Goal: Contribute content: Contribute content

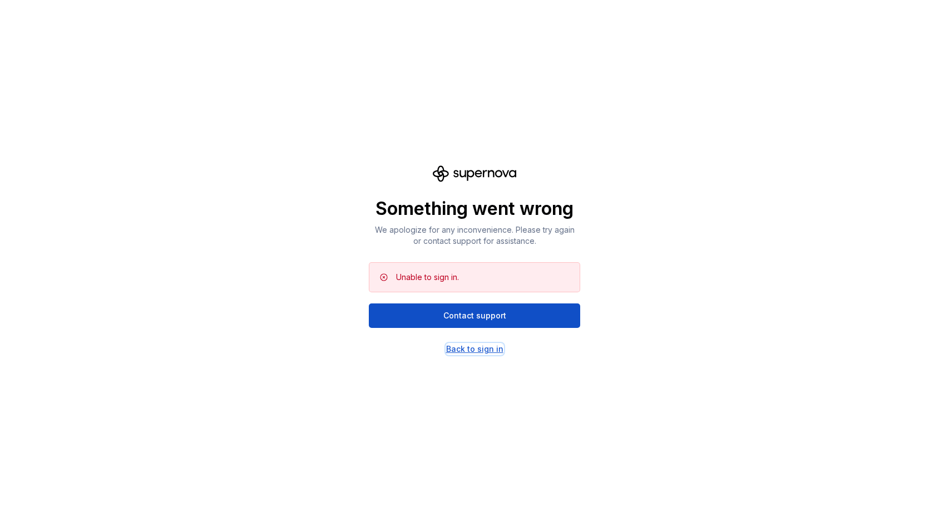
click at [488, 348] on div "Back to sign in" at bounding box center [474, 348] width 57 height 11
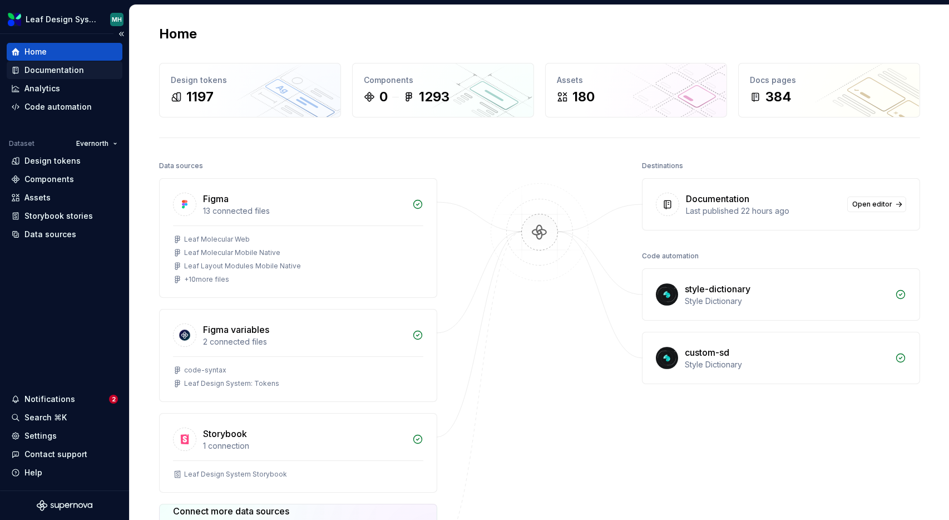
click at [55, 75] on div "Documentation" at bounding box center [54, 70] width 60 height 11
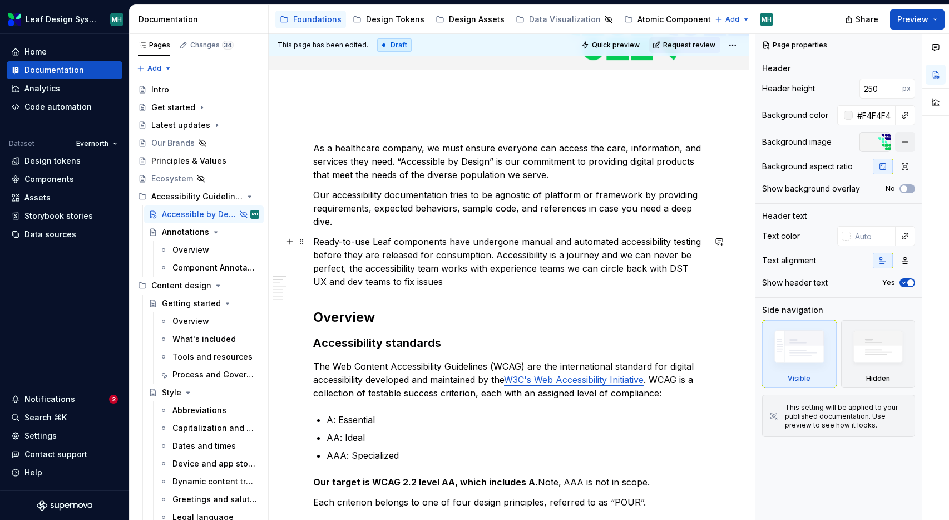
scroll to position [126, 0]
type textarea "*"
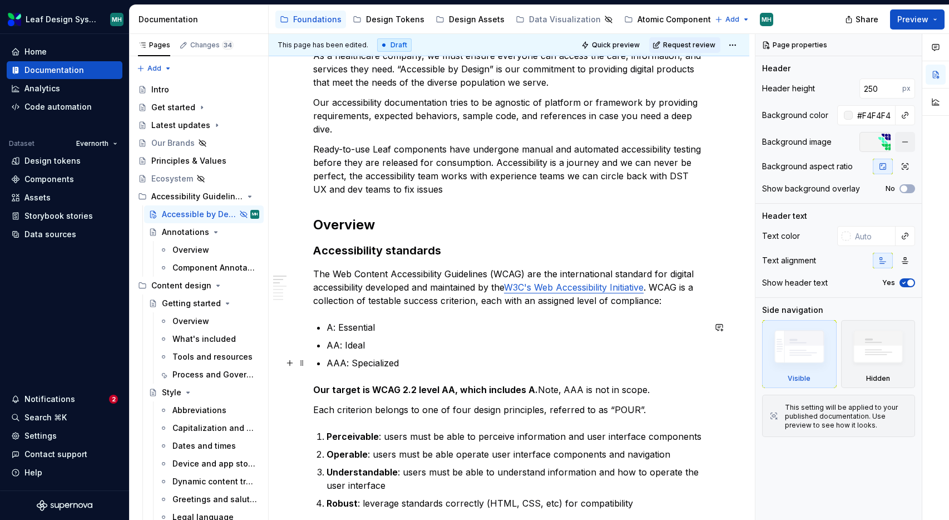
scroll to position [194, 0]
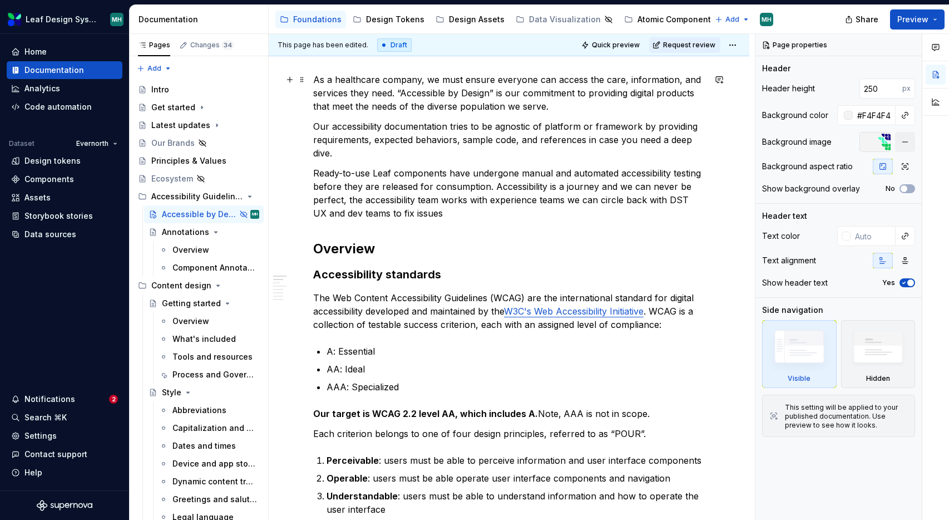
click at [557, 109] on p "As a healthcare company, we must ensure everyone can access the care, informati…" at bounding box center [509, 93] width 392 height 40
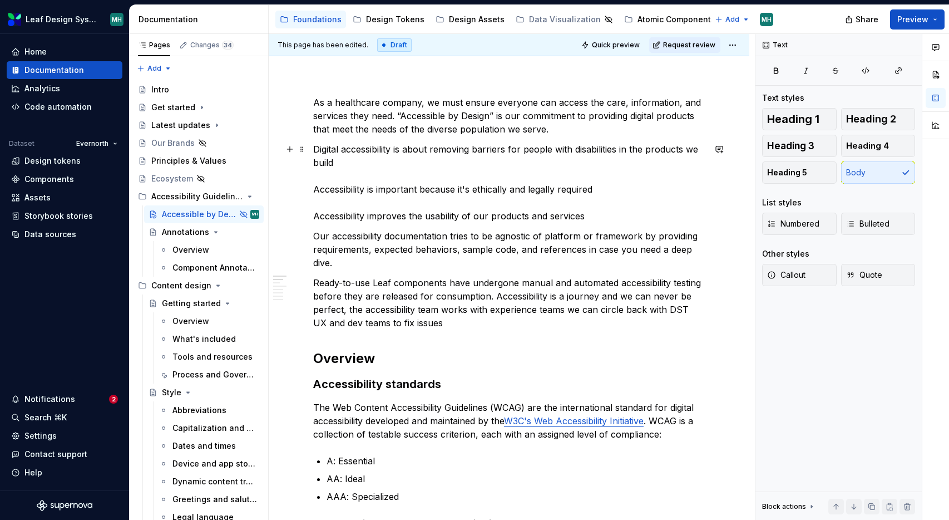
scroll to position [170, 0]
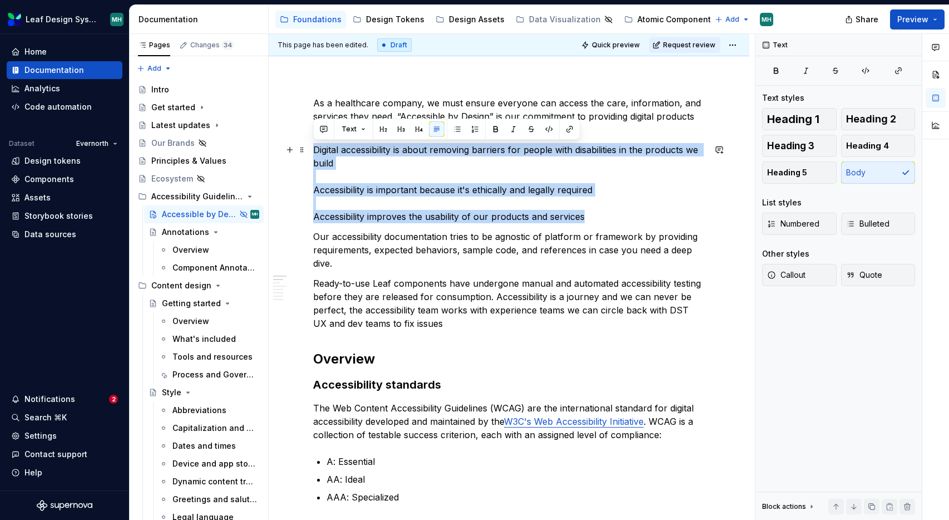
drag, startPoint x: 590, startPoint y: 217, endPoint x: 315, endPoint y: 147, distance: 283.7
click at [315, 147] on p "Digital accessibility is about removing barriers for people with disabilities i…" at bounding box center [509, 183] width 392 height 80
click at [457, 133] on button "button" at bounding box center [458, 129] width 16 height 16
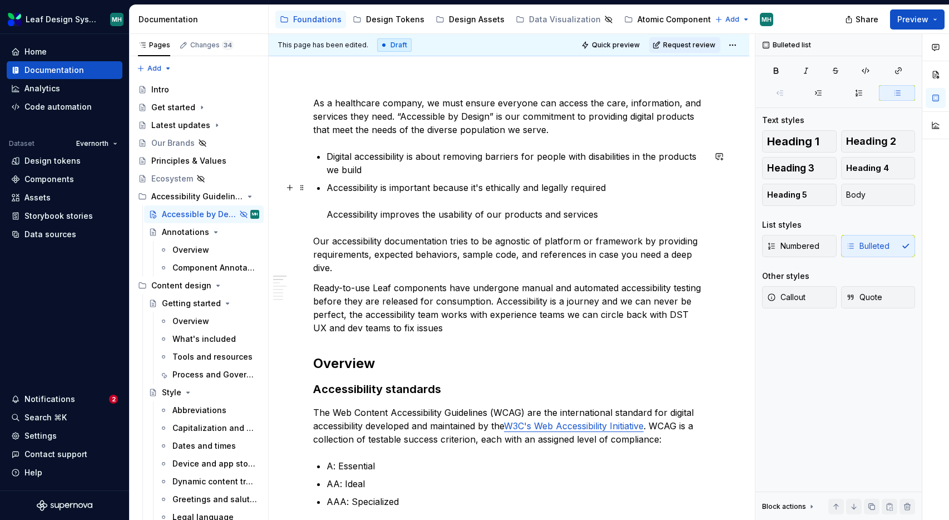
click at [327, 215] on p "Accessibility is important because it's ethically and legally required​ ​ Acces…" at bounding box center [516, 201] width 378 height 40
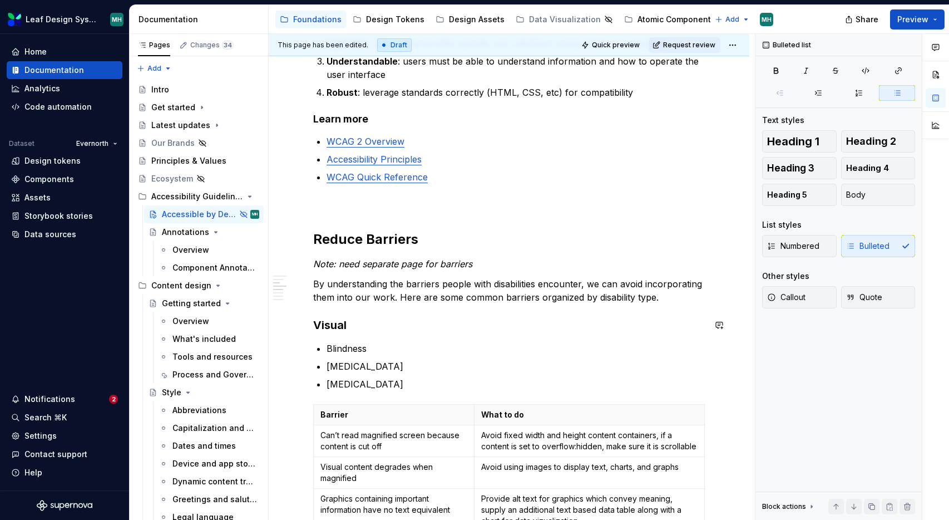
scroll to position [711, 0]
click at [174, 214] on div "Accessible by Design" at bounding box center [188, 214] width 52 height 11
click at [235, 213] on button "Page tree" at bounding box center [236, 214] width 16 height 16
click at [193, 196] on div "Pages Changes 34 Add Accessibility guide for tree Page tree. Navigate the tree …" at bounding box center [198, 279] width 139 height 491
click at [234, 196] on button "Page tree" at bounding box center [236, 197] width 16 height 16
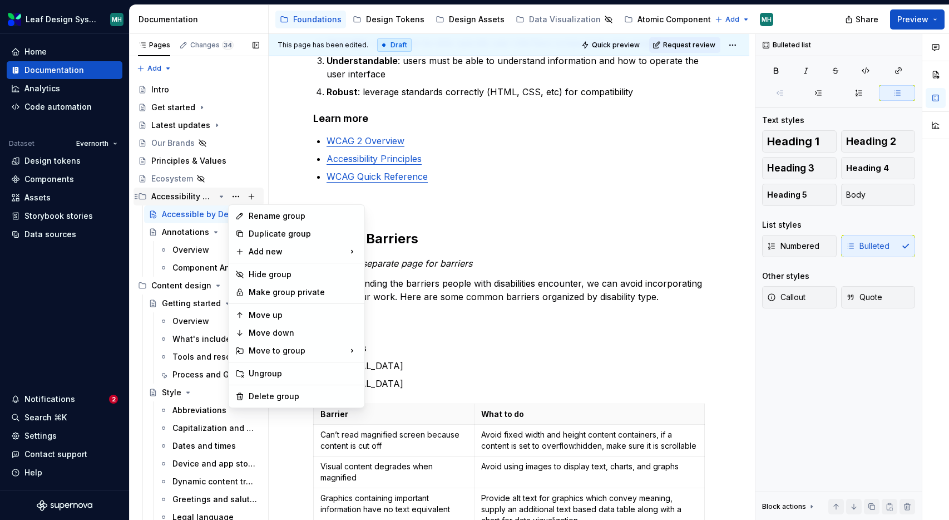
click at [174, 196] on div "Pages Changes 34 Add Accessibility guide for tree Page tree. Navigate the tree …" at bounding box center [198, 279] width 139 height 491
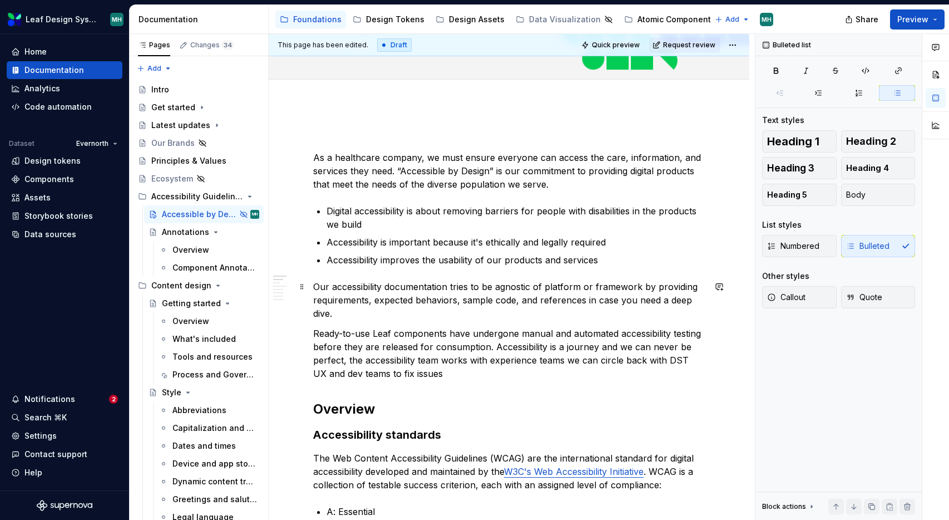
scroll to position [115, 0]
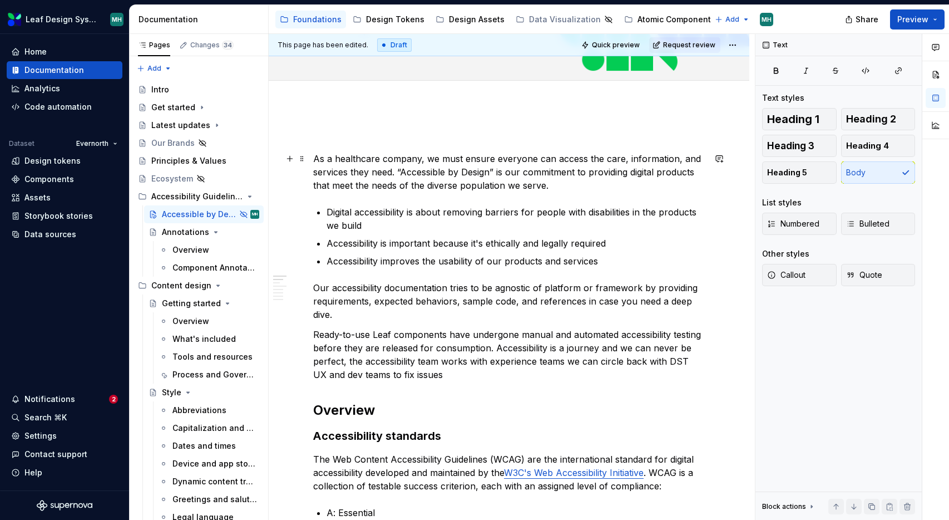
click at [560, 188] on p "As a healthcare company, we must ensure everyone can access the care, informati…" at bounding box center [509, 172] width 392 height 40
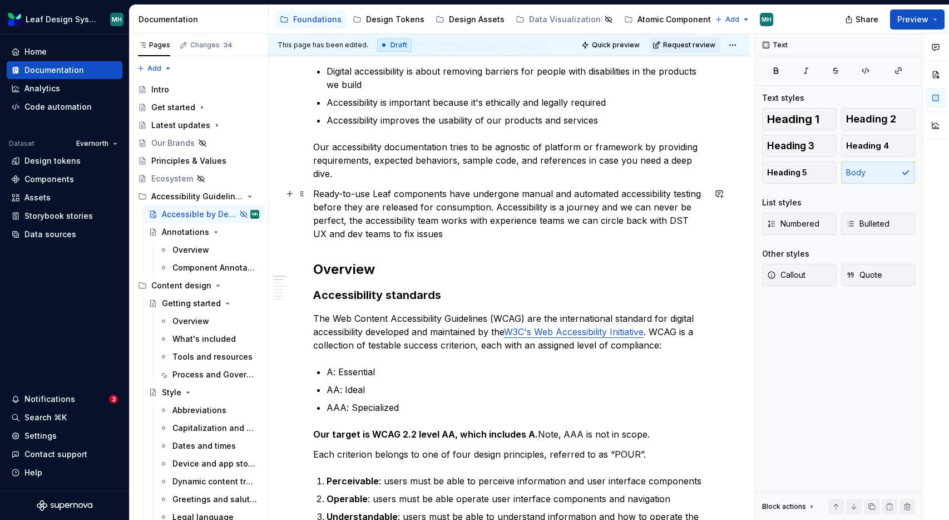
scroll to position [263, 0]
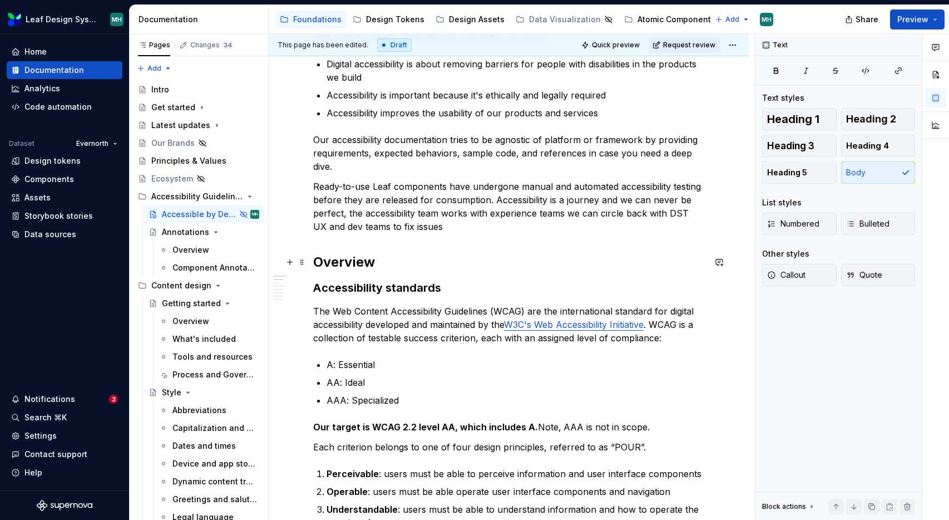
click at [403, 268] on h2 "Overview" at bounding box center [509, 262] width 392 height 18
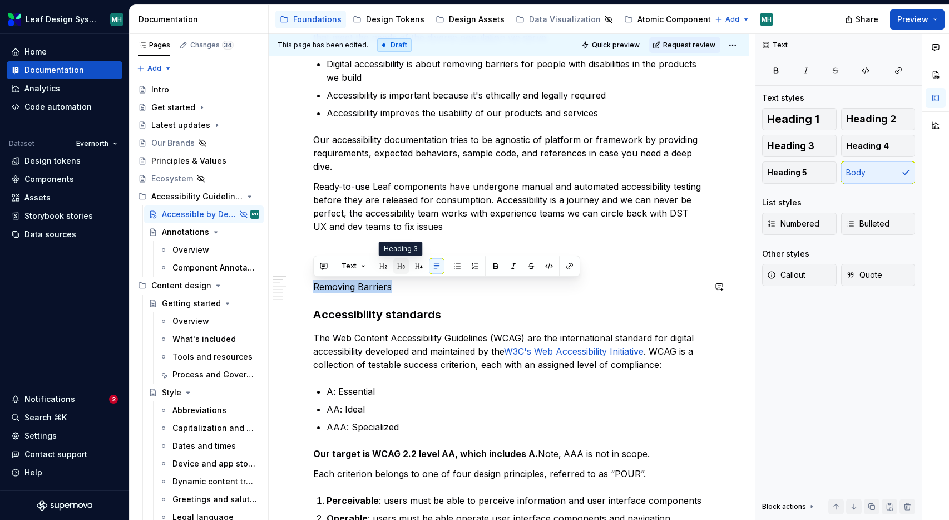
click at [399, 264] on button "button" at bounding box center [401, 266] width 16 height 16
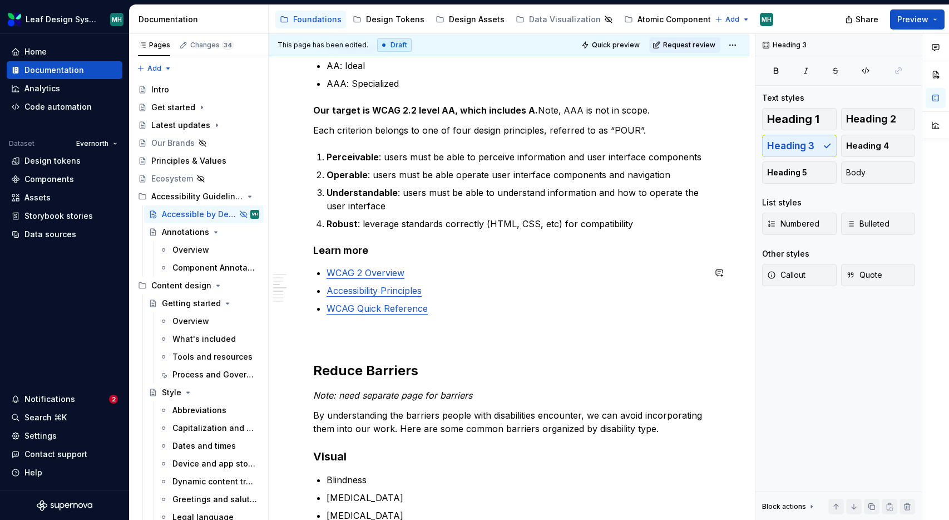
scroll to position [616, 0]
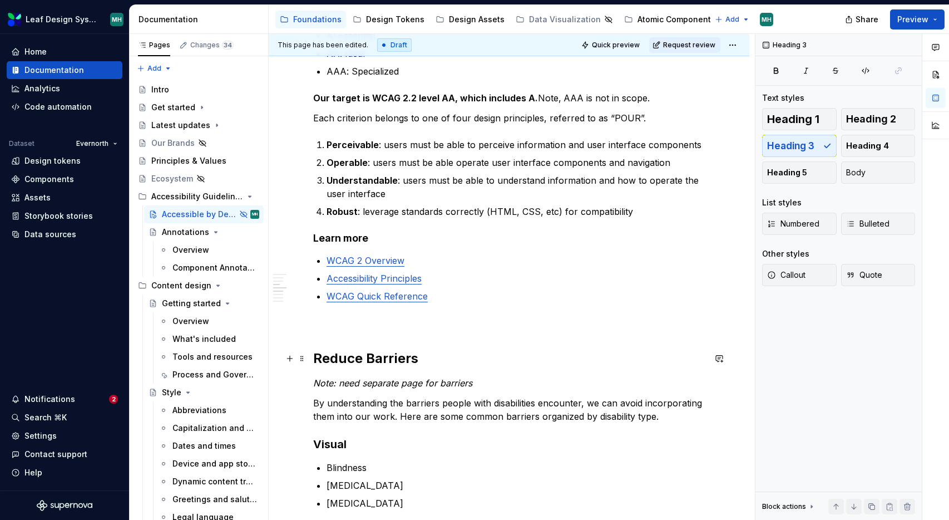
click at [316, 358] on h2 "Reduce Barriers" at bounding box center [509, 358] width 392 height 18
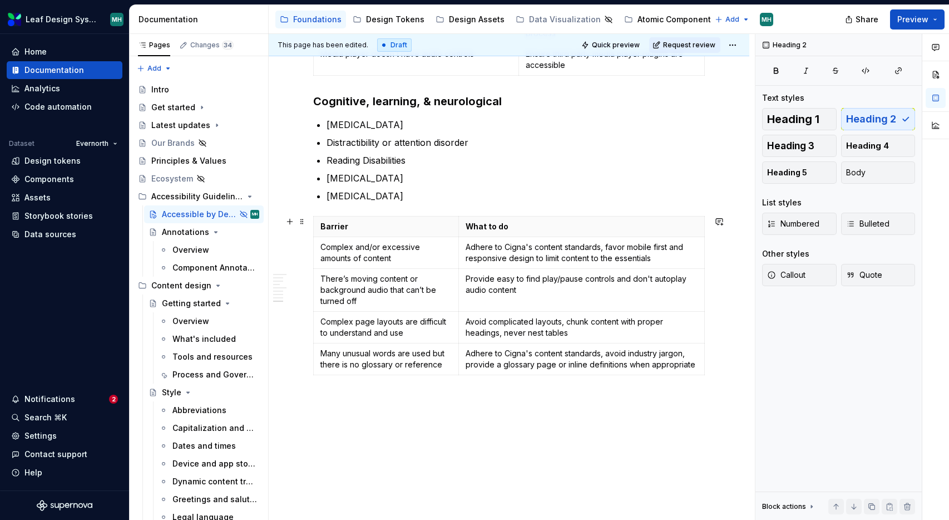
scroll to position [1871, 0]
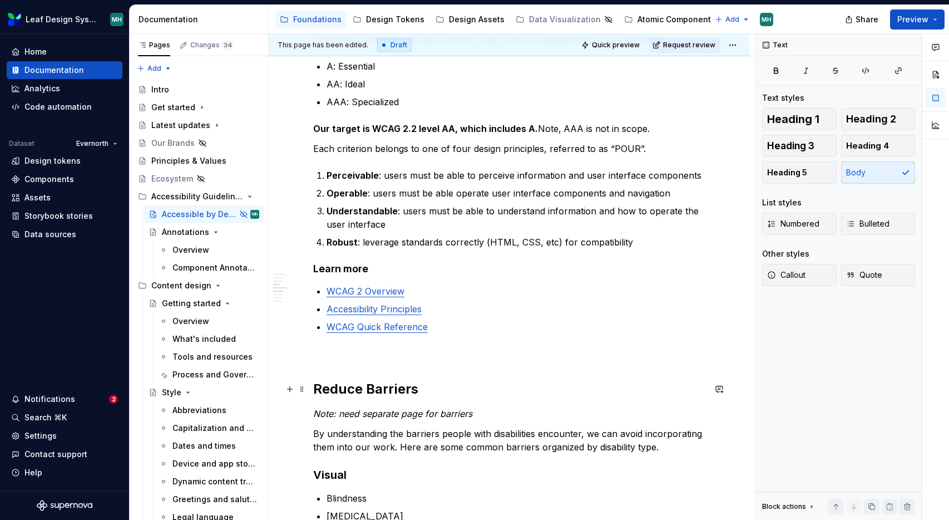
scroll to position [574, 0]
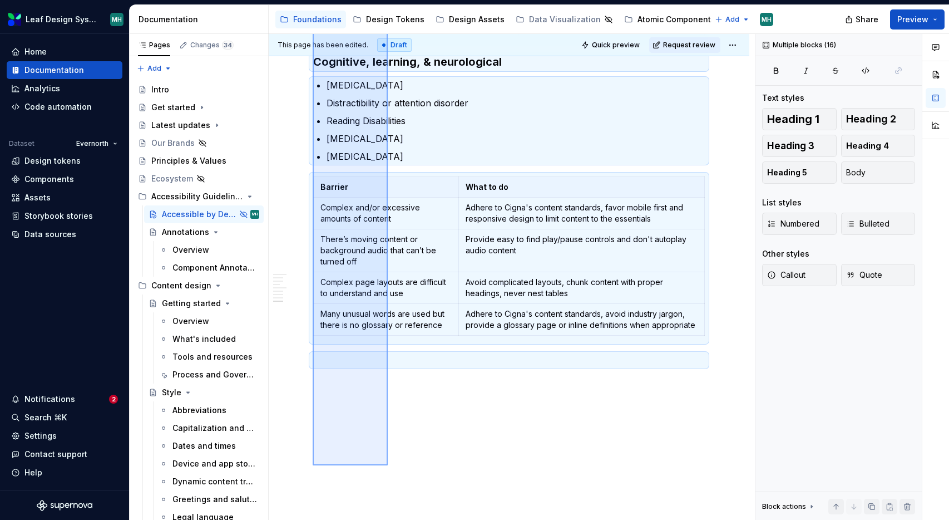
scroll to position [1912, 0]
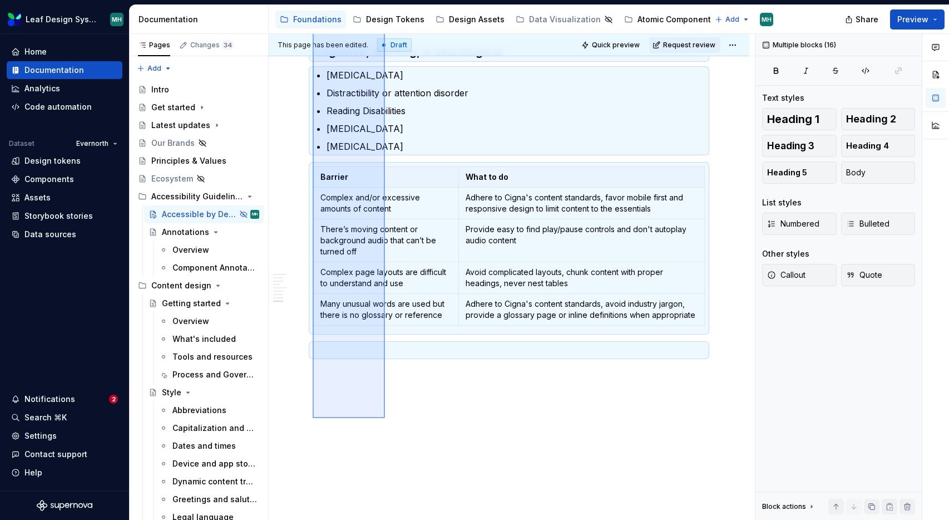
drag, startPoint x: 313, startPoint y: 398, endPoint x: 385, endPoint y: 418, distance: 75.1
click at [385, 418] on div "This page has been edited. Draft Quick preview Request review Hidden page Acces…" at bounding box center [512, 277] width 486 height 486
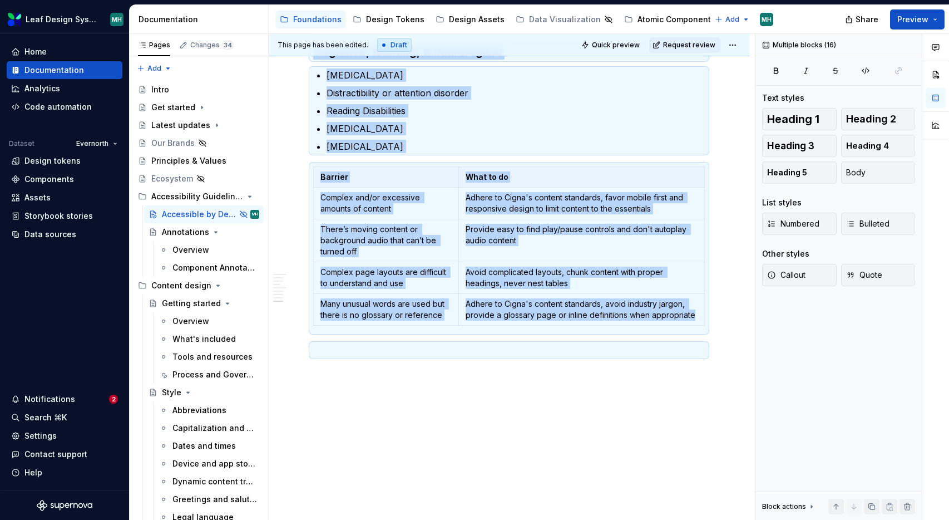
copy div "Loremi Dolorsit Amet: cons adipisci elit sed doeiusmo Te incididuntutl etd magn…"
click at [251, 214] on button "Page tree" at bounding box center [252, 214] width 16 height 16
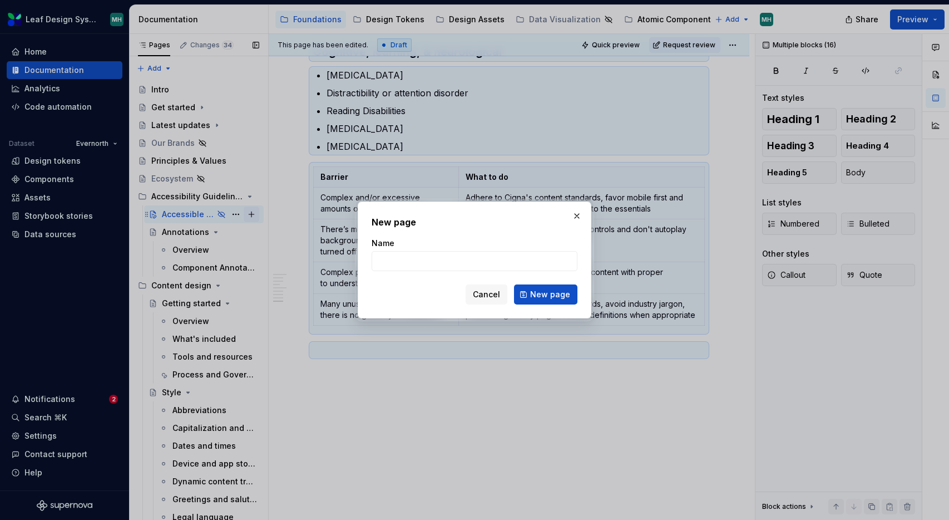
type textarea "*"
type input "B"
type input "Barriers"
click at [547, 298] on span "New page" at bounding box center [550, 294] width 40 height 11
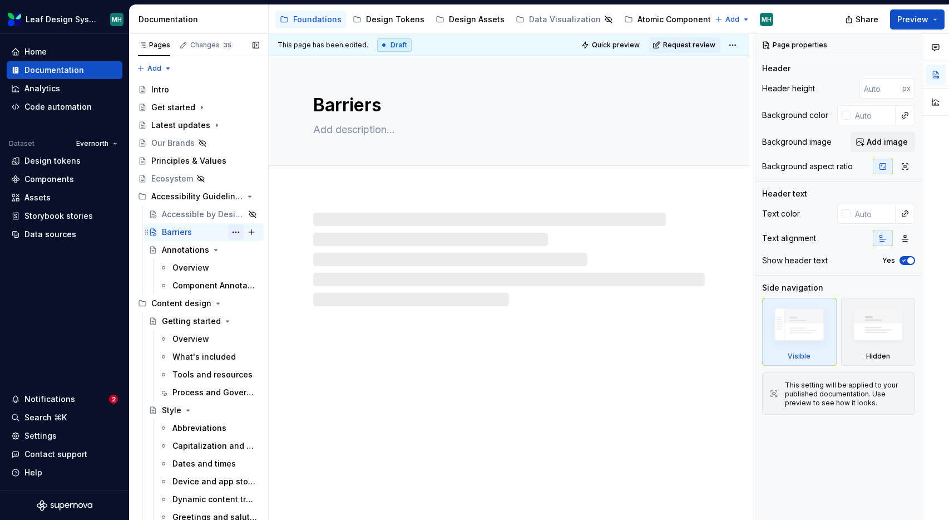
click at [234, 232] on button "Page tree" at bounding box center [236, 232] width 16 height 16
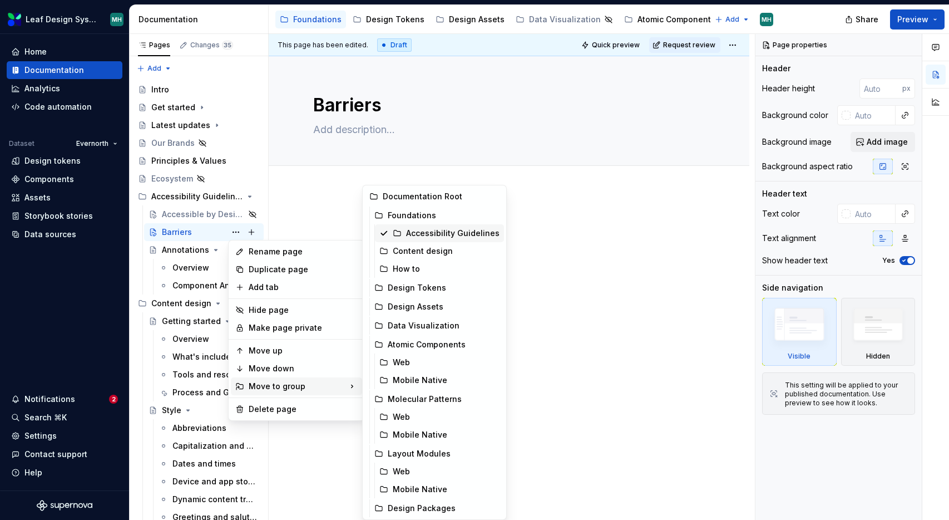
click at [418, 233] on div "Accessibility Guidelines" at bounding box center [452, 233] width 93 height 11
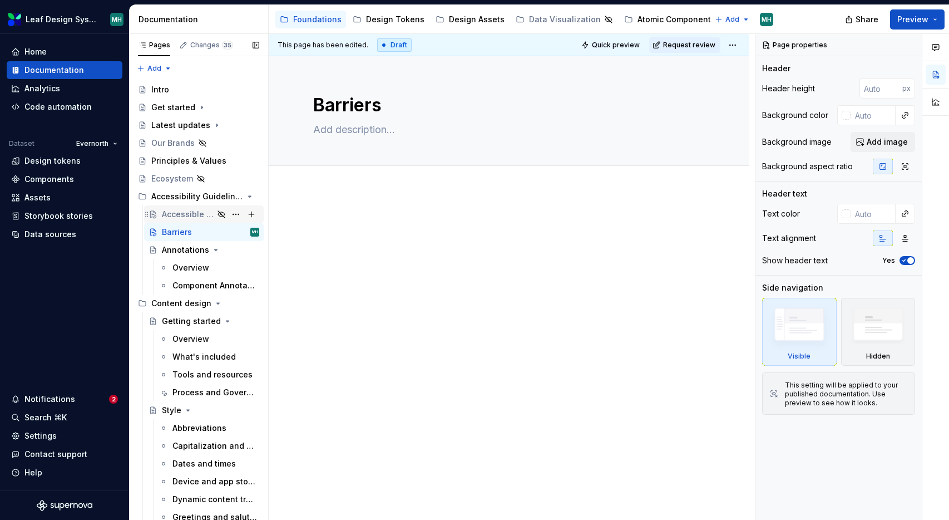
click at [181, 218] on div "Accessible by Design" at bounding box center [188, 214] width 52 height 11
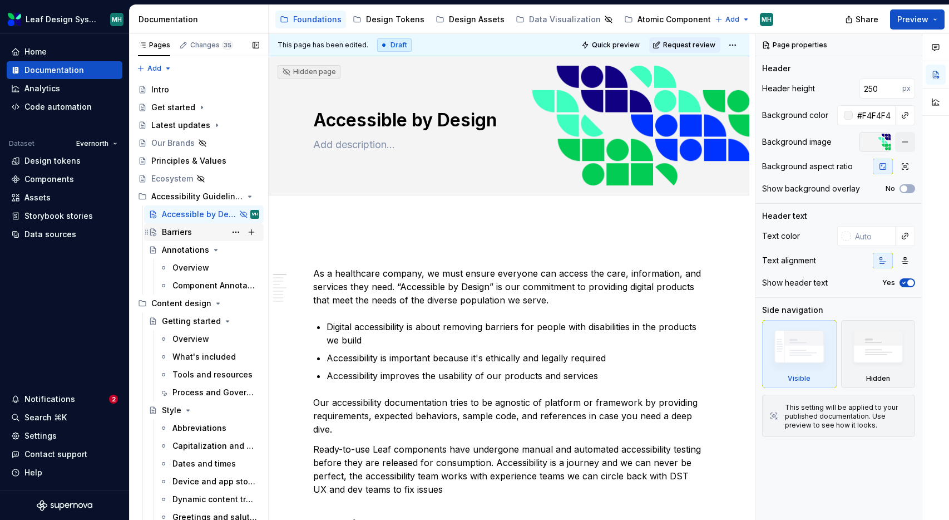
click at [178, 235] on div "Barriers" at bounding box center [177, 232] width 30 height 11
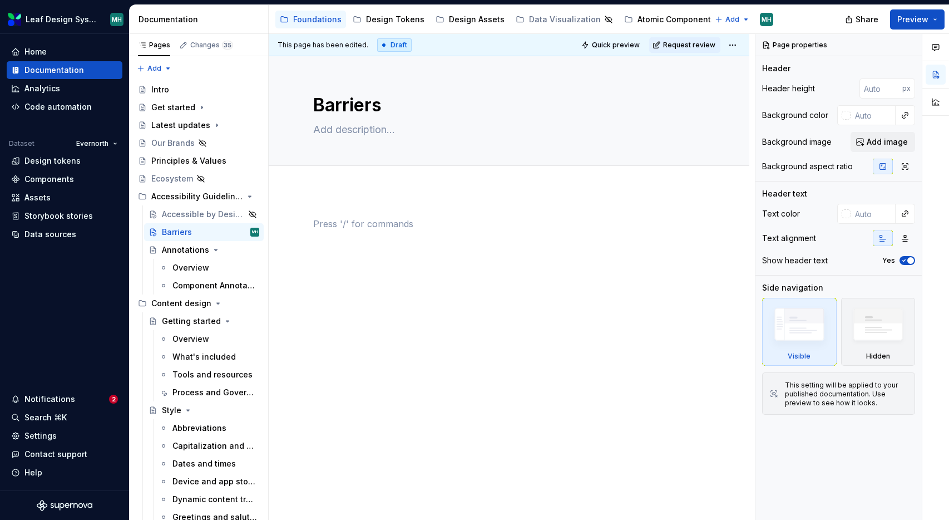
click at [412, 226] on p at bounding box center [509, 223] width 392 height 13
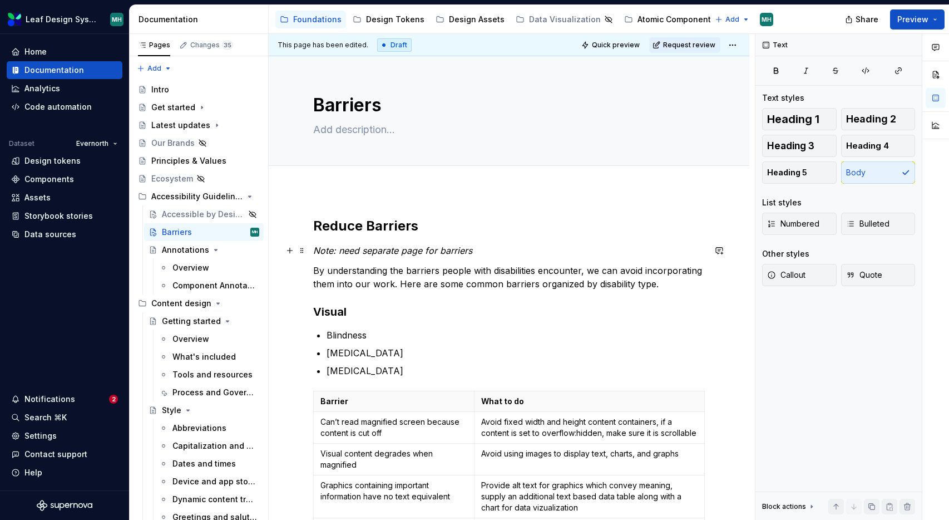
click at [493, 252] on p "Note: need separate page for barriers" at bounding box center [509, 250] width 392 height 13
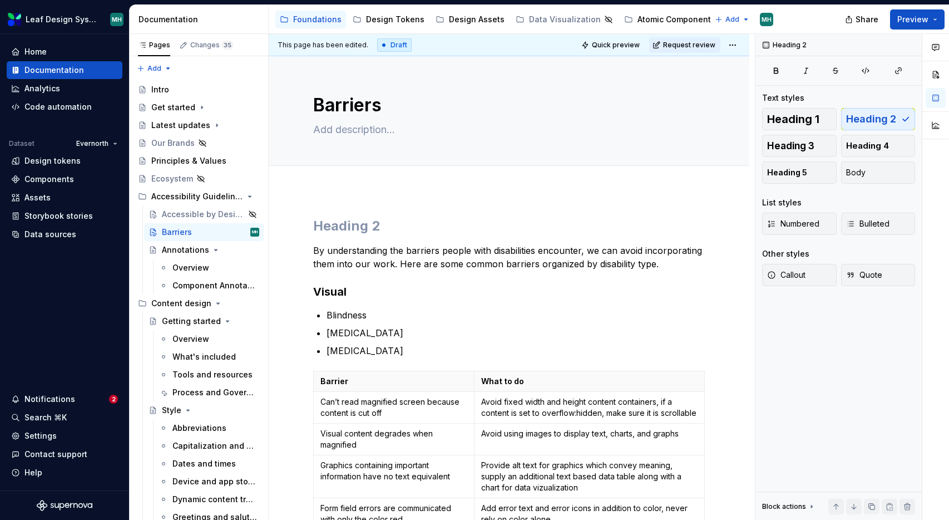
type textarea "*"
click at [392, 105] on textarea "Barriers" at bounding box center [507, 105] width 392 height 27
type textarea "*"
type textarea "UBarriers"
type textarea "*"
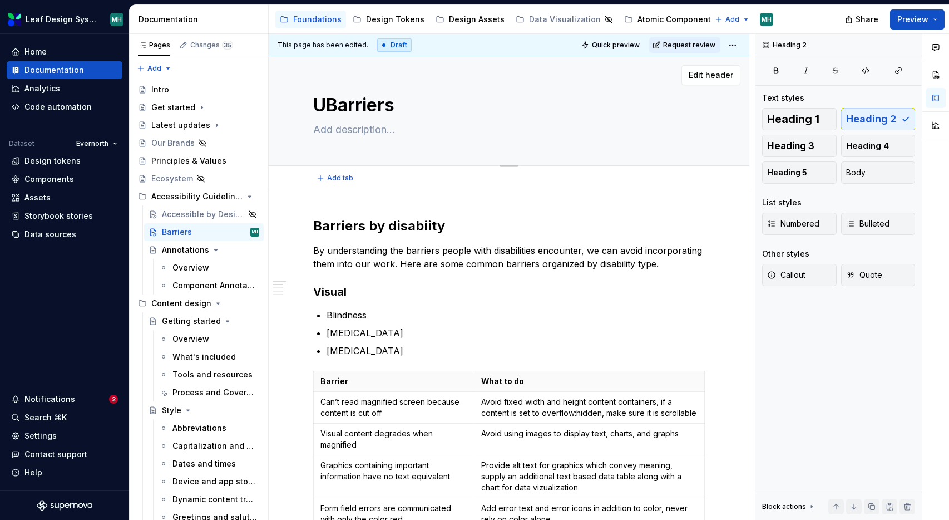
type textarea "UnBarriers"
type textarea "*"
type textarea "UndBarriers"
type textarea "*"
type textarea "UndeBarriers"
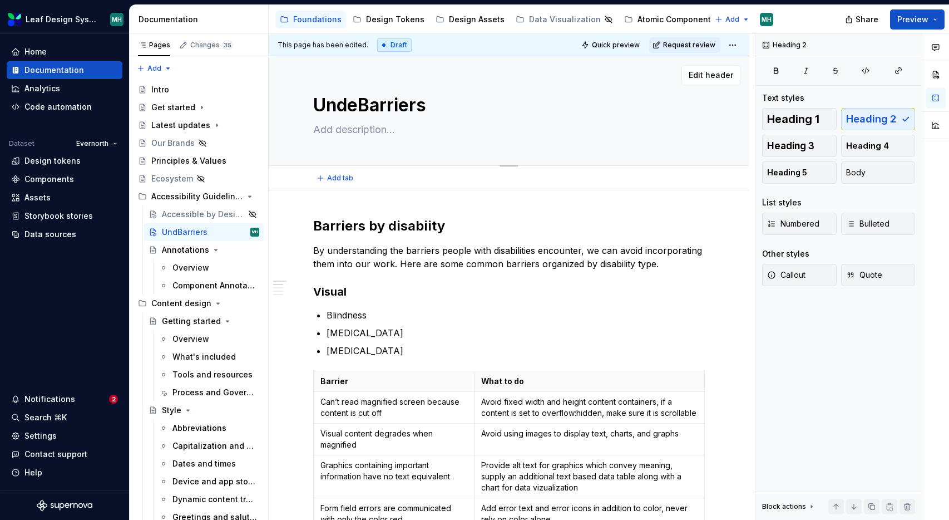
type textarea "*"
type textarea "UnderBarriers"
type textarea "*"
type textarea "UndersBarriers"
type textarea "*"
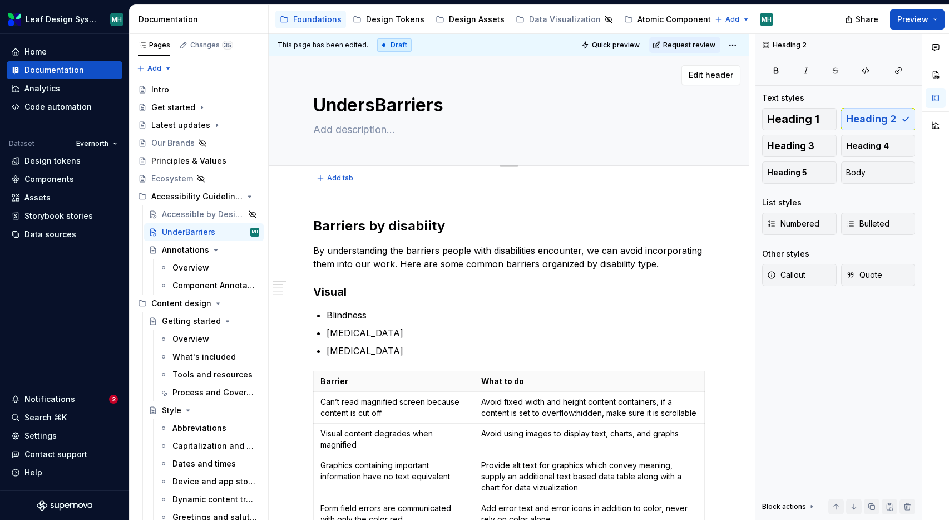
type textarea "UnderstBarriers"
type textarea "*"
type textarea "UnderstaBarriers"
type textarea "*"
type textarea "UnderstanBarriers"
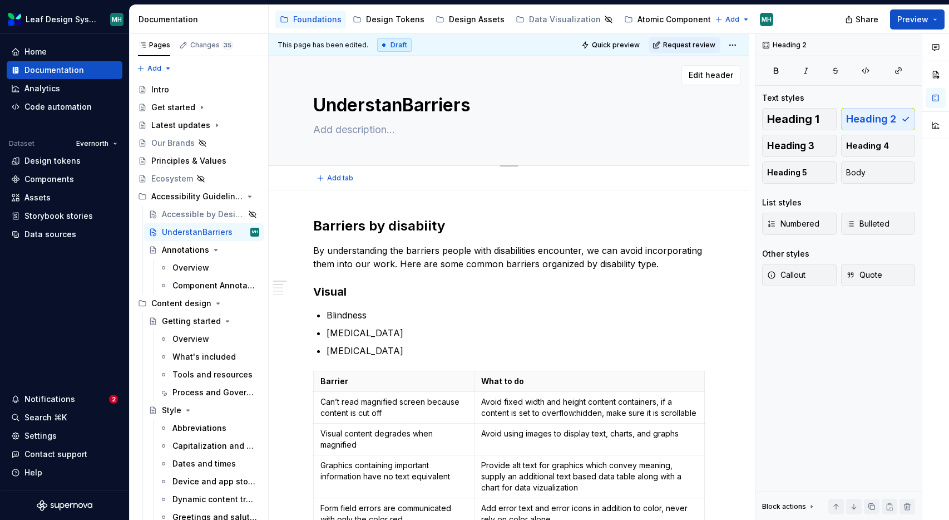
type textarea "*"
type textarea "UnderstanfBarriers"
type textarea "*"
type textarea "UnderstanfiBarriers"
type textarea "*"
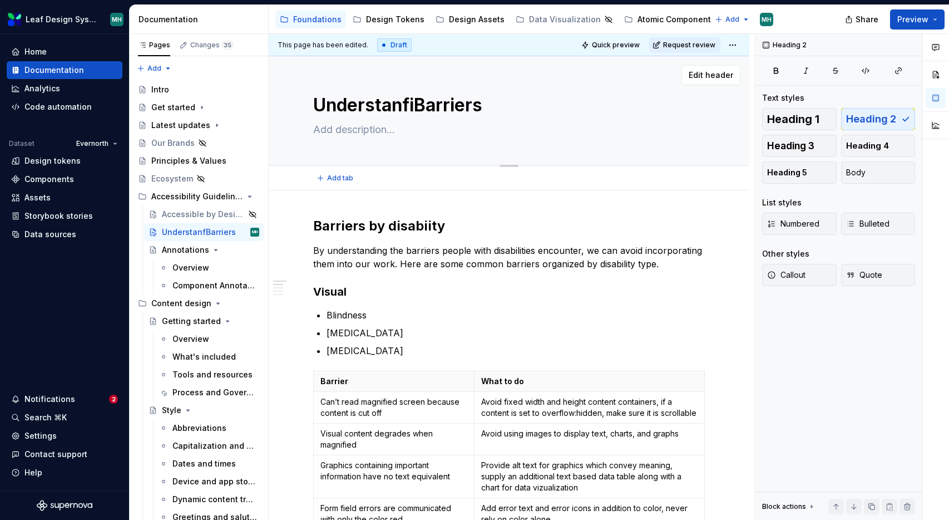
type textarea "UnderstanfinBarriers"
type textarea "*"
type textarea "UnderstanfingBarriers"
type textarea "*"
type textarea "UnderstanfinBarriers"
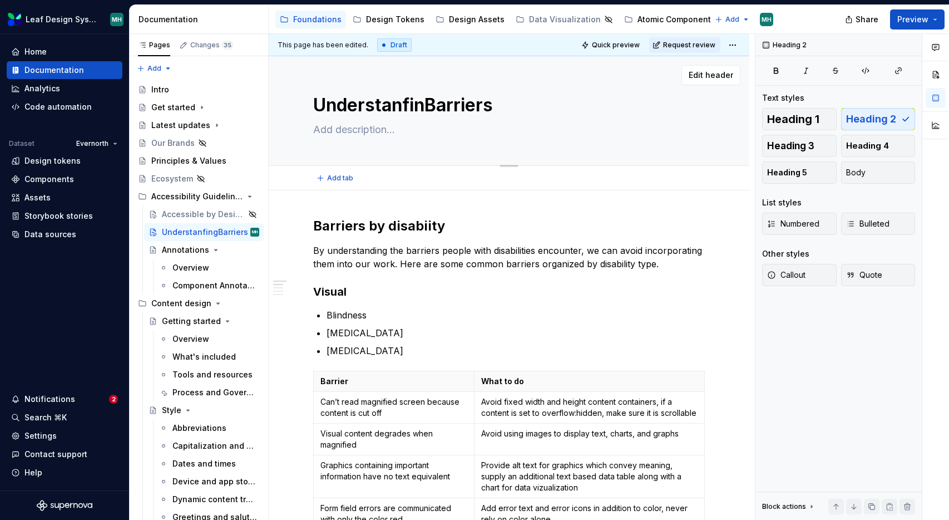
type textarea "*"
type textarea "UnderstanfiBarriers"
type textarea "*"
type textarea "UnderstanfBarriers"
type textarea "*"
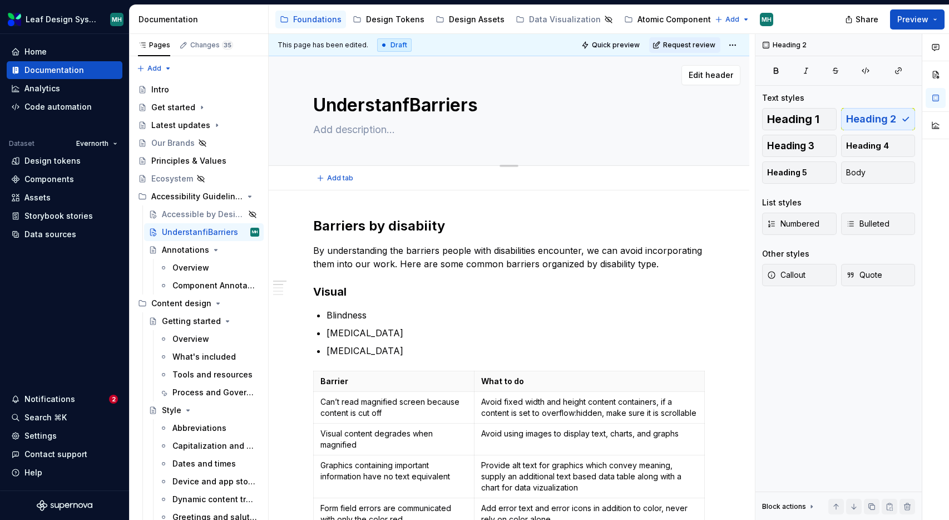
type textarea "UnderstanBarriers"
type textarea "*"
type textarea "UnderstandBarriers"
type textarea "*"
type textarea "UnderstandiBarriers"
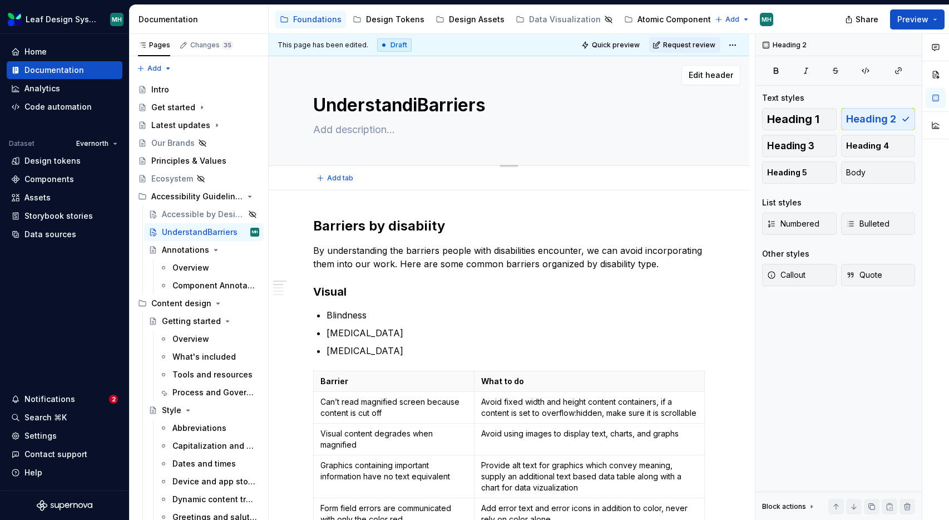
type textarea "*"
type textarea "UnderstandinBarriers"
type textarea "*"
type textarea "UnderstandingBarriers"
type textarea "*"
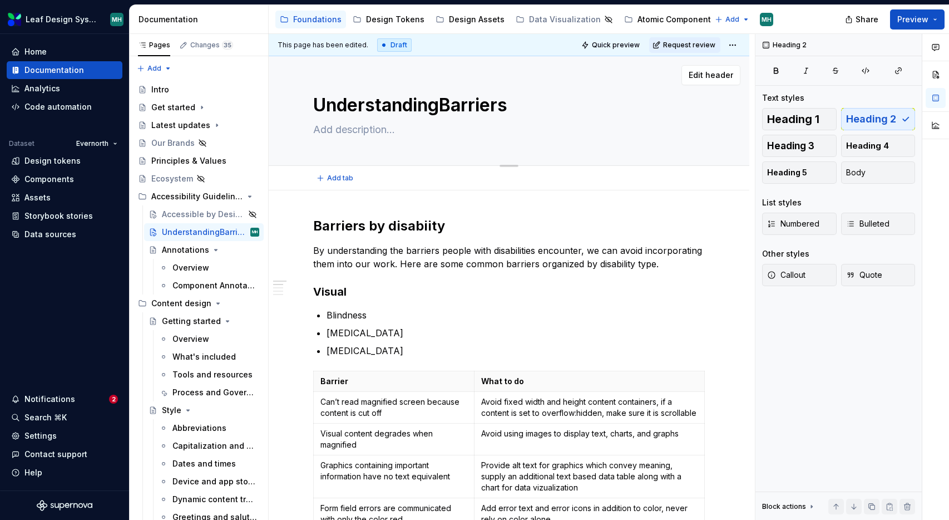
type textarea "Understanding Barriers"
type textarea "*"
type textarea "Understanding Barriers"
click at [470, 298] on h3 "Visual" at bounding box center [509, 292] width 392 height 16
click at [200, 215] on div "Accessible by Design" at bounding box center [188, 214] width 52 height 11
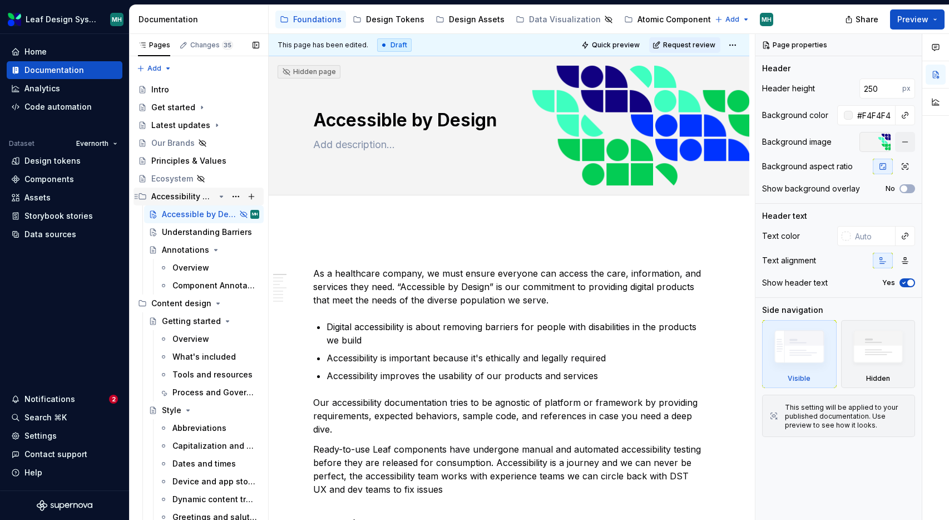
click at [192, 199] on div "Accessibility Guidelines" at bounding box center [182, 196] width 63 height 11
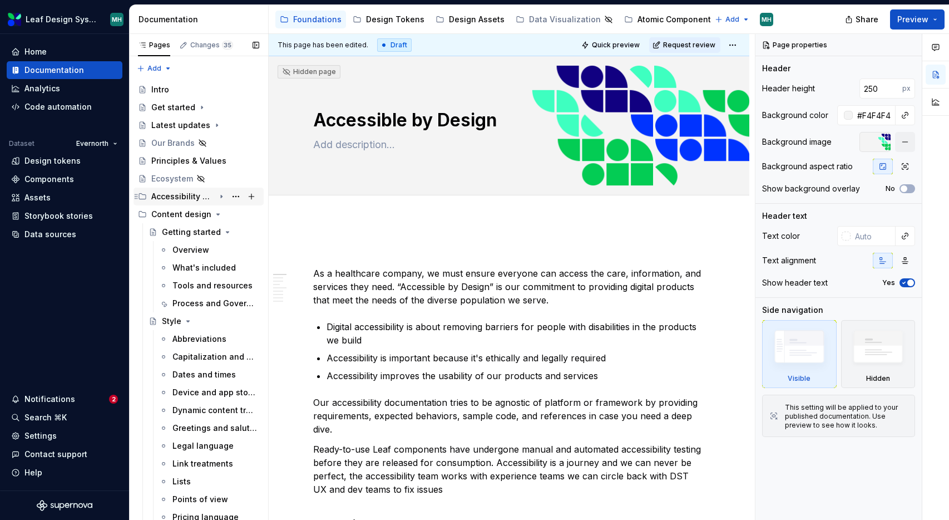
click at [152, 195] on div "Accessibility Guidelines" at bounding box center [182, 196] width 63 height 11
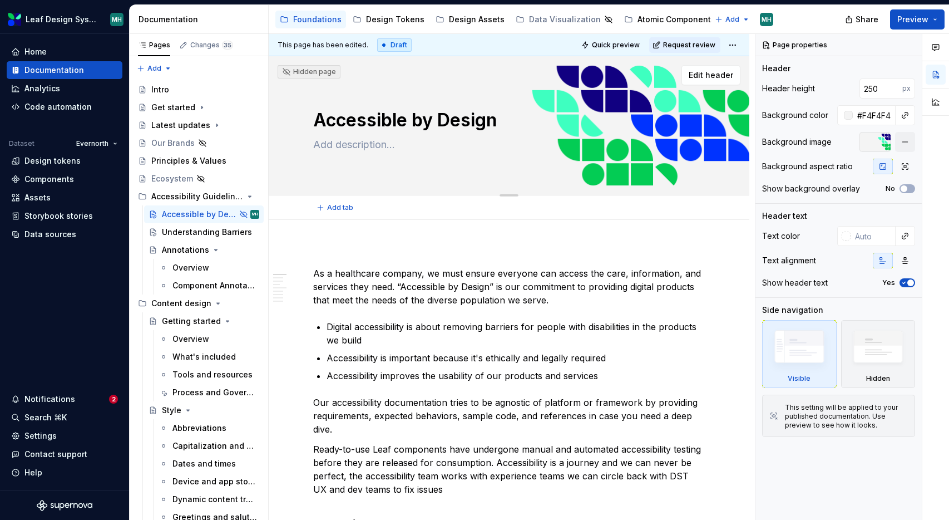
drag, startPoint x: 498, startPoint y: 117, endPoint x: 504, endPoint y: 117, distance: 6.1
click at [504, 117] on textarea "Accessible by Design" at bounding box center [507, 120] width 392 height 27
click at [368, 252] on p at bounding box center [509, 253] width 392 height 13
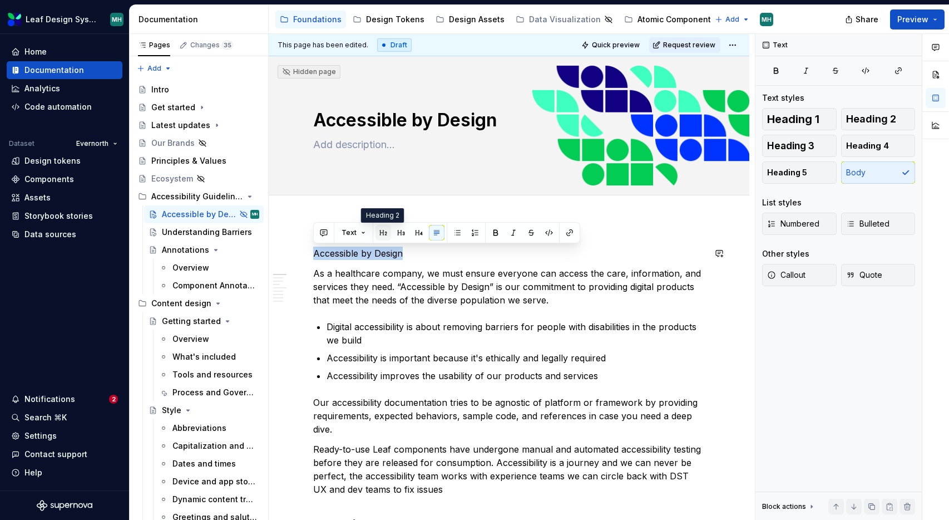
click at [381, 231] on button "button" at bounding box center [384, 233] width 16 height 16
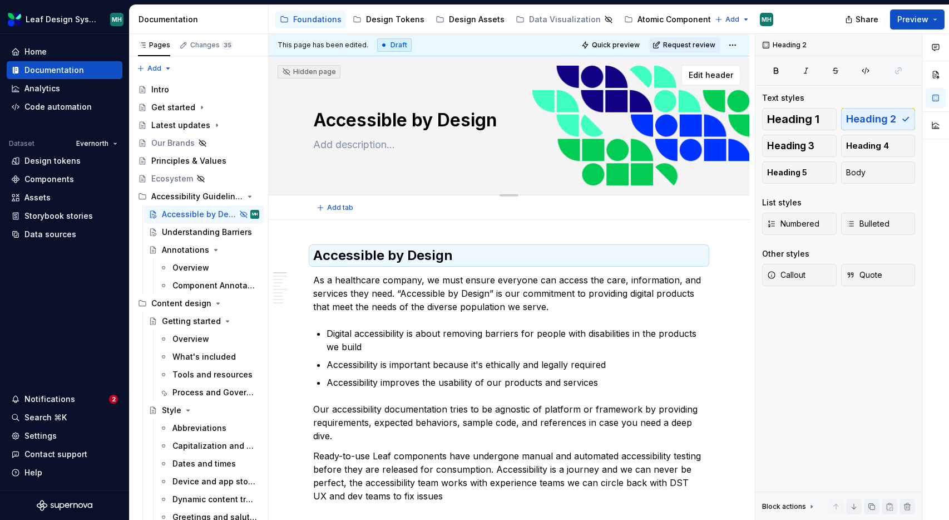
click at [501, 124] on textarea "Accessible by Design" at bounding box center [507, 120] width 392 height 27
click at [465, 119] on textarea "Accessible by Design" at bounding box center [507, 120] width 392 height 27
type textarea "*"
type textarea "Accessible by"
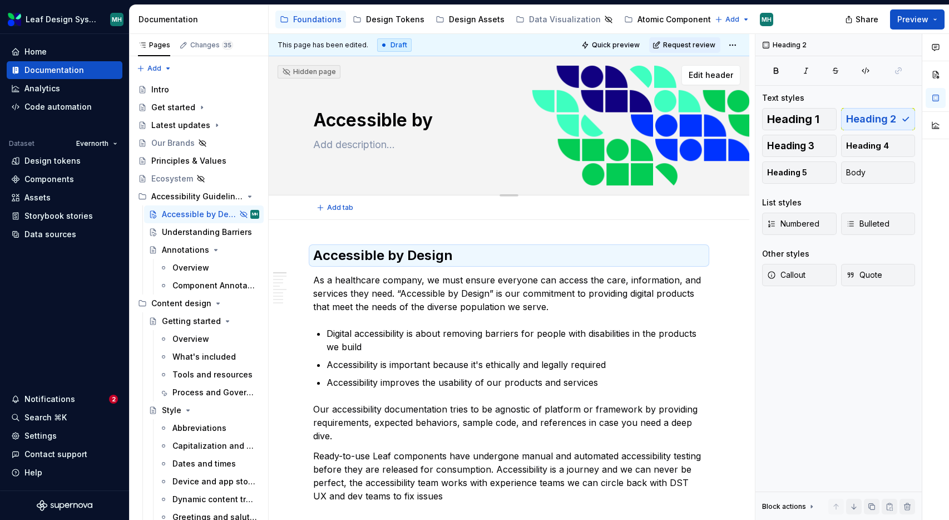
type textarea "*"
type textarea "Accessible b"
type textarea "*"
type textarea "Accessible"
type textarea "*"
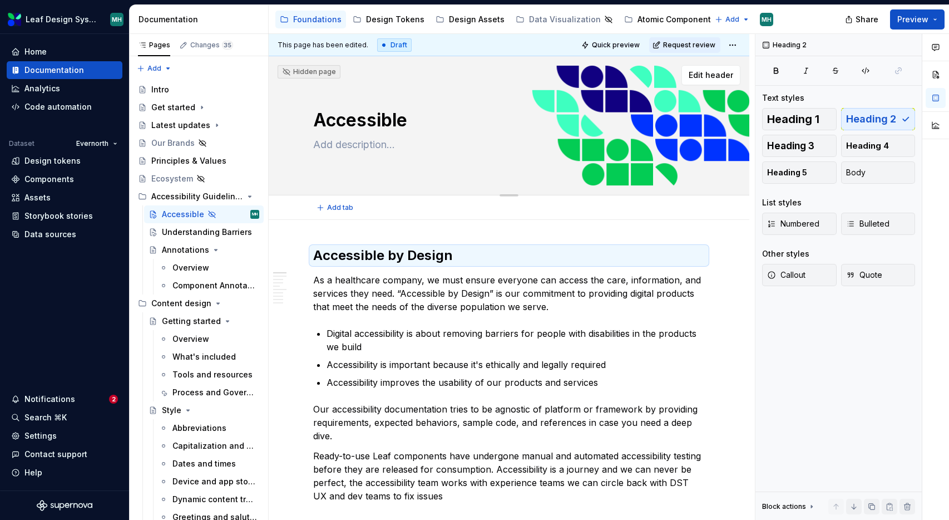
type textarea "Accessible O"
type textarea "*"
type textarea "Accessible Ov"
type textarea "*"
type textarea "Accessible Ove"
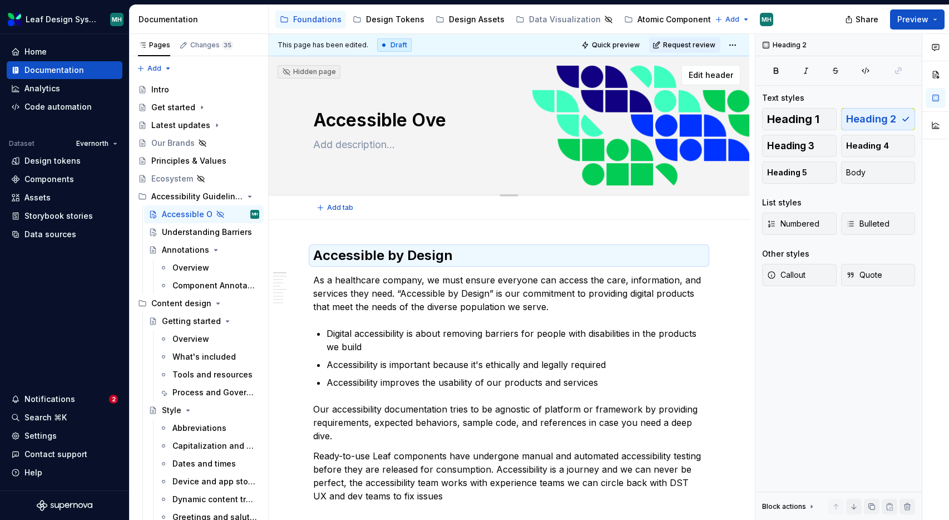
type textarea "*"
type textarea "Accessible Over"
type textarea "*"
type textarea "Accessible Overv"
type textarea "*"
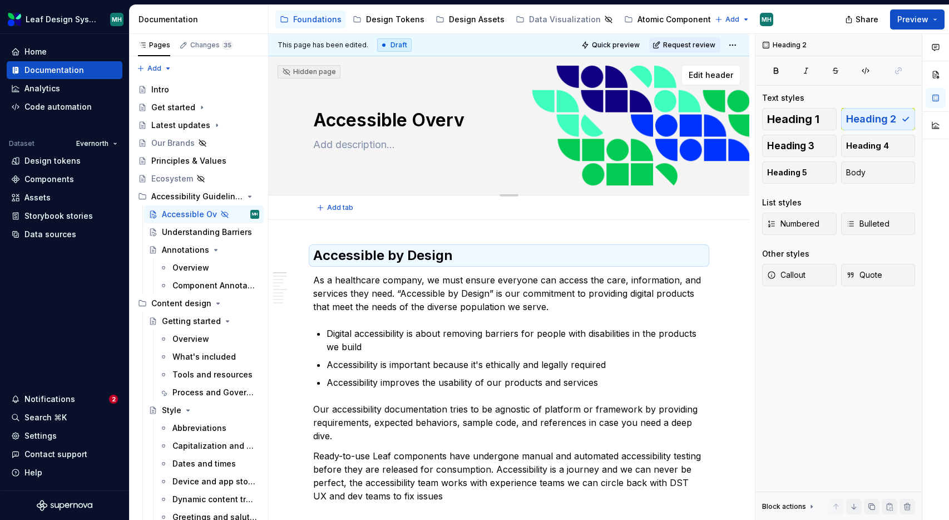
type textarea "Accessible Overvi"
type textarea "*"
type textarea "Accessible Overvie"
type textarea "*"
type textarea "Accessible Overview"
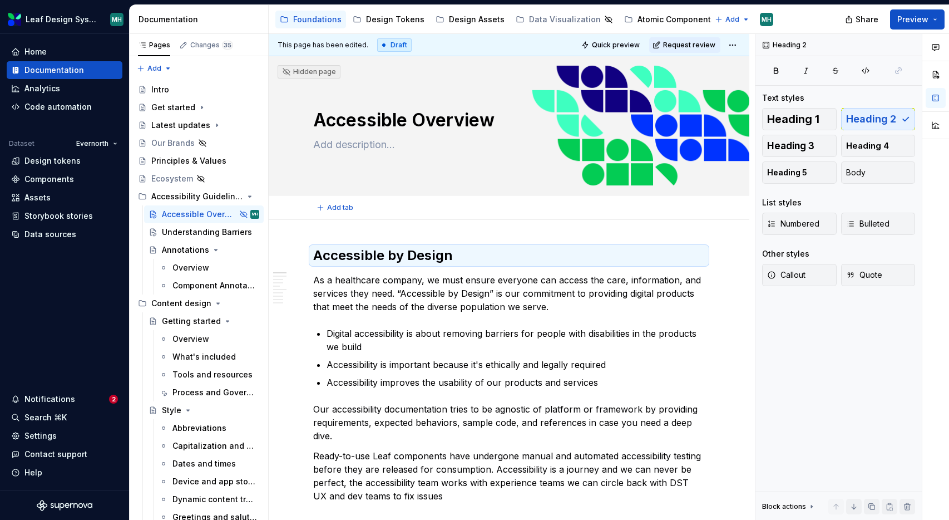
type textarea "*"
type textarea "Accessible Overview"
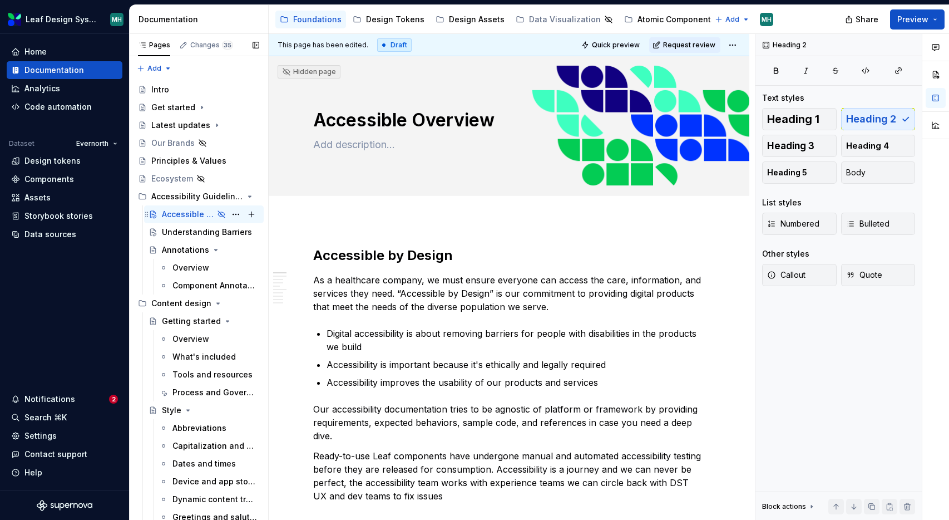
click at [195, 212] on div "Accessible Overview" at bounding box center [188, 214] width 52 height 11
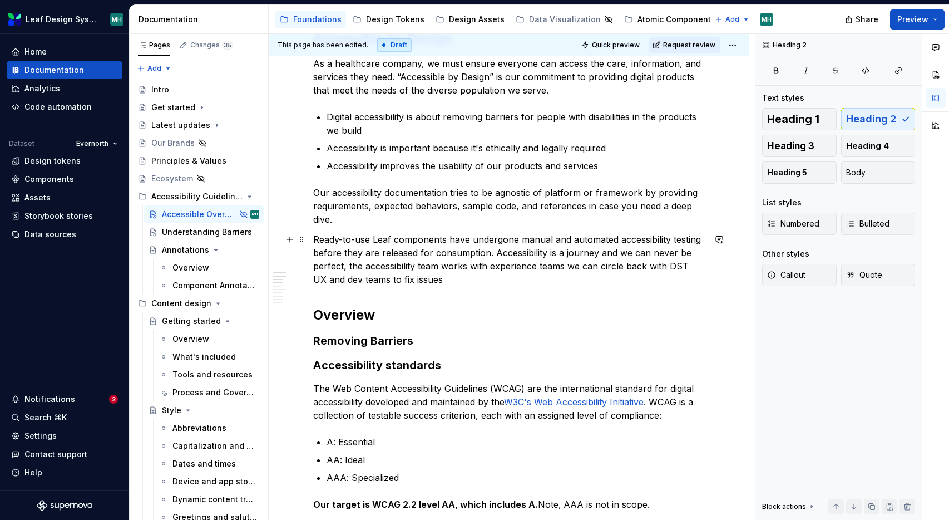
scroll to position [217, 0]
click at [425, 336] on h3 "Removing Barriers" at bounding box center [509, 340] width 392 height 16
type textarea "*"
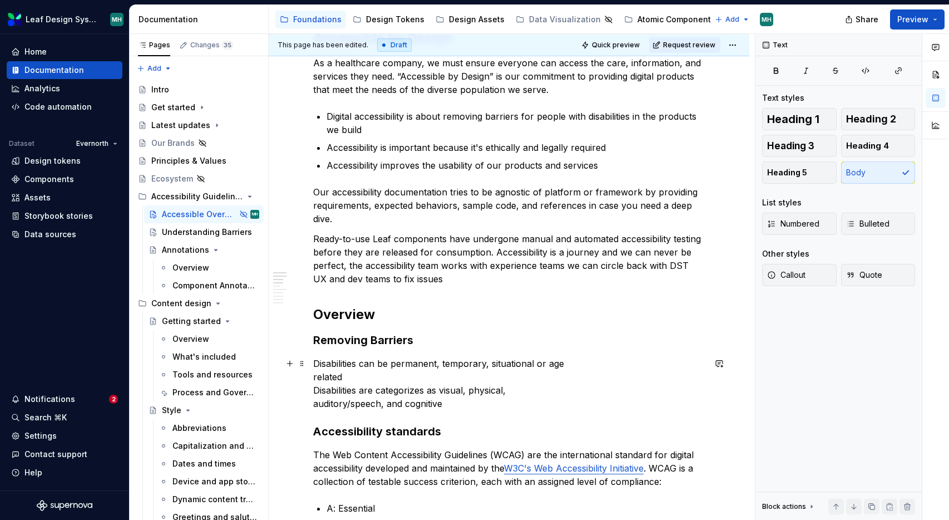
click at [377, 378] on p "Disabilities can be permanent, temporary, situational or age related Disabiliti…" at bounding box center [509, 383] width 392 height 53
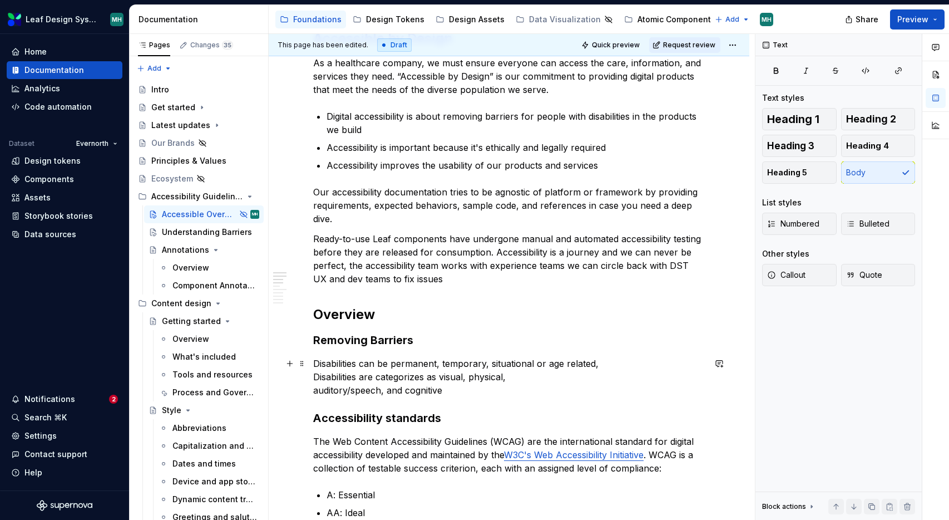
click at [609, 365] on p "Disabilities can be permanent, temporary, situational or age related, Disabilit…" at bounding box center [509, 377] width 392 height 40
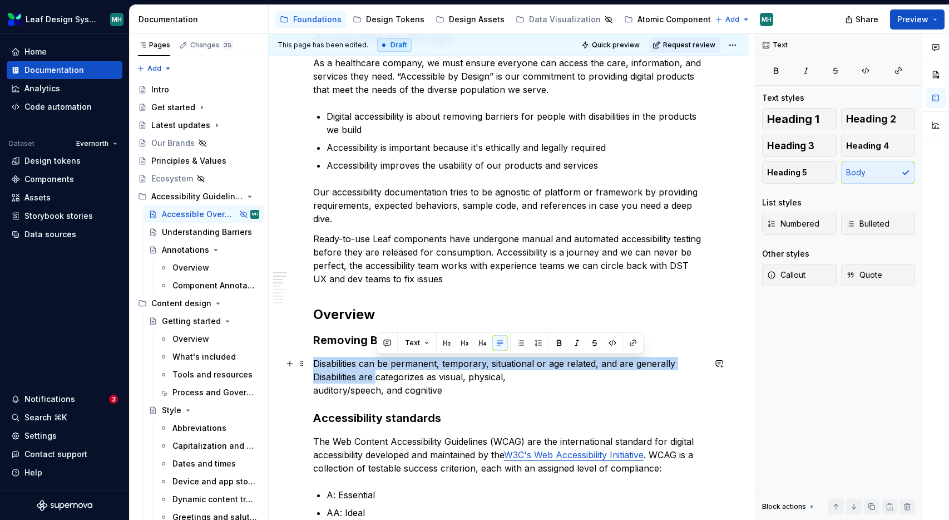
click at [378, 380] on p "Disabilities can be permanent, temporary, situational or age related, and are g…" at bounding box center [509, 377] width 392 height 40
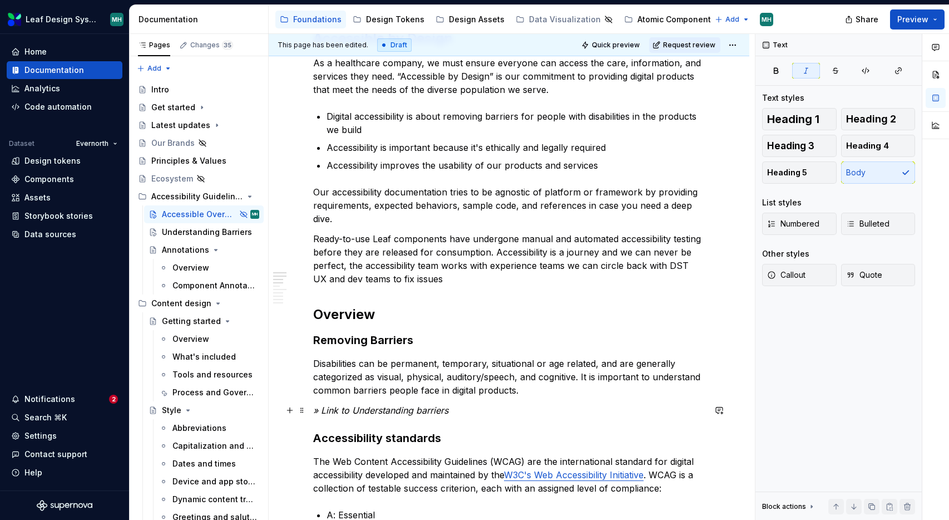
click at [525, 413] on p "» Link to Understanding barriers" at bounding box center [509, 409] width 392 height 13
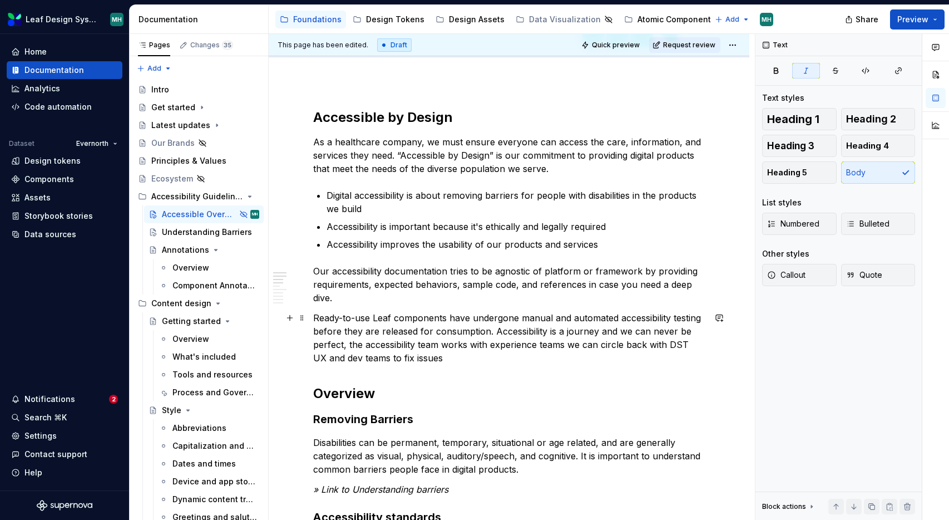
scroll to position [141, 0]
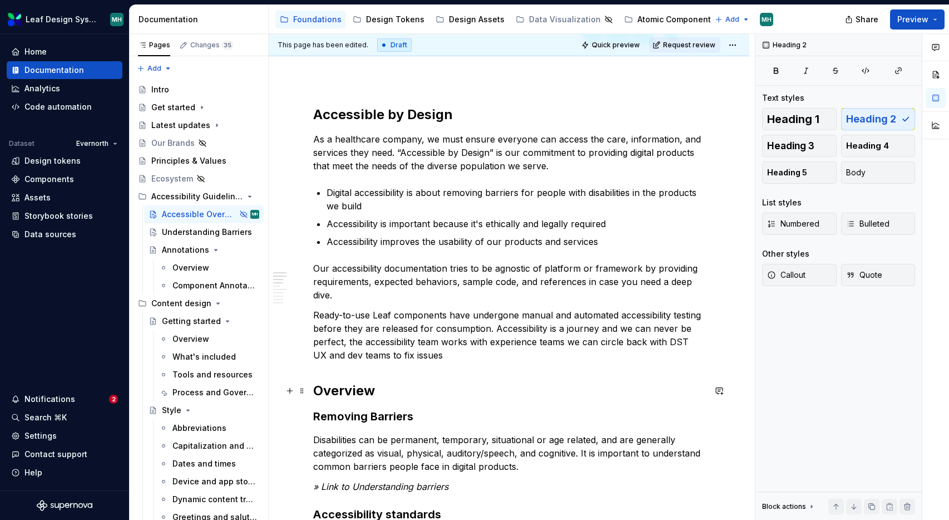
click at [347, 390] on h2 "Overview" at bounding box center [509, 391] width 392 height 18
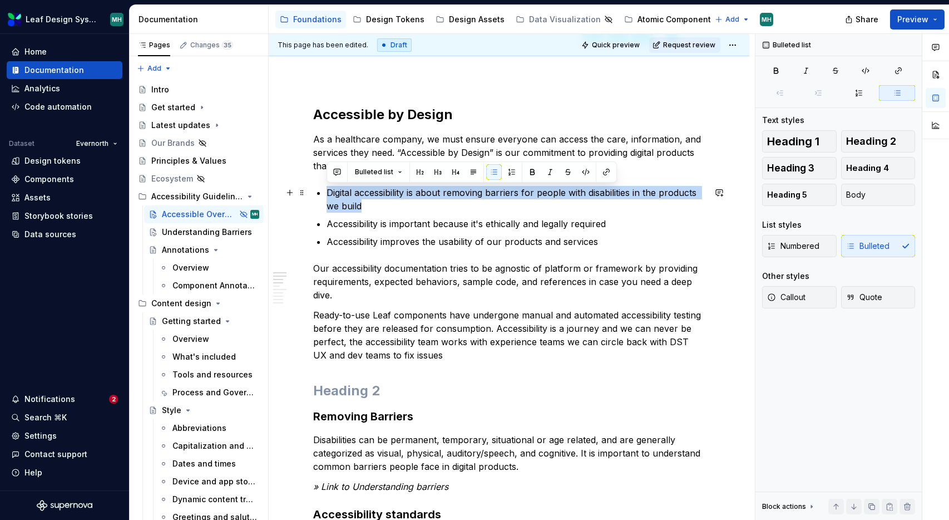
drag, startPoint x: 372, startPoint y: 207, endPoint x: 326, endPoint y: 189, distance: 49.5
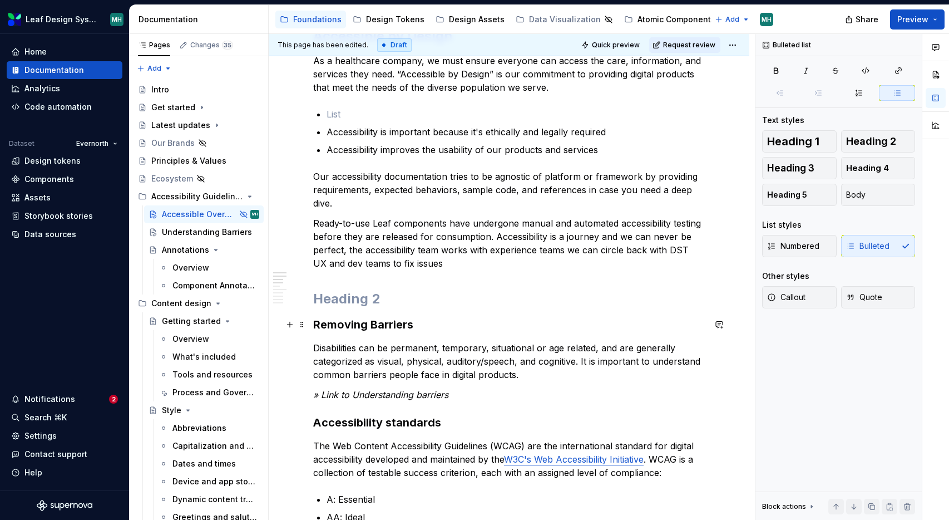
scroll to position [192, 0]
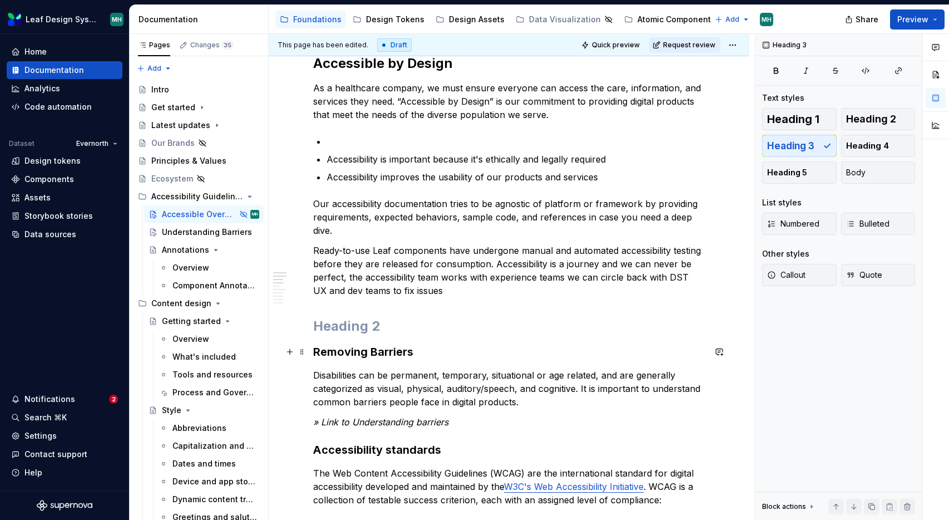
click at [431, 355] on h3 "Removing Barriers" at bounding box center [509, 352] width 392 height 16
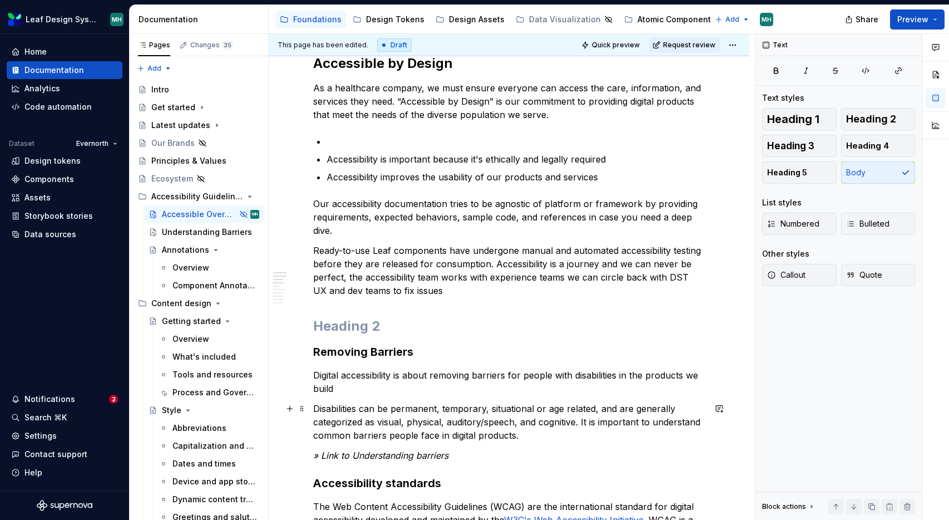
click at [581, 424] on p "Disabilities can be permanent, temporary, situational or age related, and are g…" at bounding box center [509, 422] width 392 height 40
click at [521, 434] on p "Disabilities can be permanent, temporary, situational or age related, and are g…" at bounding box center [509, 422] width 392 height 40
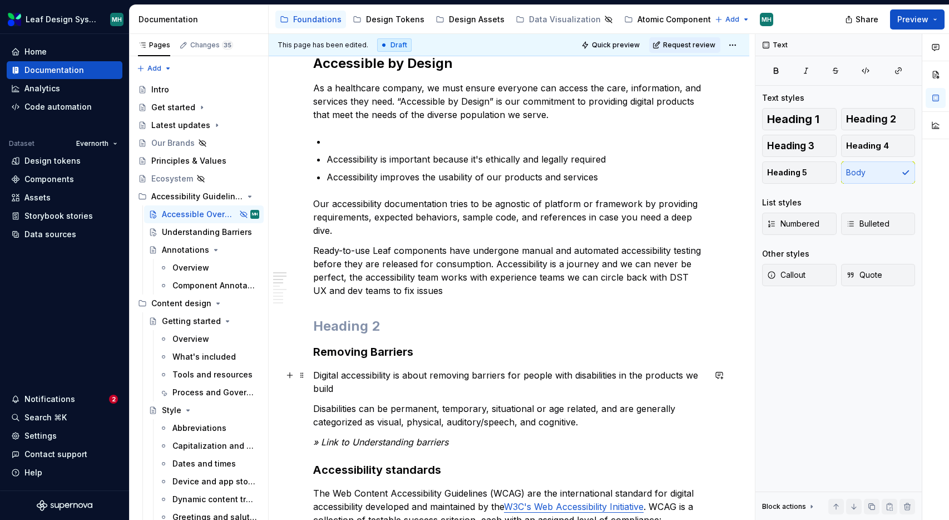
click at [370, 391] on p "Digital accessibility is about removing barriers for people with disabilities i…" at bounding box center [509, 381] width 392 height 27
click at [337, 390] on p "Digital accessibility is about removing barriers for people with disabilities i…" at bounding box center [509, 381] width 392 height 27
click at [612, 170] on p "Accessibility improves the usability of our products and services" at bounding box center [516, 176] width 378 height 13
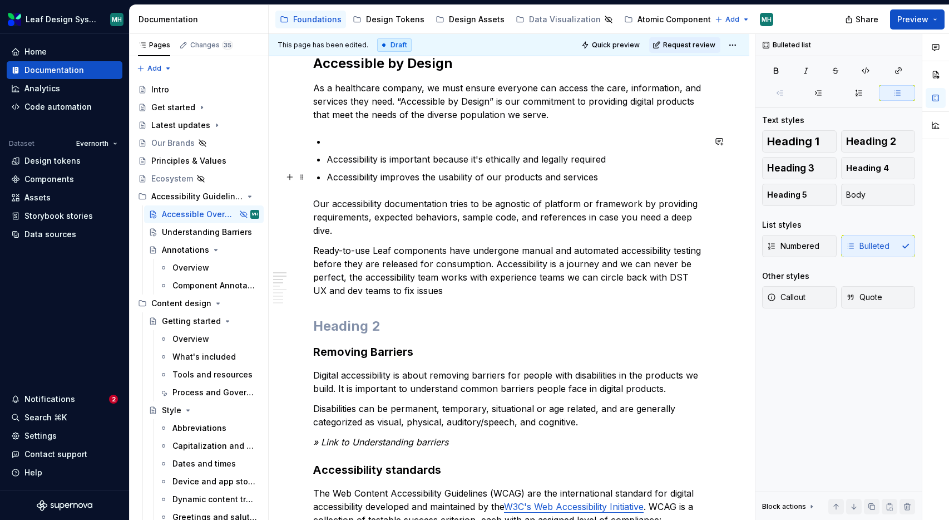
click at [605, 179] on p "Accessibility improves the usability of our products and services" at bounding box center [516, 176] width 378 height 13
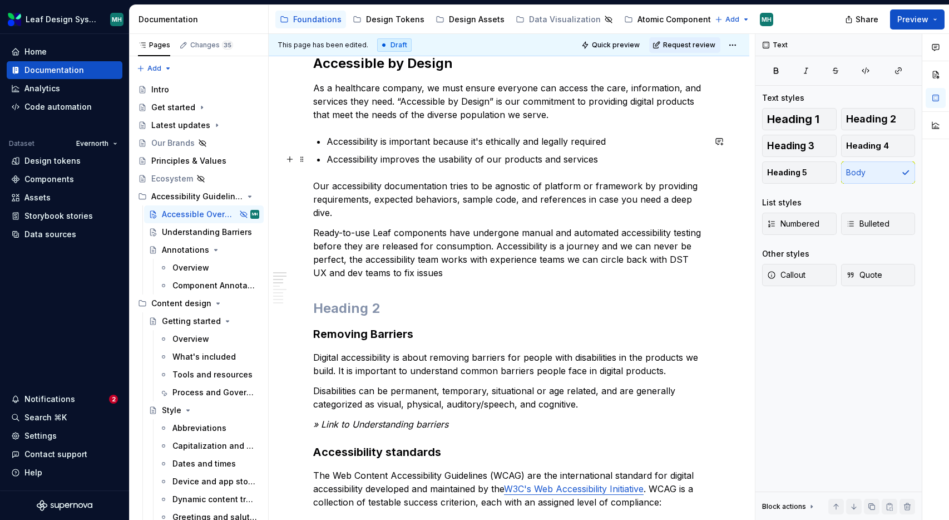
click at [604, 159] on p "Accessibility improves the usability of our products and services" at bounding box center [516, 158] width 378 height 13
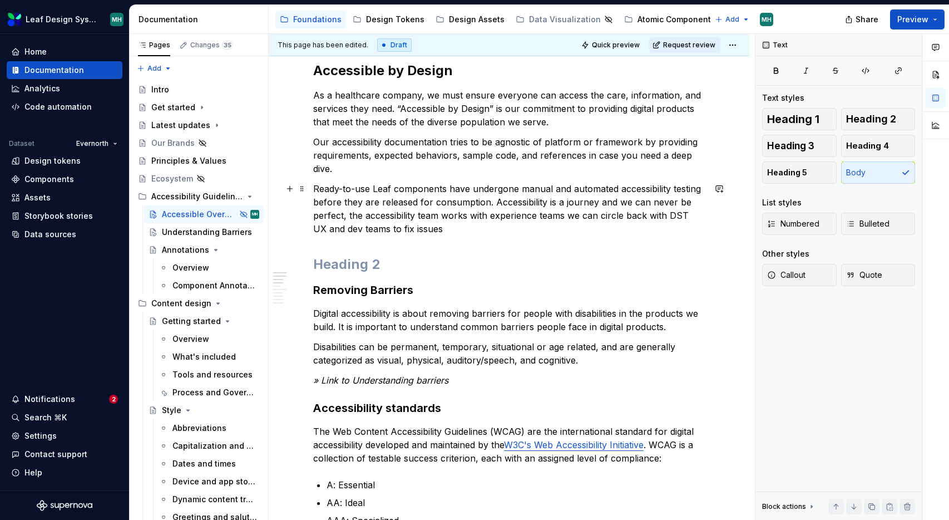
scroll to position [184, 0]
click at [372, 264] on h2 at bounding box center [509, 265] width 392 height 18
click at [344, 292] on h3 "Removing Barriers" at bounding box center [509, 291] width 392 height 16
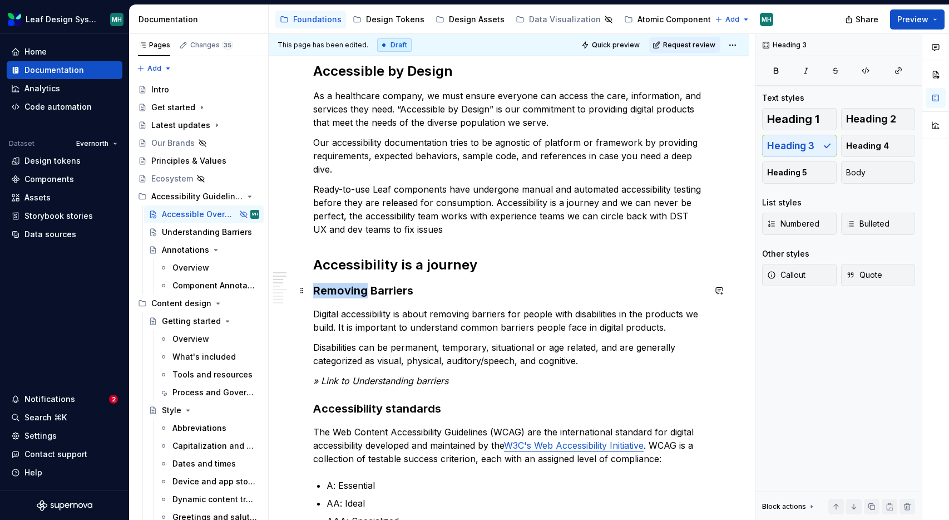
click at [344, 292] on h3 "Removing Barriers" at bounding box center [509, 291] width 392 height 16
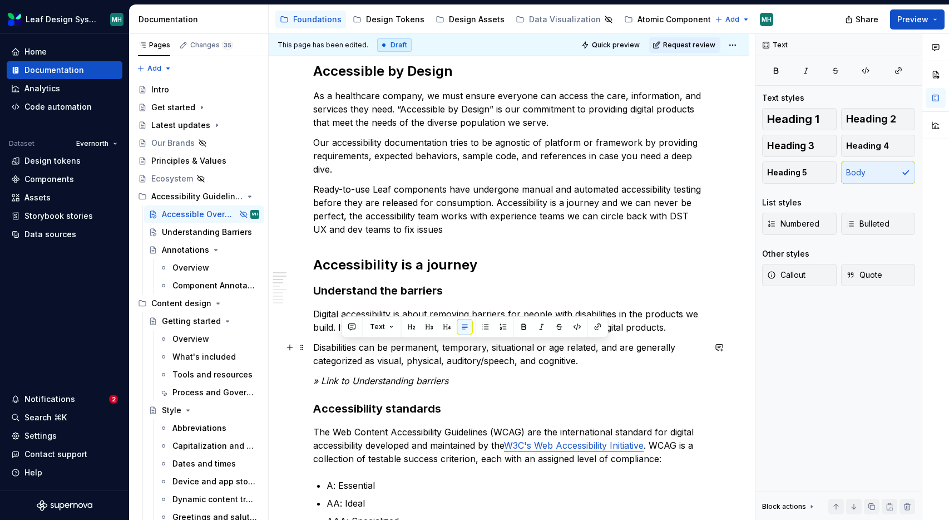
drag, startPoint x: 588, startPoint y: 361, endPoint x: 370, endPoint y: 342, distance: 219.0
click at [367, 342] on p "Disabilities can be permanent, temporary, situational or age related, and are g…" at bounding box center [509, 354] width 392 height 27
click at [506, 259] on h2 "Accessibility is a journey" at bounding box center [509, 265] width 392 height 18
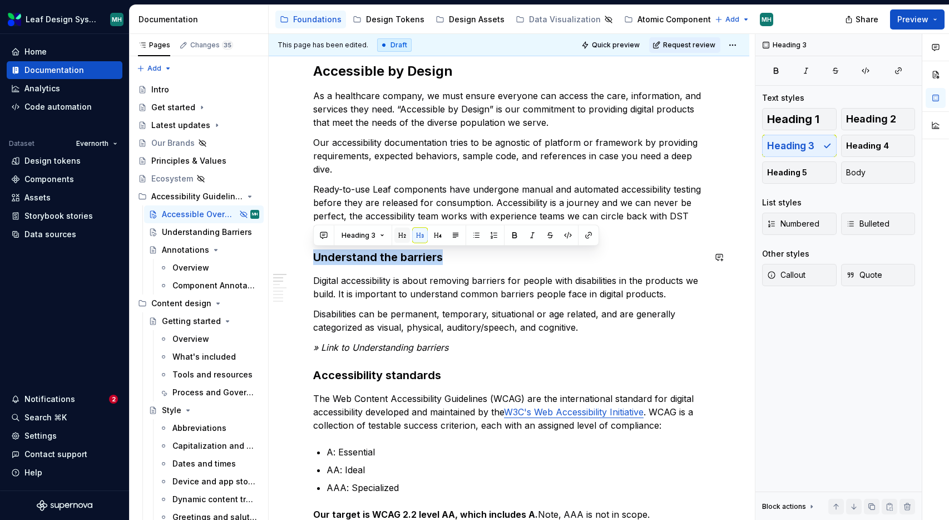
click at [403, 231] on button "button" at bounding box center [403, 236] width 16 height 16
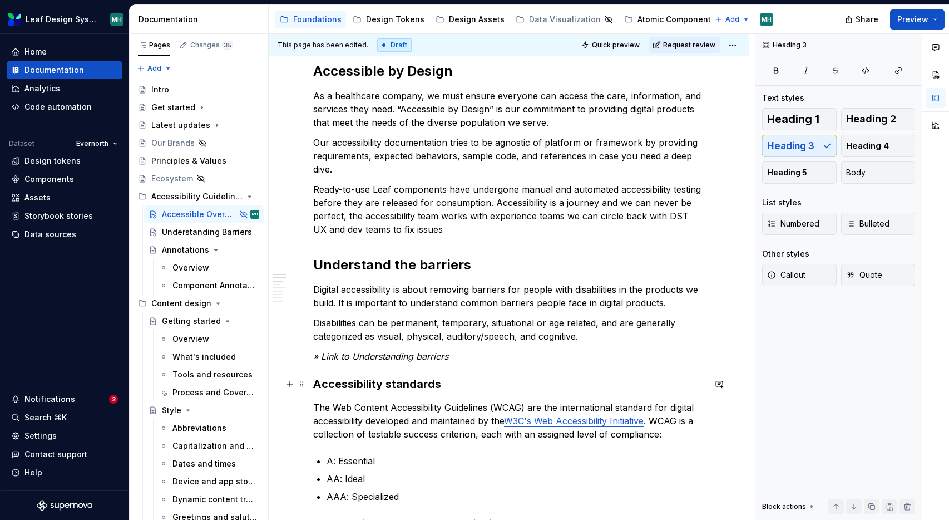
click at [447, 382] on h3 "Accessibility standards" at bounding box center [509, 384] width 392 height 16
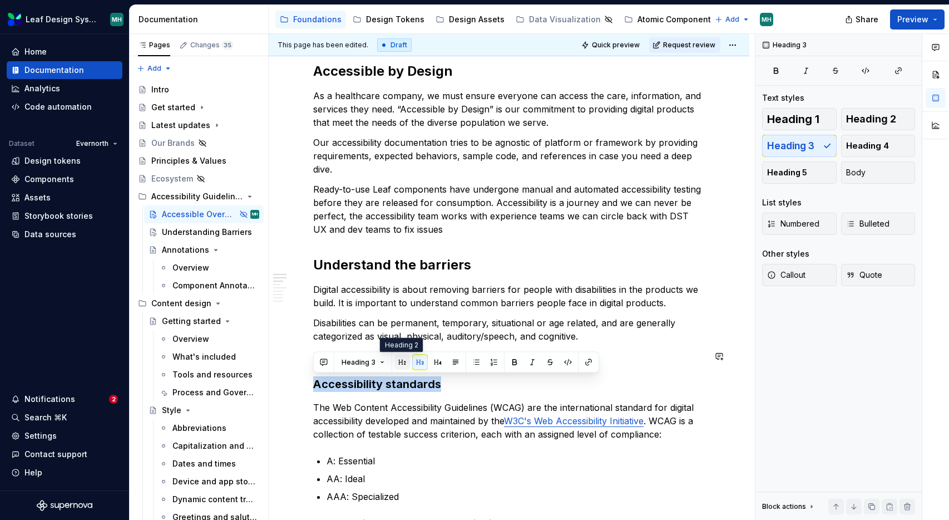
click at [401, 363] on button "button" at bounding box center [403, 363] width 16 height 16
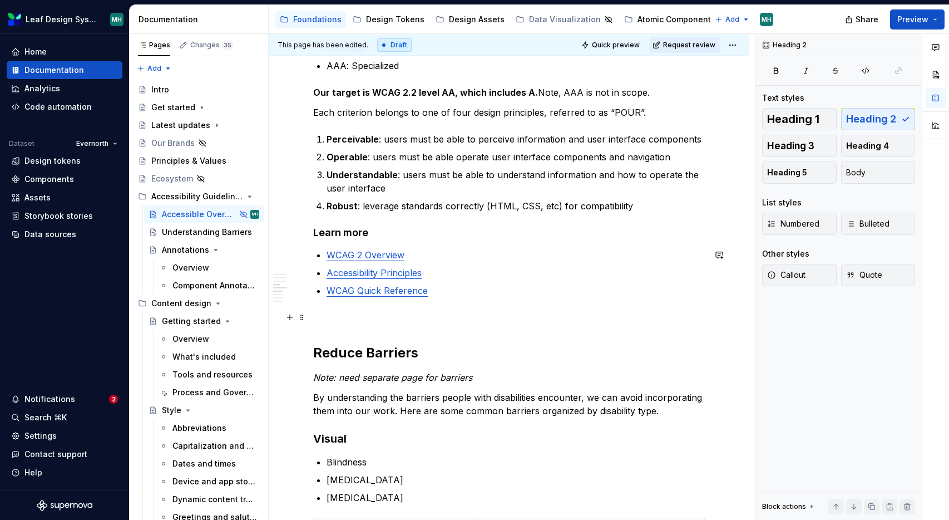
scroll to position [700, 0]
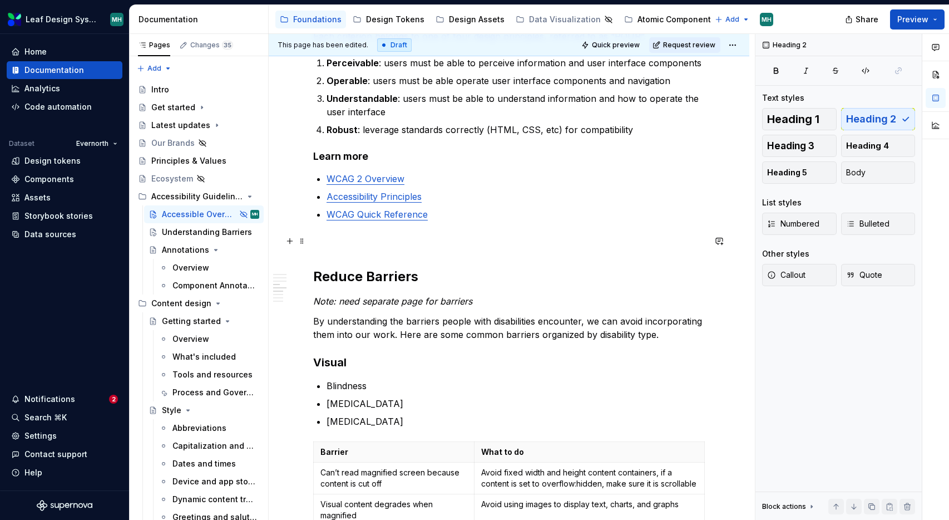
click at [376, 244] on p at bounding box center [509, 240] width 392 height 13
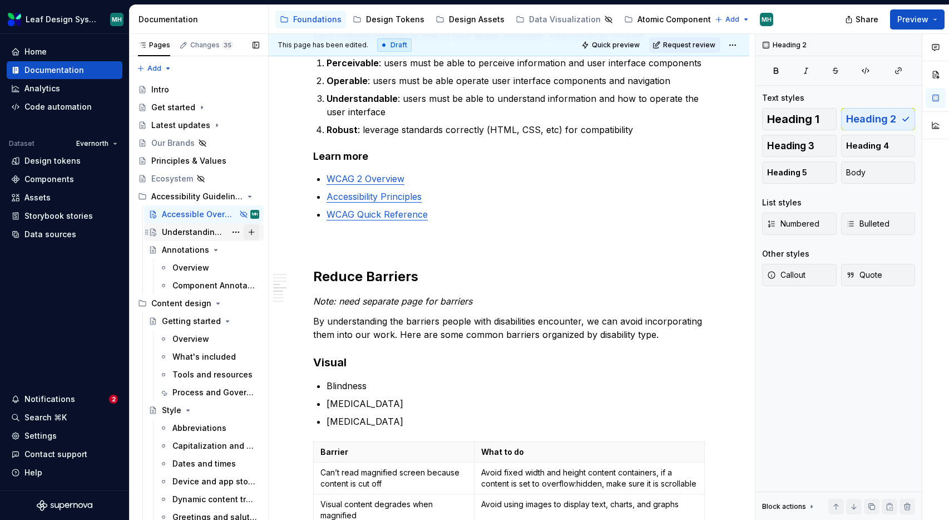
click at [244, 230] on button "Page tree" at bounding box center [252, 232] width 16 height 16
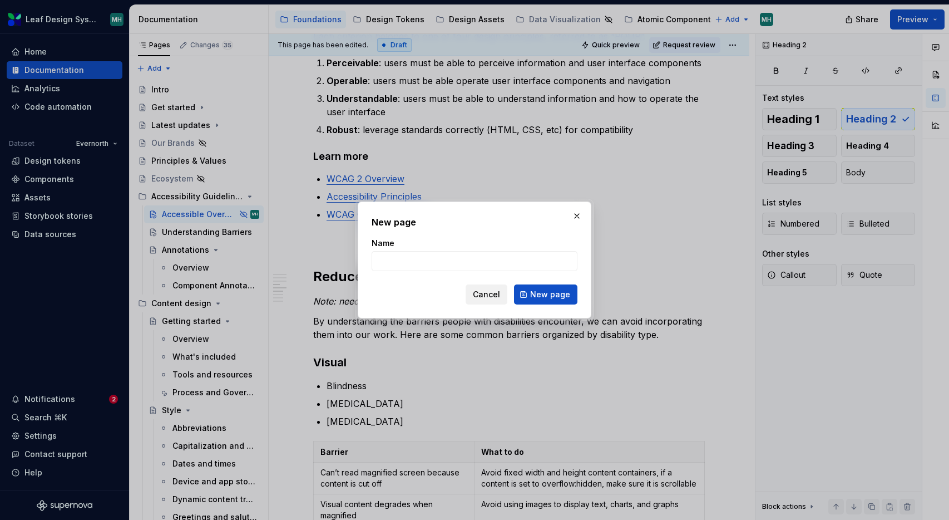
click at [488, 293] on span "Cancel" at bounding box center [486, 294] width 27 height 11
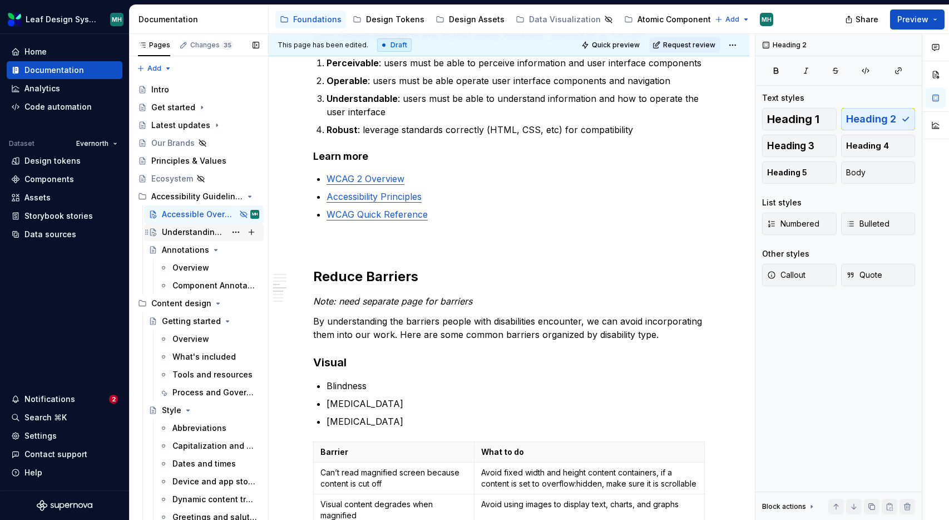
click at [193, 230] on div "Understanding Barriers" at bounding box center [194, 232] width 64 height 11
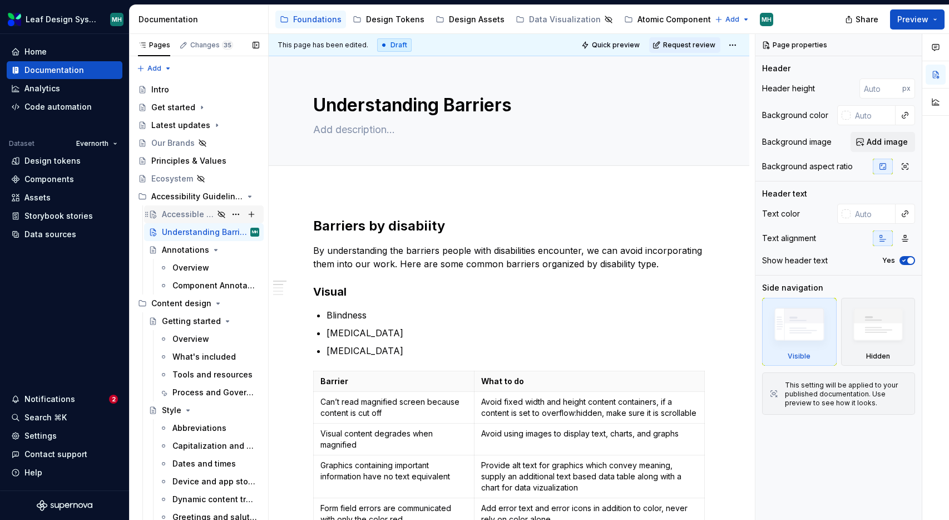
click at [186, 214] on div "Accessible Overview" at bounding box center [188, 214] width 52 height 11
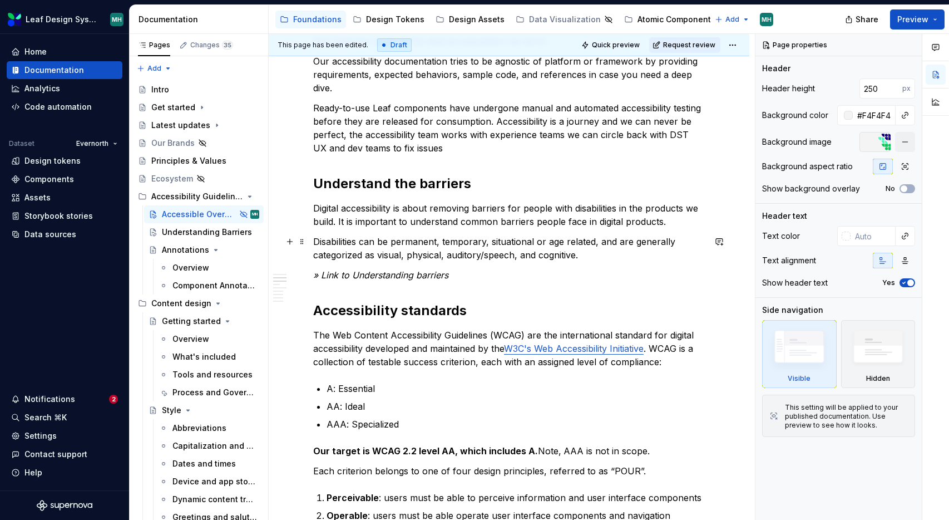
scroll to position [263, 0]
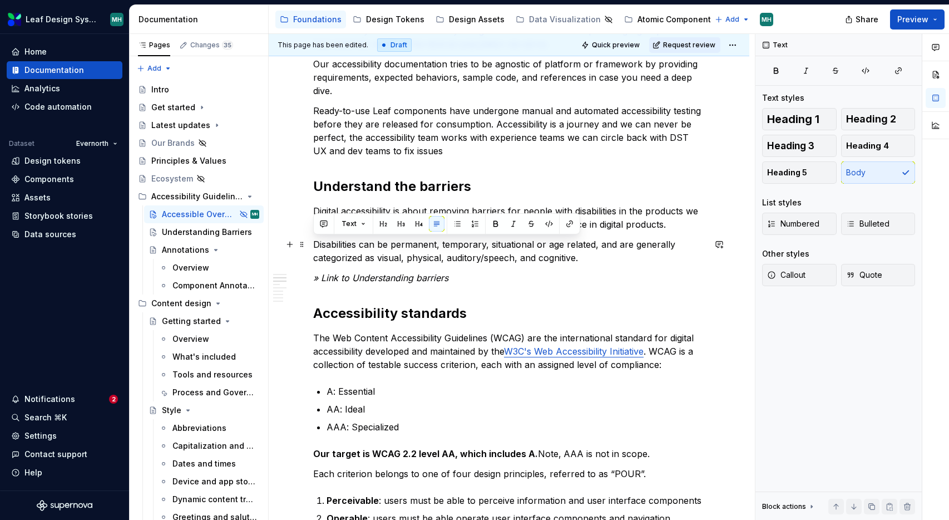
drag, startPoint x: 587, startPoint y: 260, endPoint x: 307, endPoint y: 247, distance: 280.2
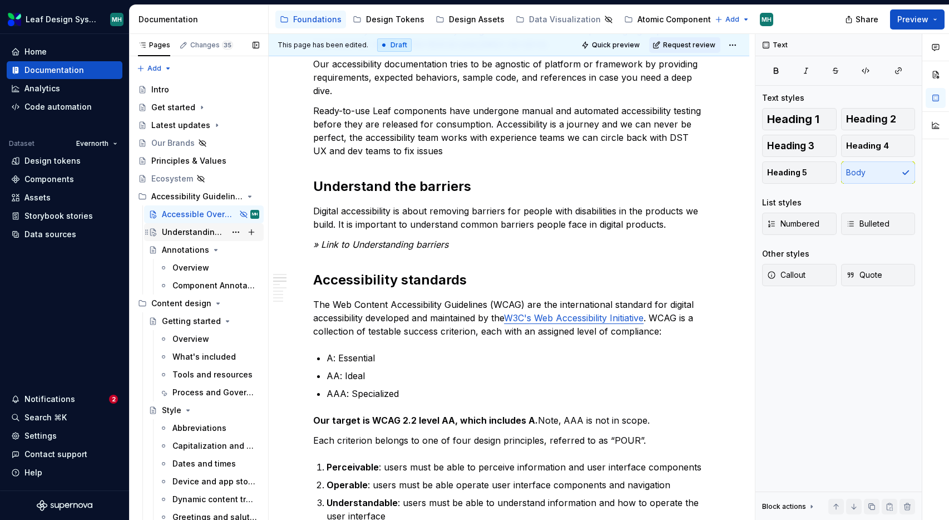
click at [216, 230] on div "Understanding Barriers" at bounding box center [194, 232] width 64 height 11
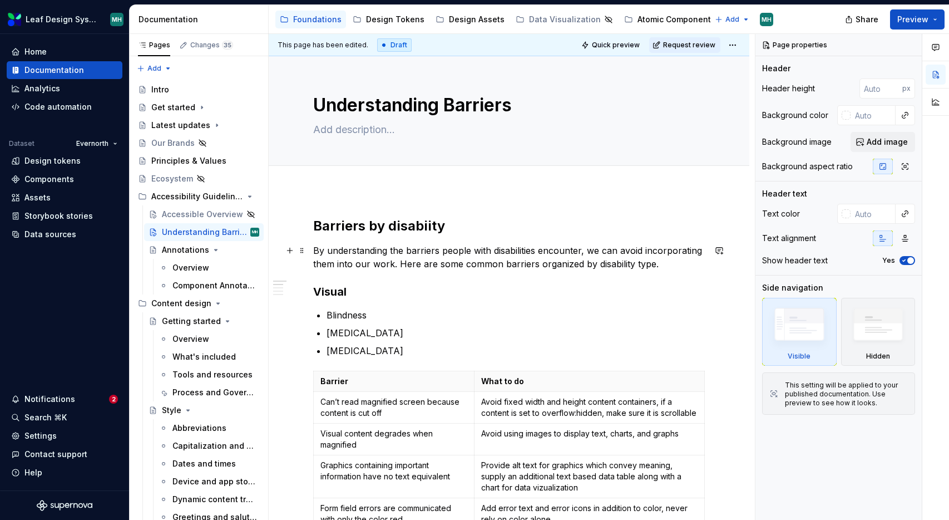
type textarea "*"
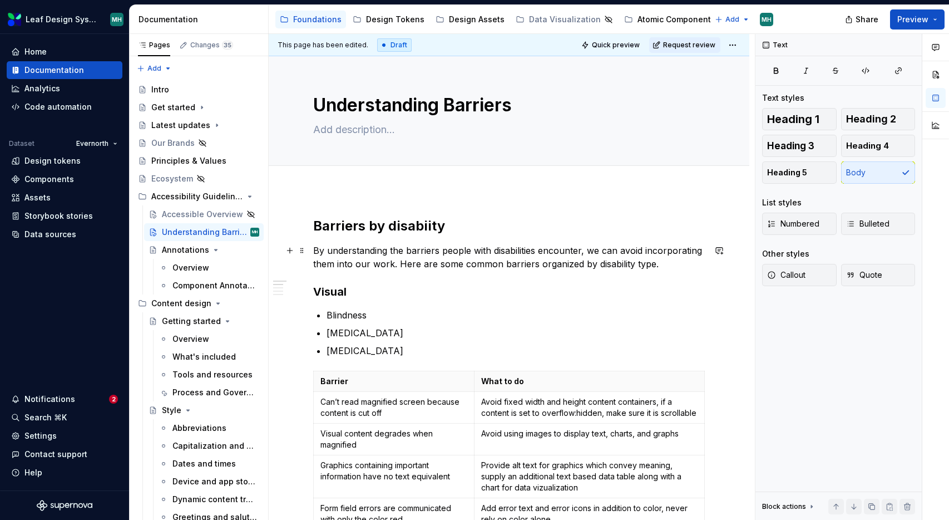
click at [316, 253] on p "By understanding the barriers people with disabilities encounter, we can avoid …" at bounding box center [509, 257] width 392 height 27
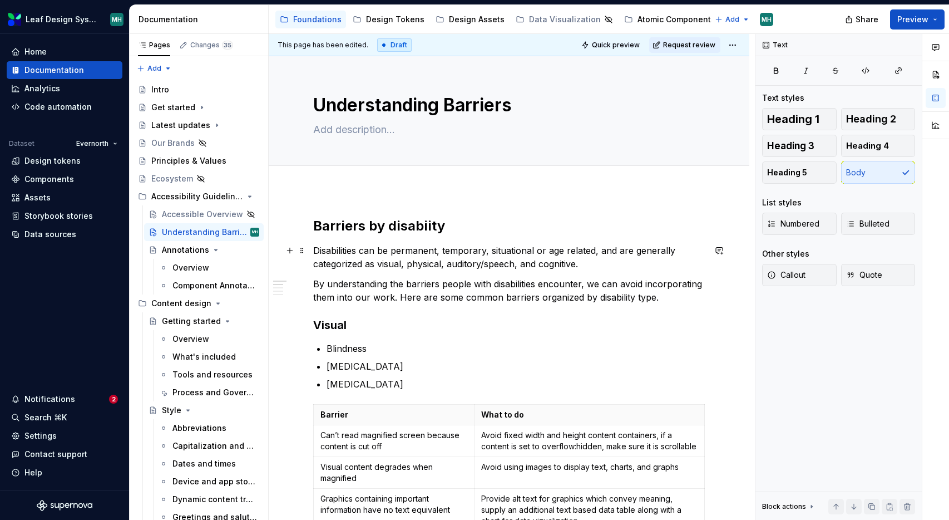
click at [594, 253] on p "Disabilities can be permanent, temporary, situational or age related, and are g…" at bounding box center [509, 257] width 392 height 27
click at [533, 299] on p "By understanding the barriers people with disabilities encounter, we can avoid …" at bounding box center [509, 290] width 392 height 27
click at [206, 219] on div "Accessible Overview" at bounding box center [188, 214] width 52 height 11
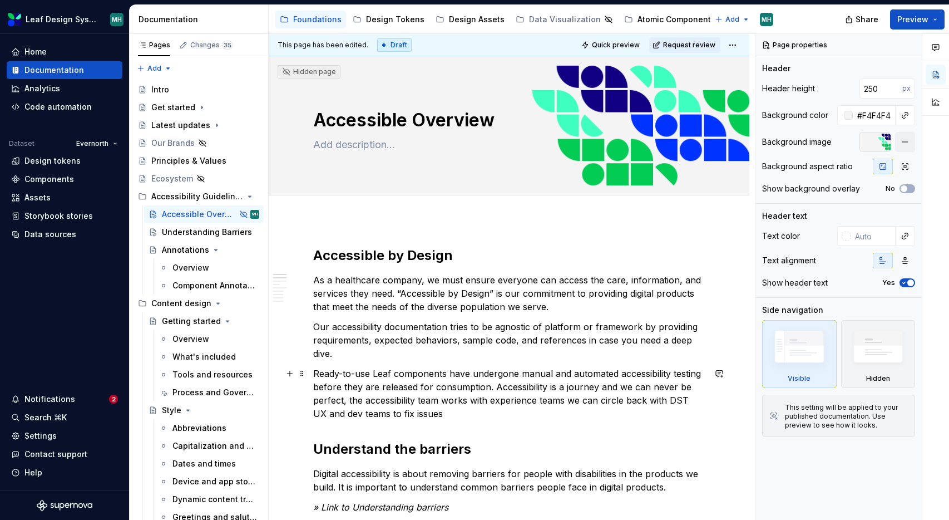
type textarea "*"
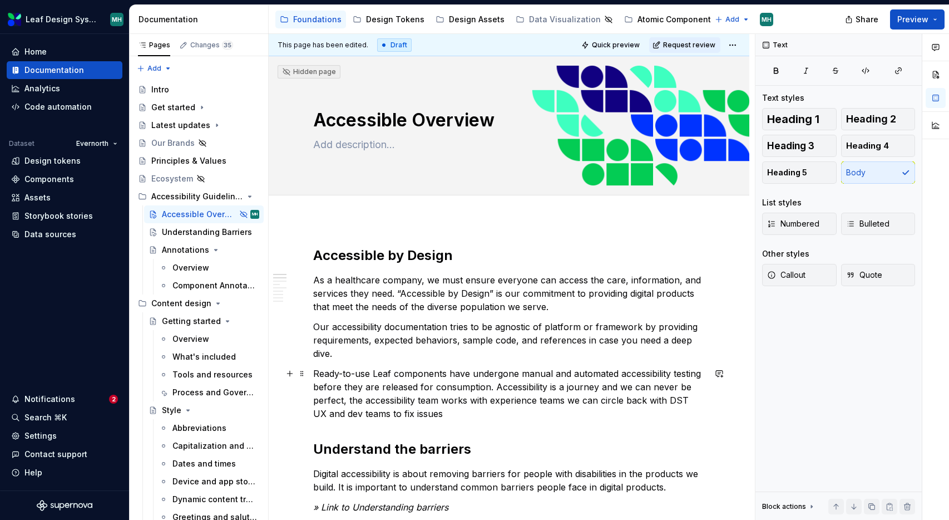
click at [395, 375] on p "Ready-to-use Leaf components have undergone manual and automated accessibility …" at bounding box center [509, 393] width 392 height 53
click at [438, 416] on p "Ready-to-use Leaf components have undergone manual and automated accessibility …" at bounding box center [509, 393] width 392 height 53
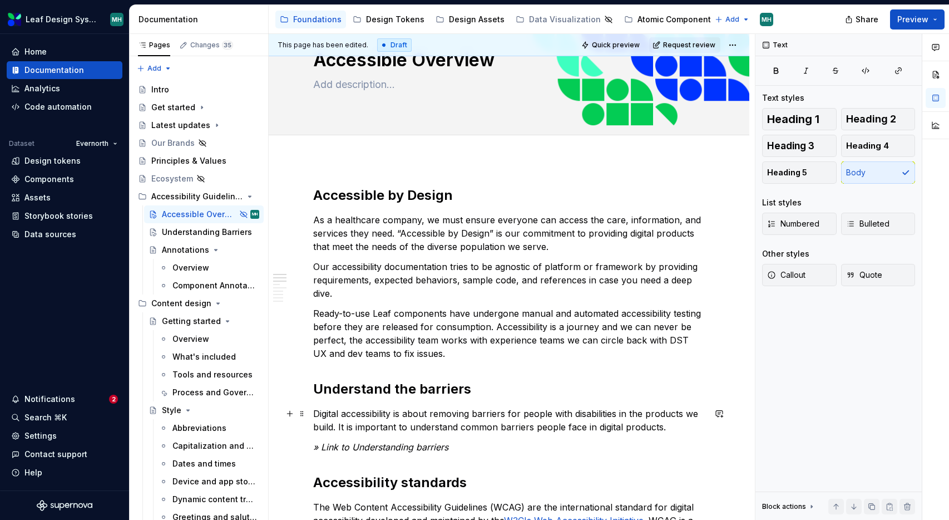
scroll to position [62, 0]
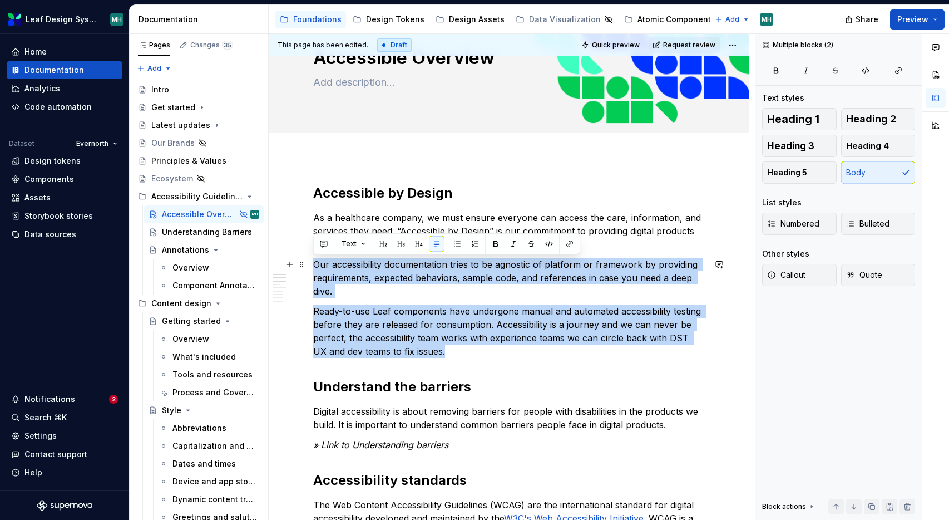
drag, startPoint x: 439, startPoint y: 352, endPoint x: 308, endPoint y: 268, distance: 155.0
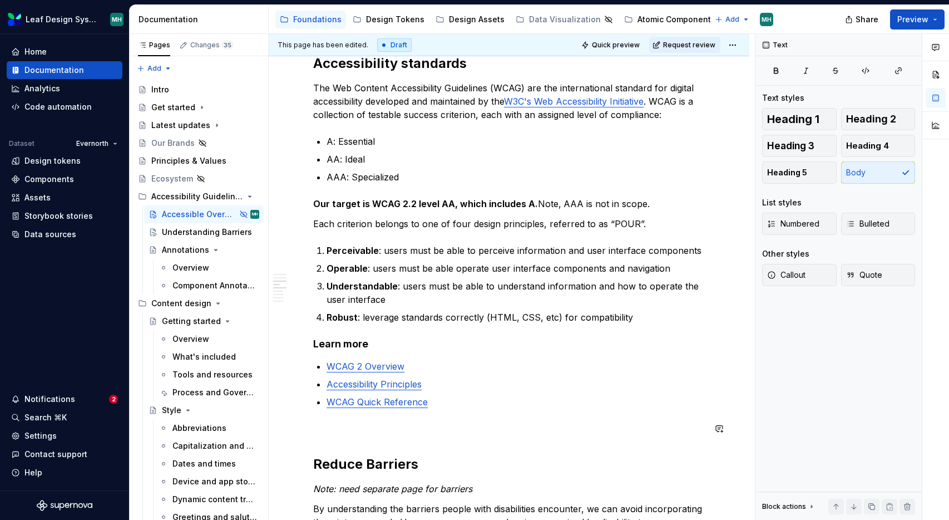
scroll to position [393, 0]
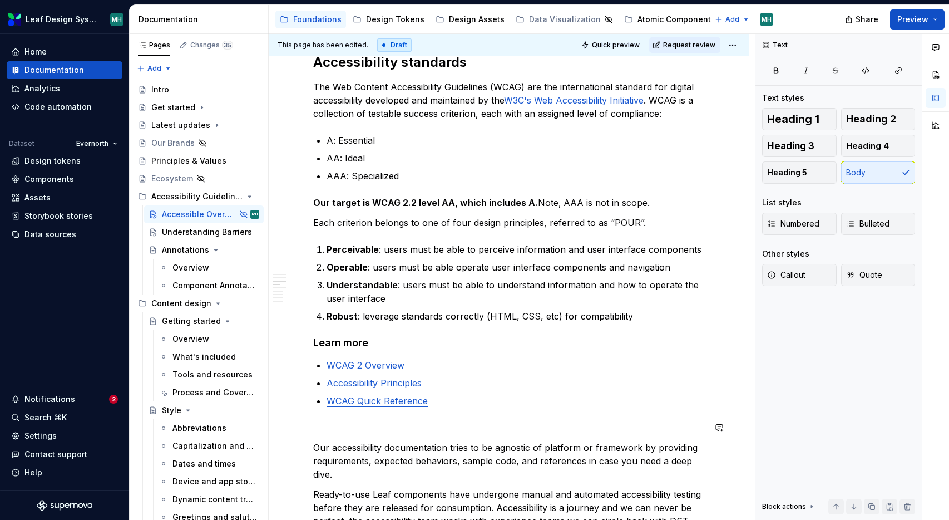
scroll to position [637, 0]
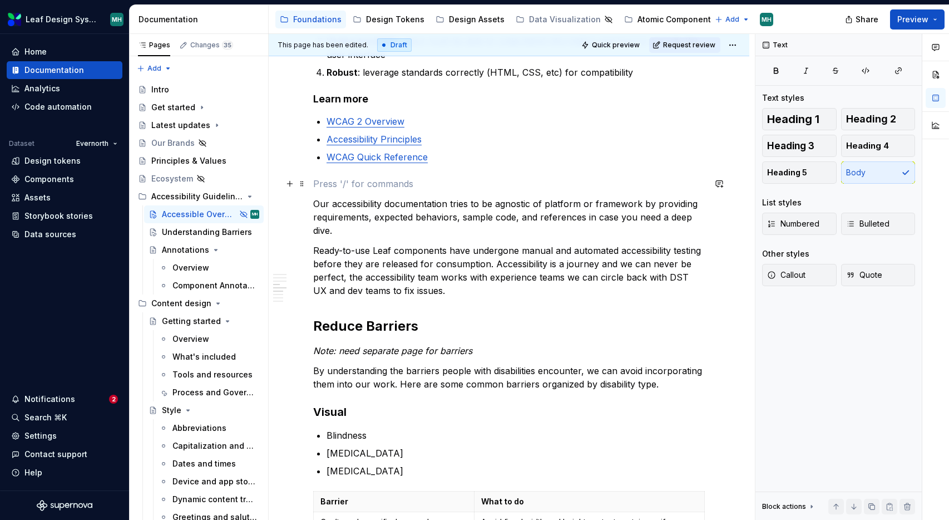
click at [328, 190] on p at bounding box center [509, 183] width 392 height 13
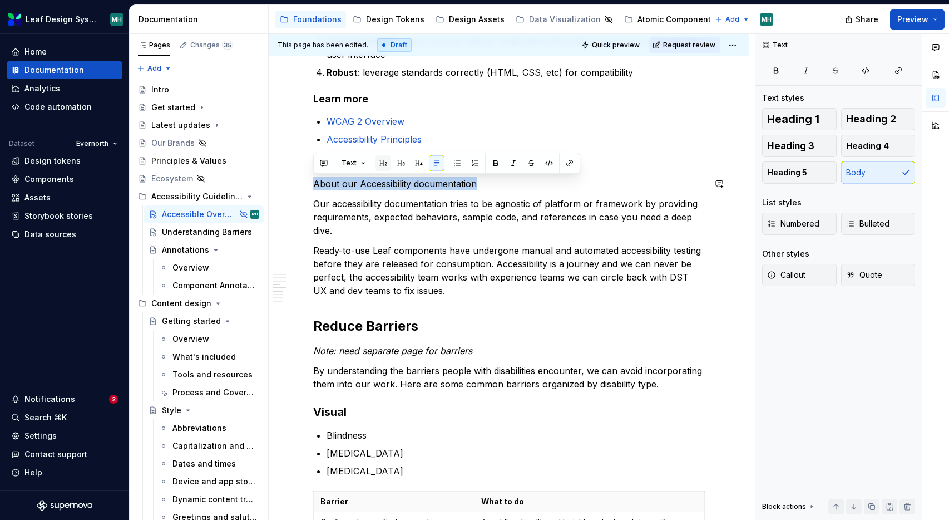
click at [382, 161] on button "button" at bounding box center [384, 163] width 16 height 16
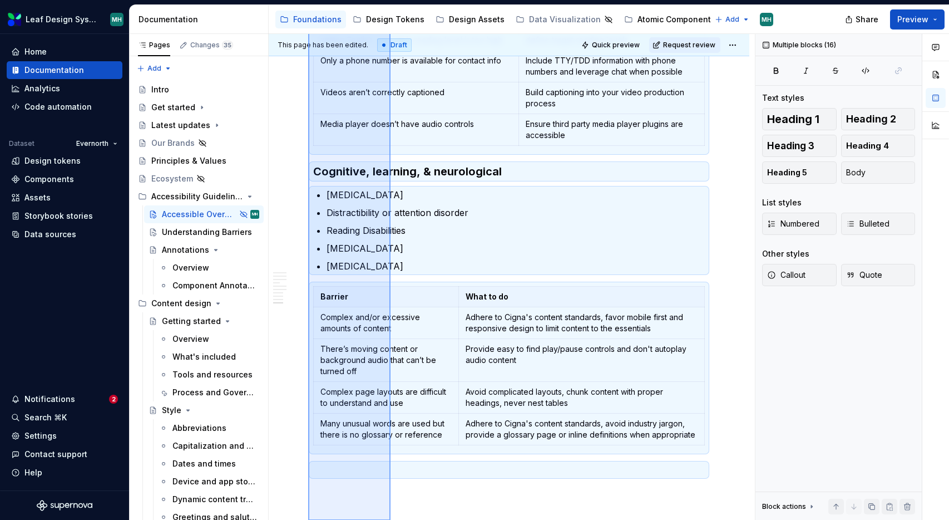
scroll to position [1920, 0]
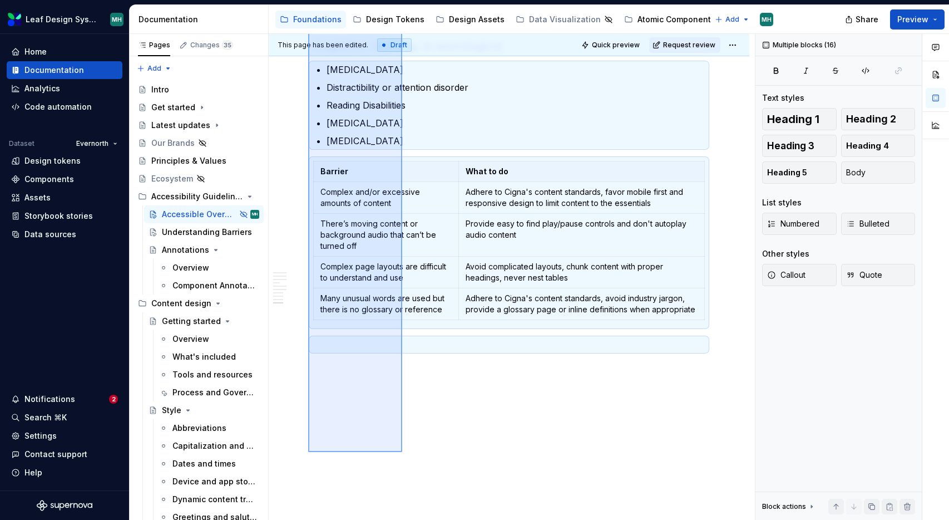
drag, startPoint x: 308, startPoint y: 248, endPoint x: 402, endPoint y: 452, distance: 224.9
click at [402, 452] on div "This page has been edited. Draft Quick preview Request review Hidden page Acces…" at bounding box center [512, 277] width 486 height 486
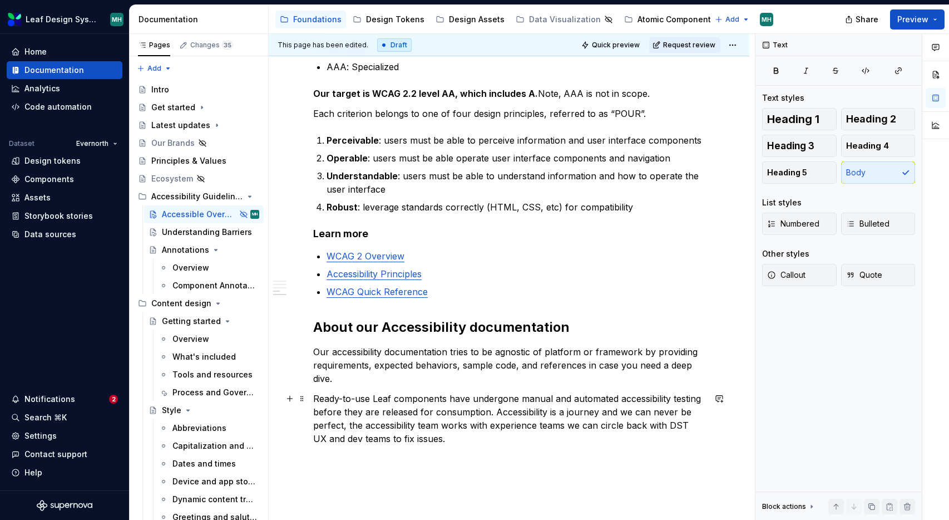
scroll to position [541, 0]
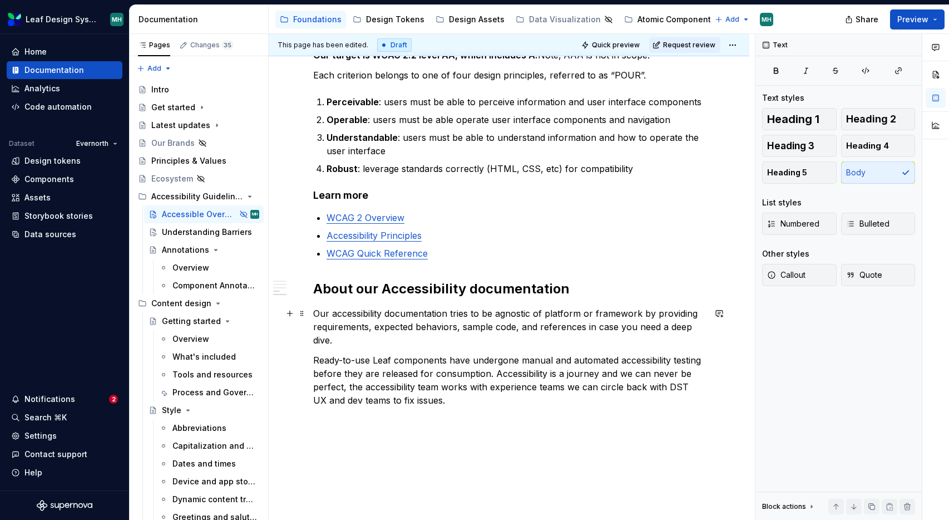
click at [318, 312] on p "Our accessibility documentation tries to be agnostic of platform or framework b…" at bounding box center [509, 327] width 392 height 40
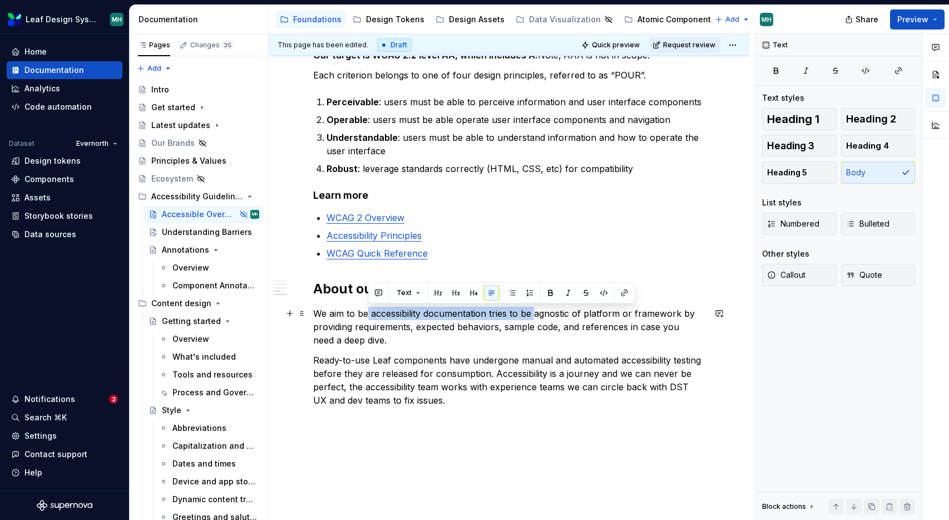
click at [536, 316] on p "We aim to be accessibility documentation tries to be agnostic of platform or fr…" at bounding box center [509, 327] width 392 height 40
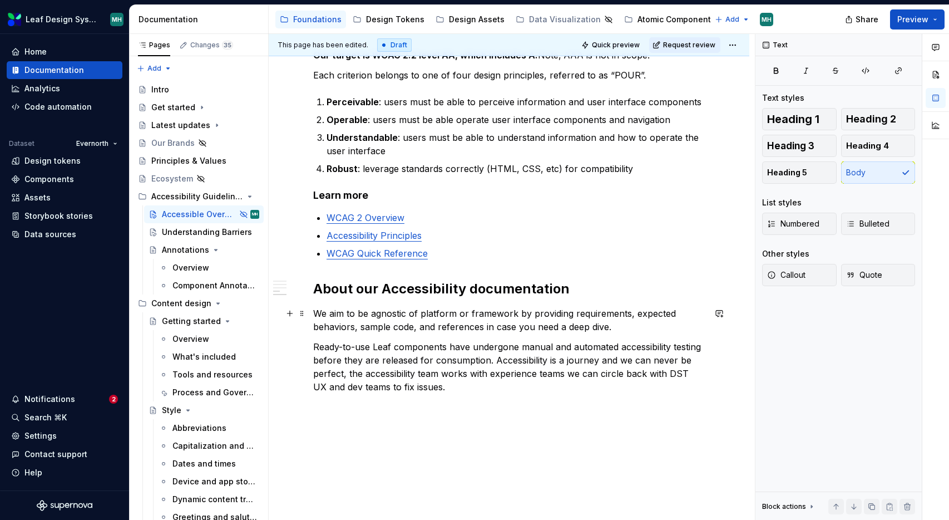
click at [436, 329] on p "We aim to be agnostic of platform or framework by providing requirements, expec…" at bounding box center [509, 320] width 392 height 27
click at [526, 329] on p "We aim to be agnostic of platform or framework by providing requirements, expec…" at bounding box center [509, 320] width 392 height 27
click at [396, 348] on p "Ready-to-use Leaf components have undergone manual and automated accessibility …" at bounding box center [509, 366] width 392 height 53
click at [438, 350] on p "Ready-to-use Leaf web and react native components have undergone manual and aut…" at bounding box center [509, 366] width 392 height 53
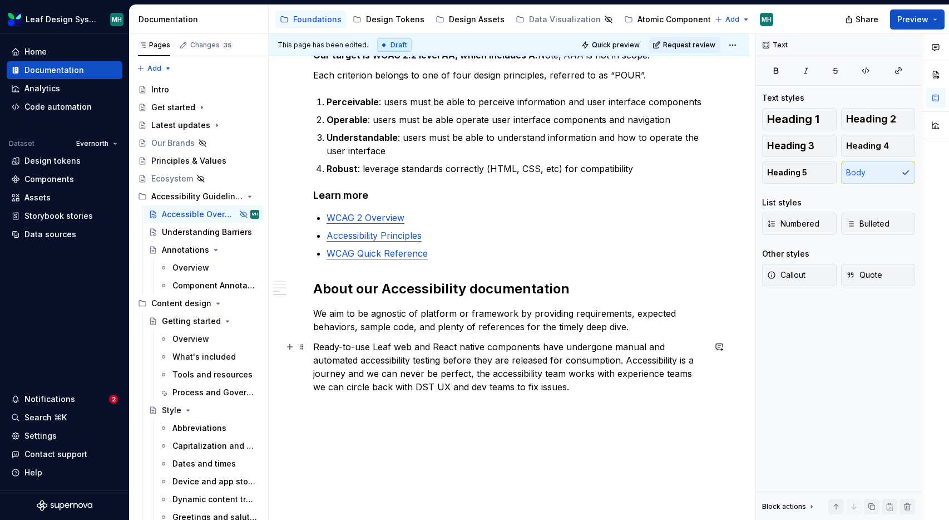
click at [466, 348] on p "Ready-to-use Leaf web and React native components have undergone manual and aut…" at bounding box center [509, 366] width 392 height 53
click at [400, 348] on p "Ready-to-use Leaf web and React native components have undergone manual and aut…" at bounding box center [509, 366] width 392 height 53
click at [465, 349] on p "Ready-to-use Leaf Web and React native components have undergone manual and aut…" at bounding box center [509, 366] width 392 height 53
click at [472, 375] on p "Ready-to-use Leaf Web and React Native components have undergone manual and aut…" at bounding box center [509, 366] width 392 height 53
click at [448, 363] on p "Ready-to-use Leaf Web and React Native components have undergone manual and aut…" at bounding box center [509, 366] width 392 height 53
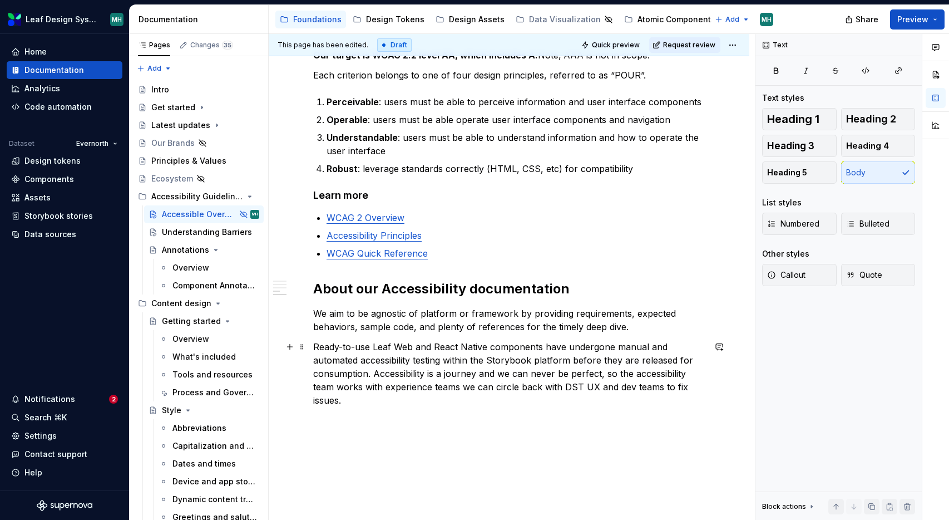
click at [373, 373] on p "Ready-to-use Leaf Web and React Native components have undergone manual and aut…" at bounding box center [509, 373] width 392 height 67
click at [510, 371] on p "Ready-to-use Leaf Web and React Native components have undergone manual and aut…" at bounding box center [509, 373] width 392 height 67
click at [636, 374] on p "Ready-to-use Leaf Web and React Native components have undergone manual and aut…" at bounding box center [509, 373] width 392 height 67
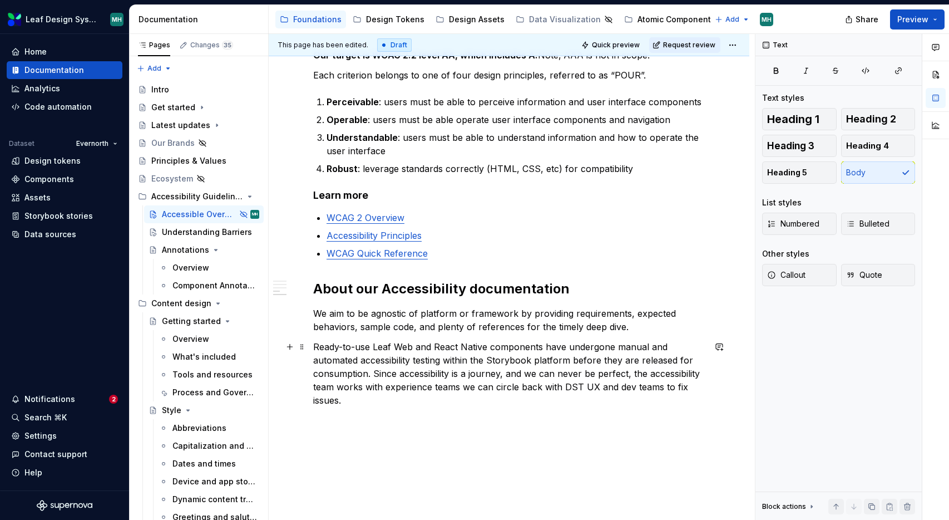
click at [465, 388] on p "Ready-to-use Leaf Web and React Native components have undergone manual and aut…" at bounding box center [509, 373] width 392 height 67
click at [469, 387] on p "Ready-to-use Leaf Web and React Native components have undergone manual and aut…" at bounding box center [509, 373] width 392 height 67
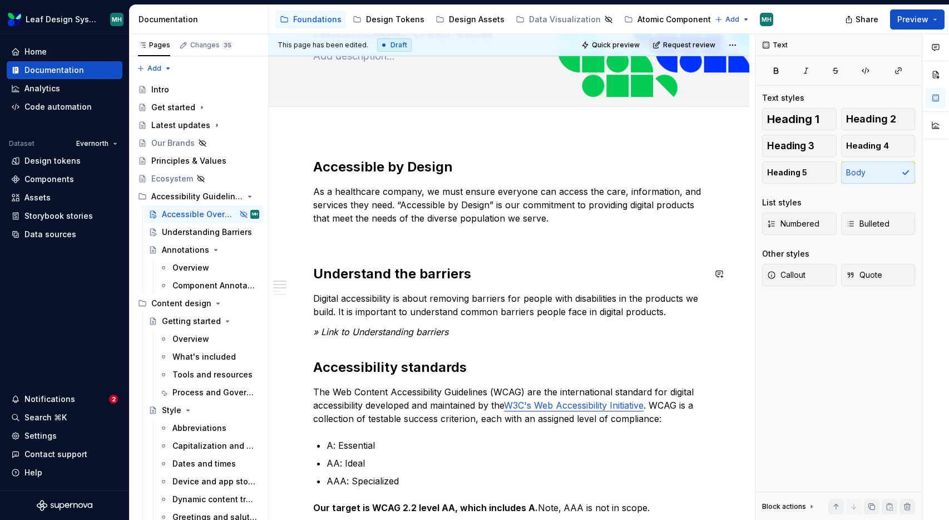
scroll to position [91, 0]
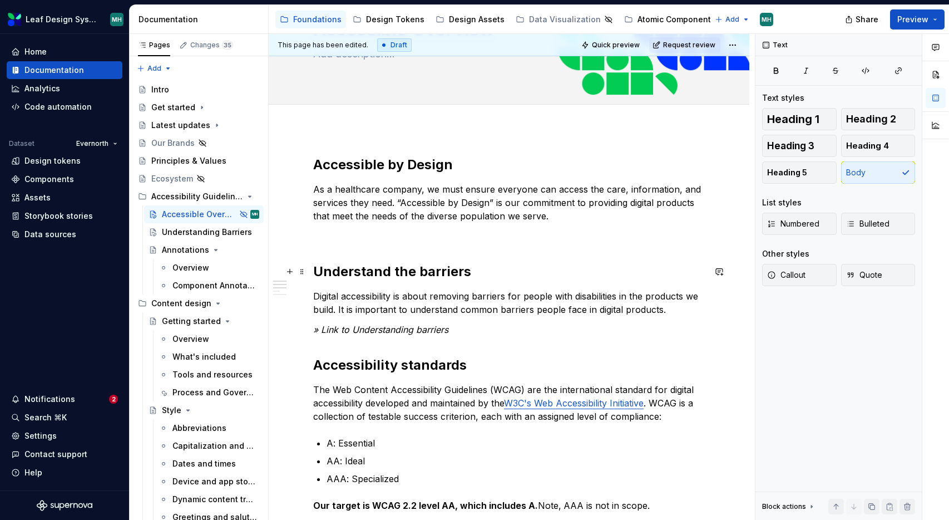
click at [463, 267] on h2 "Understand the barriers" at bounding box center [509, 272] width 392 height 18
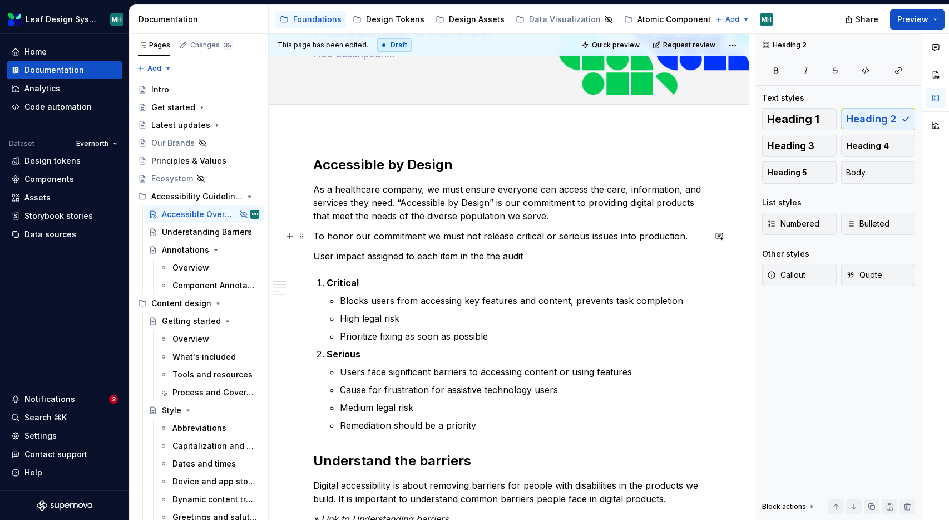
click at [337, 238] on p "To honor our commitment we must not release critical or serious issues into pro…" at bounding box center [509, 235] width 392 height 13
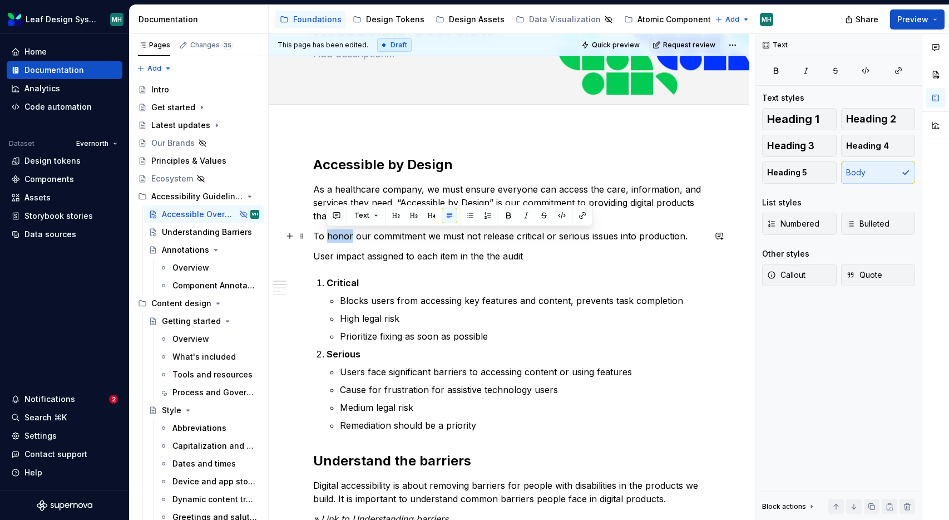
click at [337, 238] on p "To honor our commitment we must not release critical or serious issues into pro…" at bounding box center [509, 235] width 392 height 13
click at [314, 237] on p "To honor our commitment we must not release critical or serious issues into pro…" at bounding box center [509, 235] width 392 height 13
click at [375, 238] on p "To honor our commitment we must not release critical or serious issues into pro…" at bounding box center [509, 235] width 392 height 13
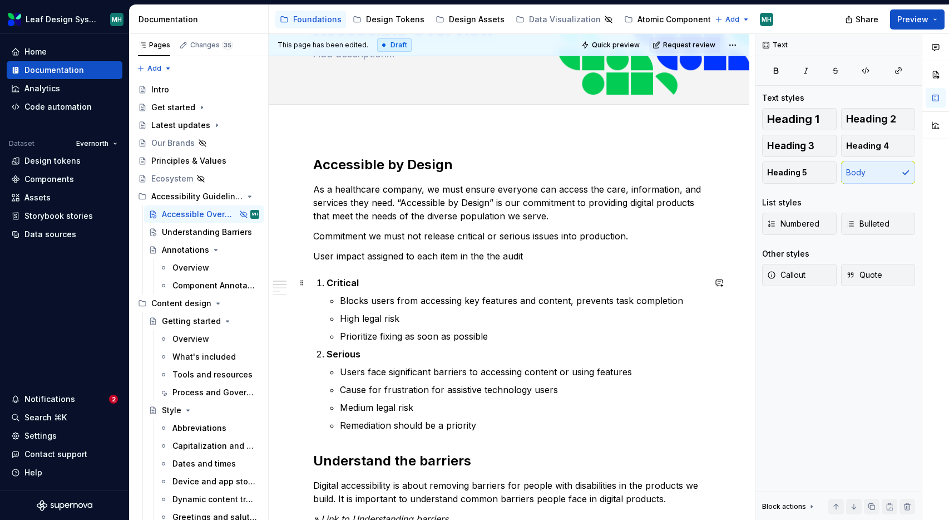
click at [327, 283] on li "Critical Blocks users from accessing key features and content, prevents task co…" at bounding box center [516, 309] width 378 height 67
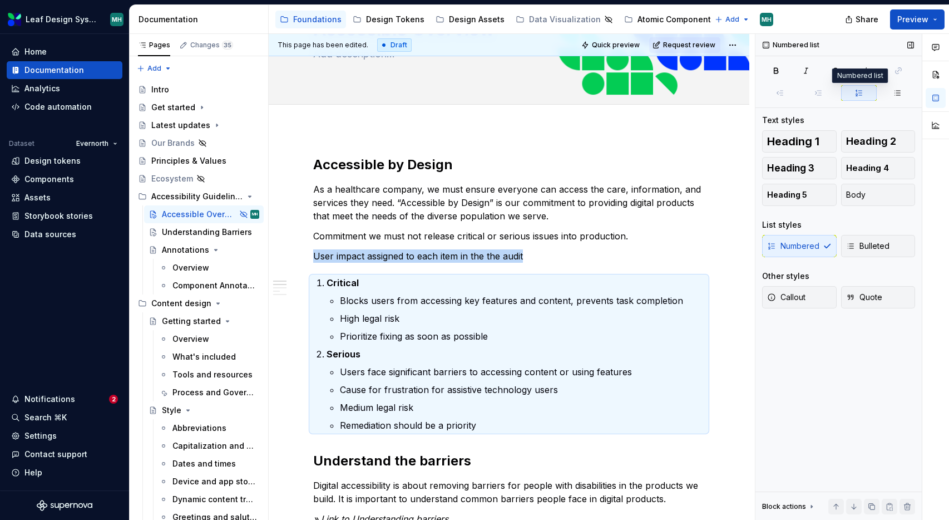
click at [861, 94] on icon "button" at bounding box center [859, 92] width 9 height 9
click at [860, 89] on icon "button" at bounding box center [859, 92] width 9 height 9
click at [859, 92] on icon "button" at bounding box center [859, 92] width 9 height 9
click at [304, 283] on span at bounding box center [302, 283] width 9 height 16
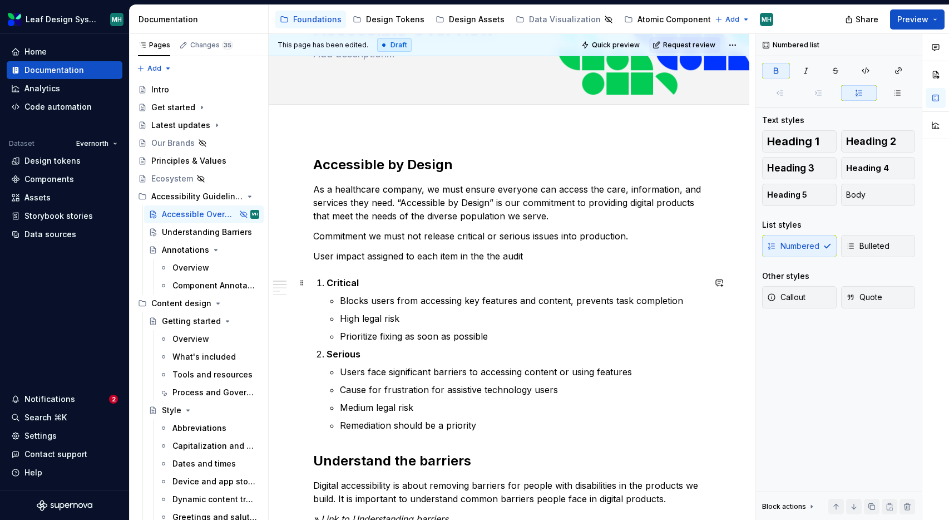
click at [461, 281] on p "Critical" at bounding box center [516, 282] width 378 height 13
click at [362, 285] on p "Critical" at bounding box center [516, 282] width 378 height 13
click at [343, 285] on strong "Critical" at bounding box center [343, 282] width 32 height 11
click at [829, 245] on div "Numbered Bulleted" at bounding box center [838, 246] width 153 height 22
click at [878, 245] on span "Bulleted" at bounding box center [867, 245] width 43 height 11
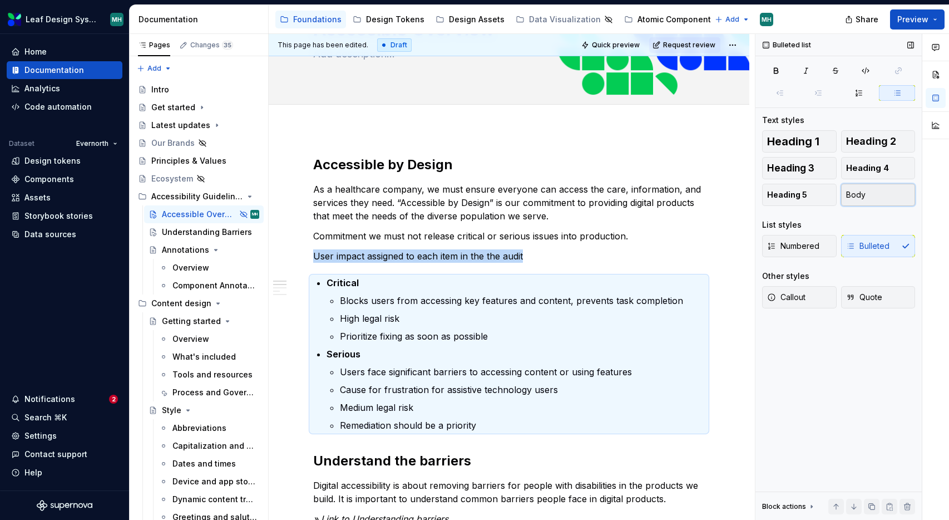
click at [870, 194] on button "Body" at bounding box center [878, 195] width 75 height 22
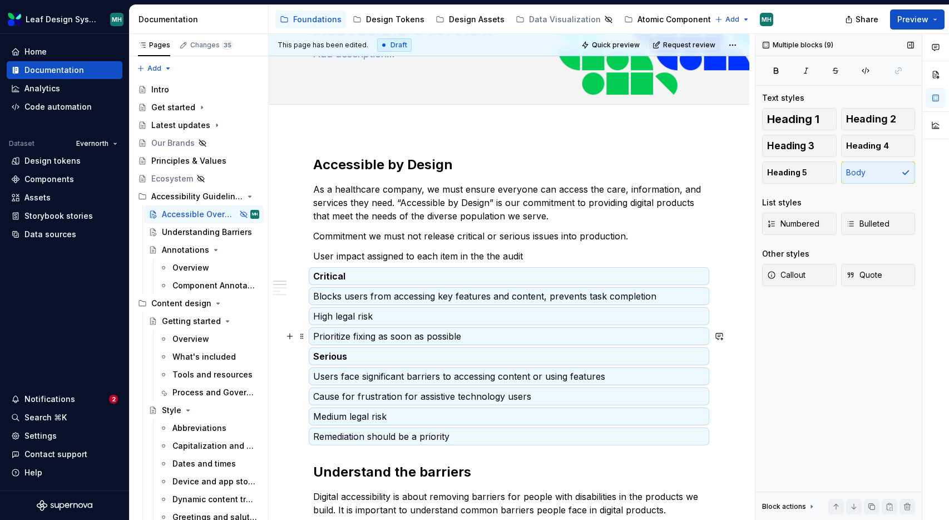
click at [459, 331] on p "Prioritize fixing as soon as possible" at bounding box center [509, 335] width 392 height 13
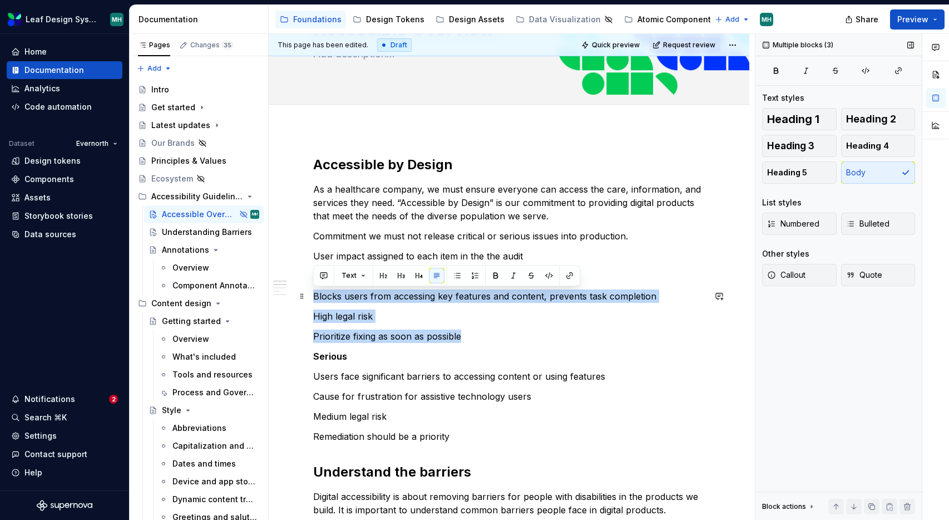
drag, startPoint x: 471, startPoint y: 336, endPoint x: 313, endPoint y: 300, distance: 161.5
click at [893, 224] on button "Bulleted" at bounding box center [878, 224] width 75 height 22
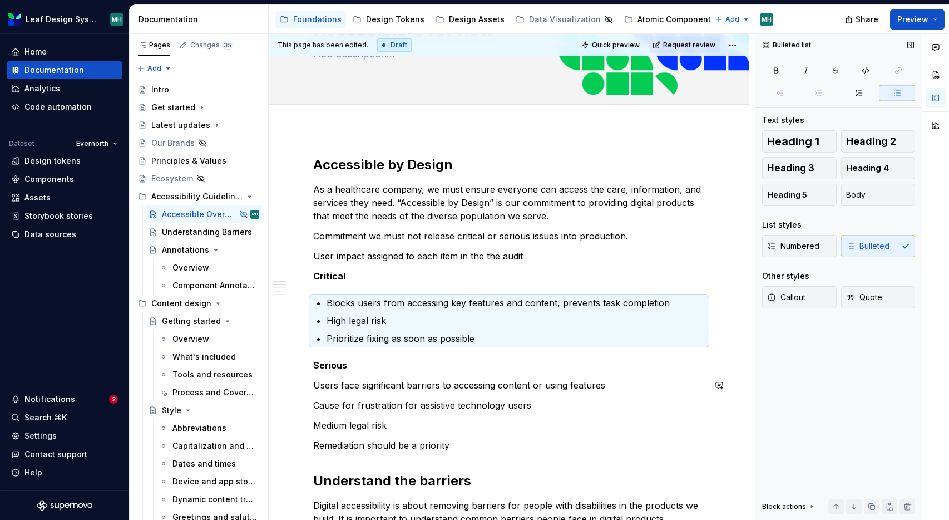
scroll to position [124, 0]
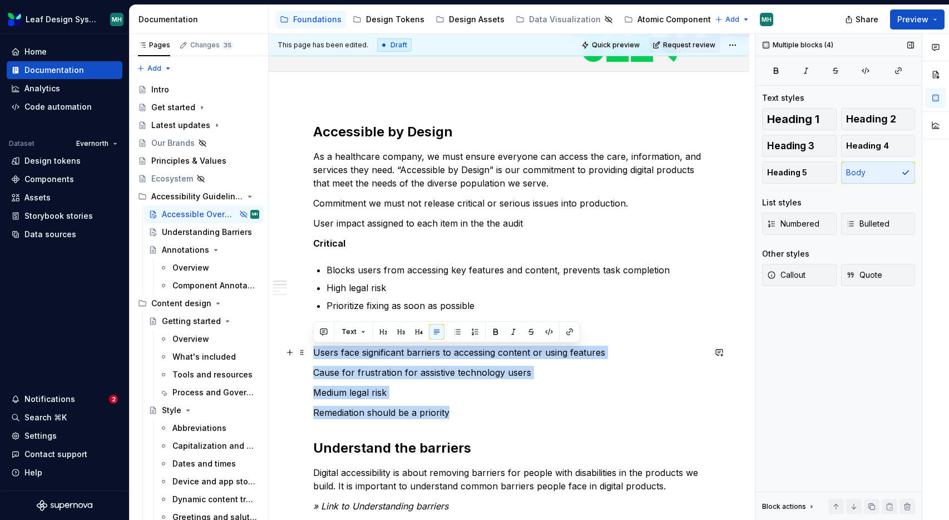
drag, startPoint x: 455, startPoint y: 412, endPoint x: 308, endPoint y: 353, distance: 158.0
click at [865, 226] on span "Bulleted" at bounding box center [867, 223] width 43 height 11
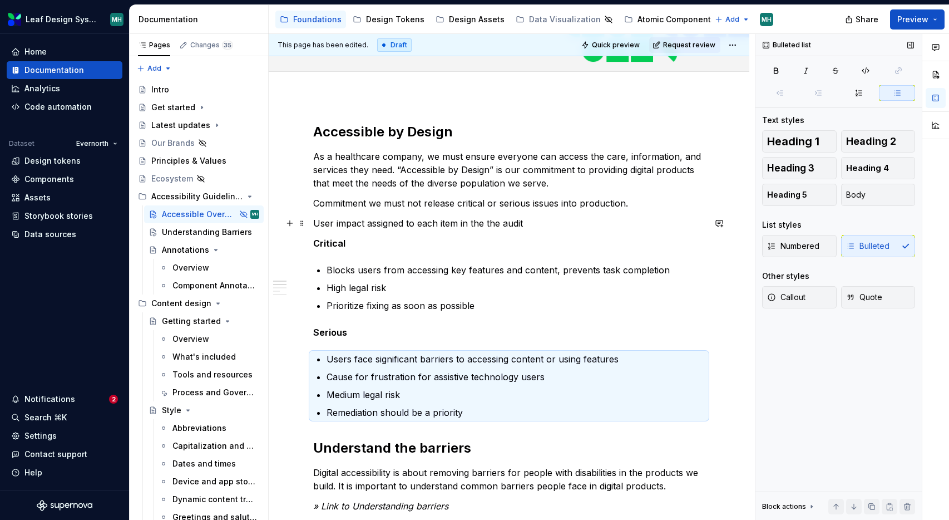
click at [541, 219] on p "User impact assigned to each item in the the audit" at bounding box center [509, 222] width 392 height 13
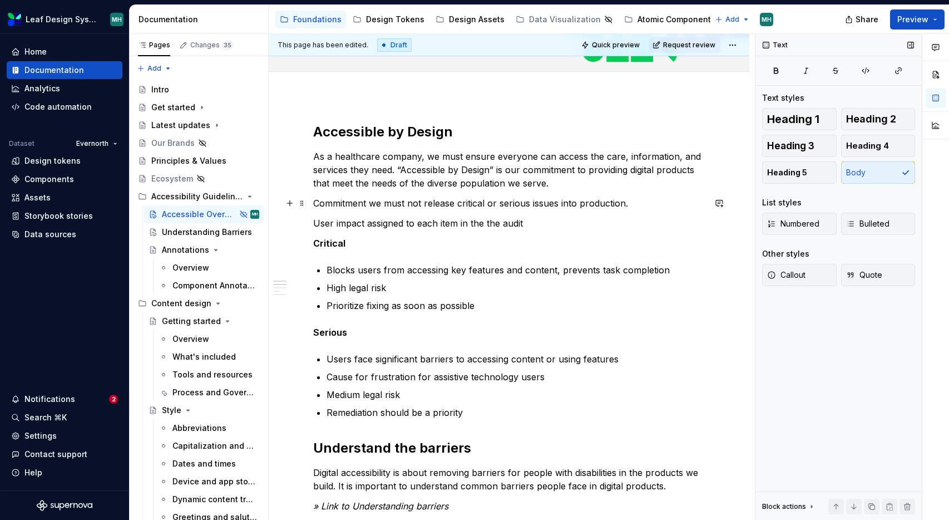
click at [314, 204] on p "Commitment we must not release critical or serious issues into production." at bounding box center [509, 202] width 392 height 13
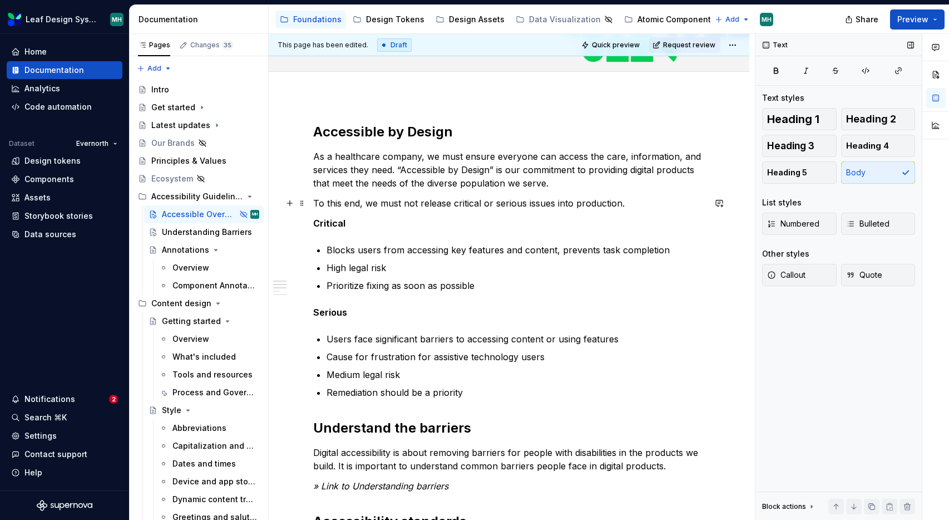
click at [451, 204] on p "To this end, we must not release critical or serious issues into production." at bounding box center [509, 202] width 392 height 13
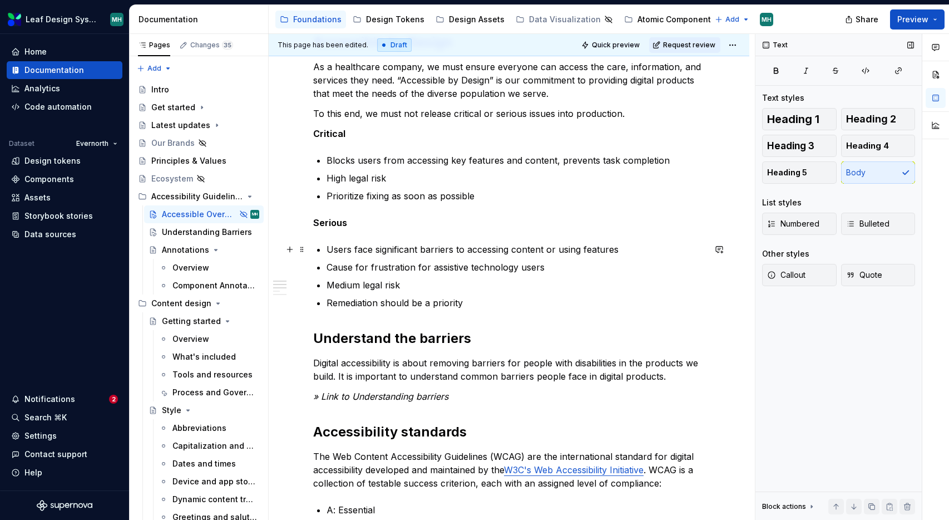
scroll to position [214, 0]
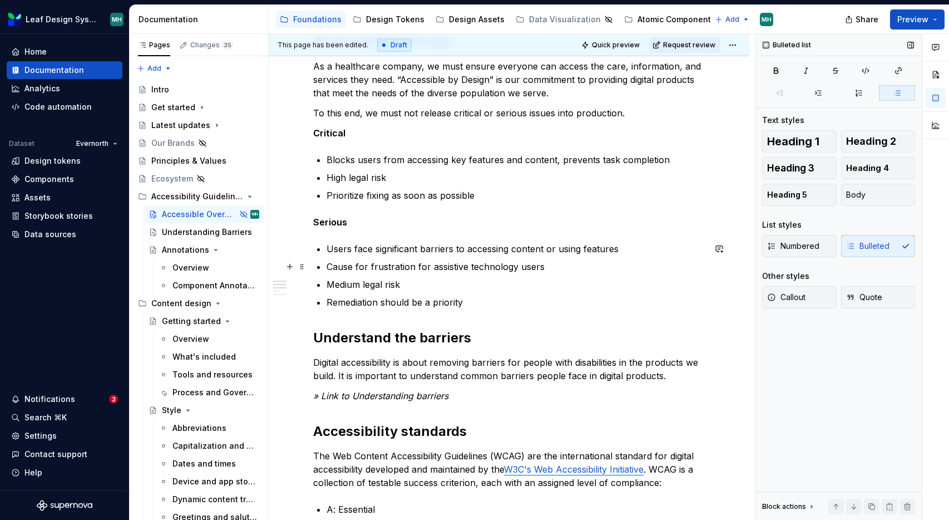
click at [352, 267] on p "Cause for frustration for assistive technology users" at bounding box center [516, 266] width 378 height 13
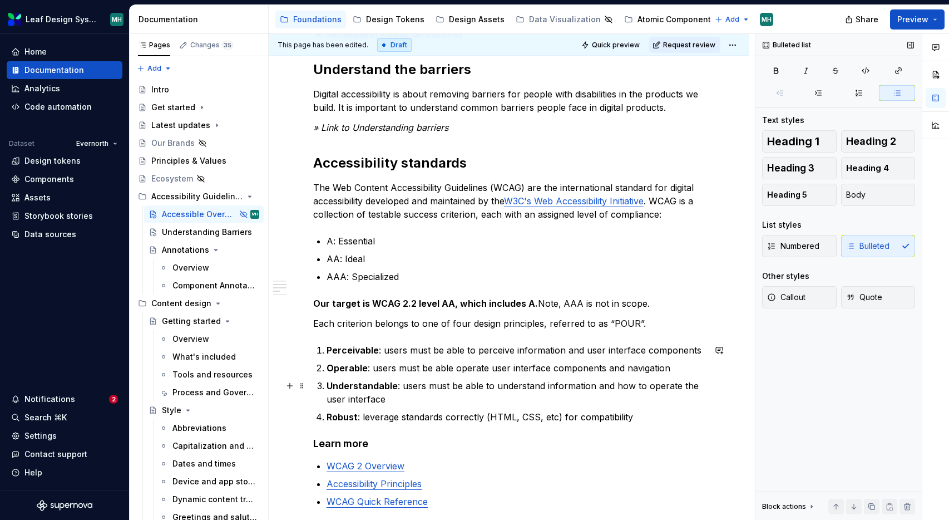
scroll to position [484, 0]
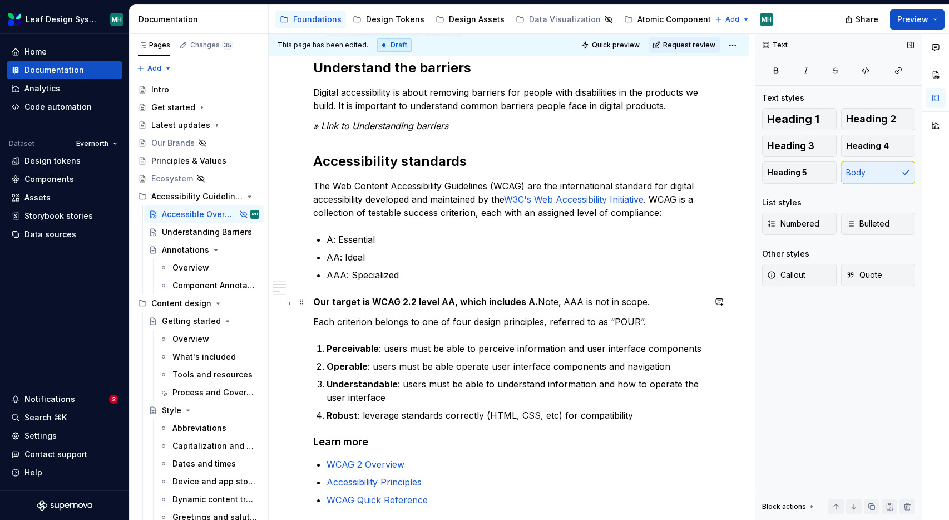
click at [651, 302] on p "Our target is WCAG 2.2 level AA, which includes A. Note, AAA is not in scope." at bounding box center [509, 301] width 392 height 13
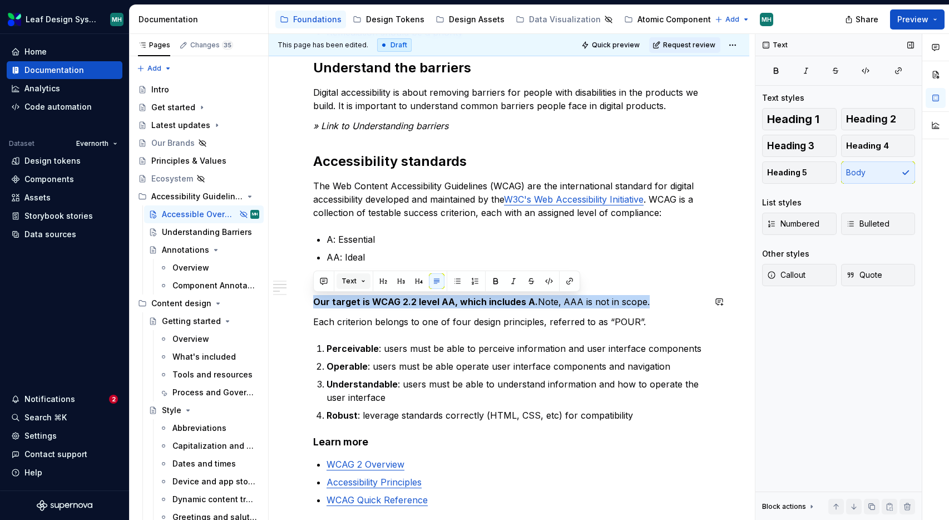
click at [362, 279] on button "Text" at bounding box center [354, 281] width 34 height 16
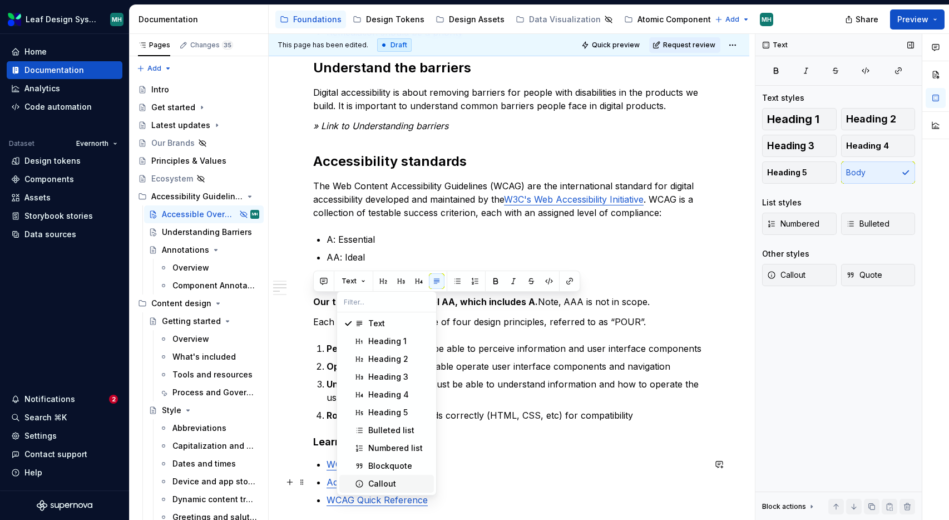
click at [386, 483] on div "Callout" at bounding box center [382, 483] width 28 height 11
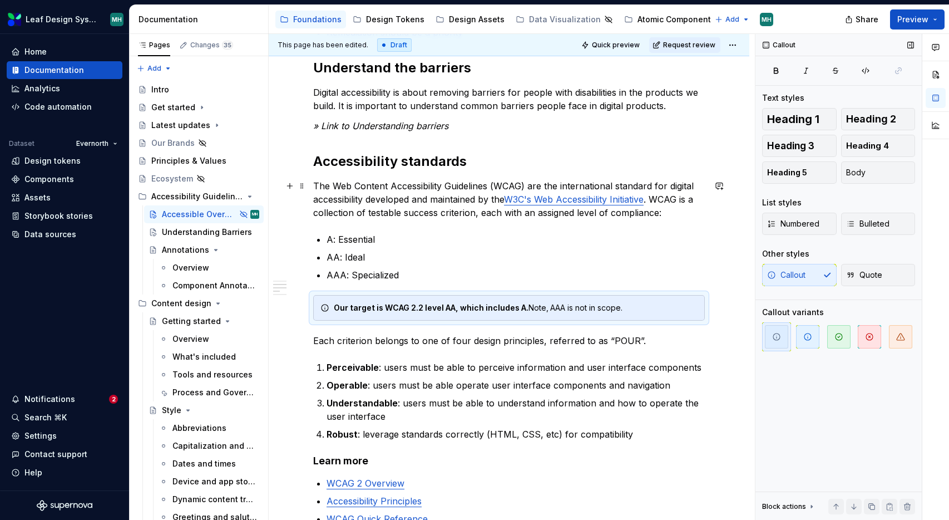
click at [432, 194] on p "The Web Content Accessibility Guidelines (WCAG) are the international standard …" at bounding box center [509, 199] width 392 height 40
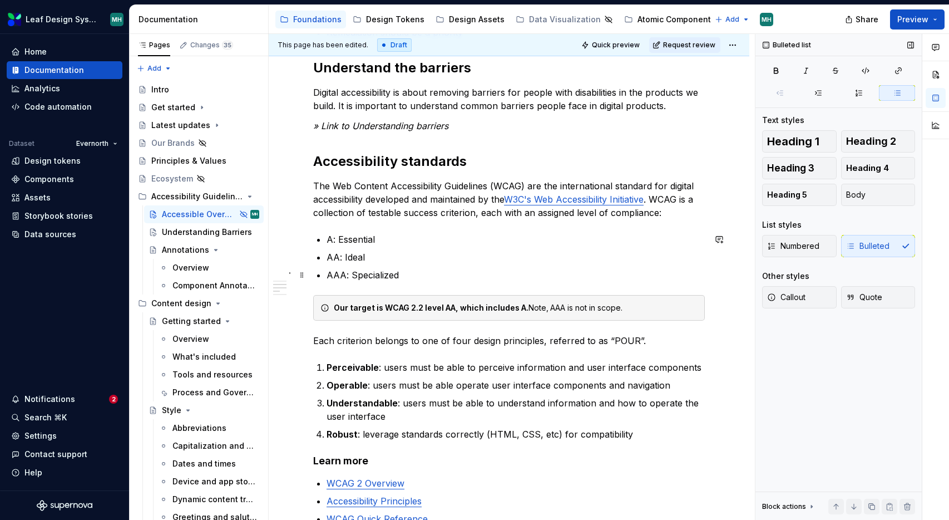
click at [398, 275] on p "AAA: Specialized" at bounding box center [516, 274] width 378 height 13
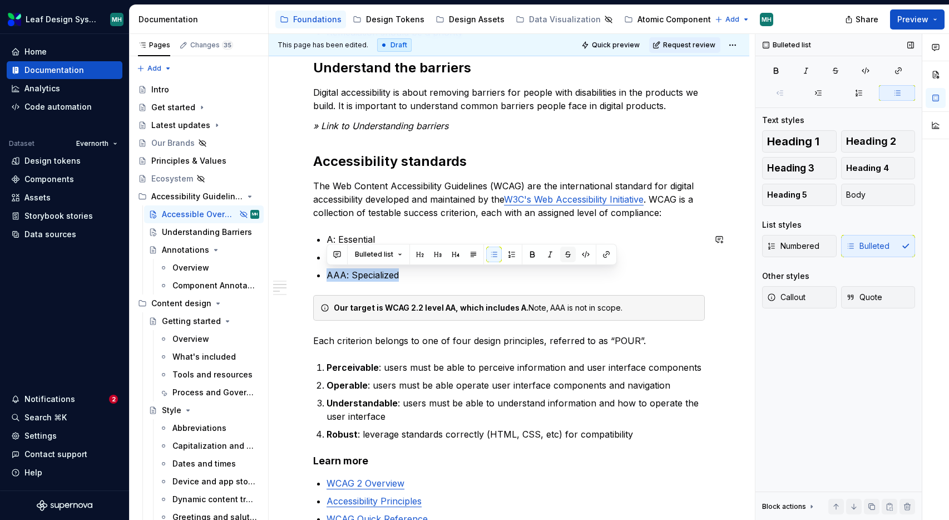
click at [564, 250] on button "button" at bounding box center [568, 255] width 16 height 16
click at [430, 278] on p "AAA: Specialized" at bounding box center [516, 274] width 378 height 13
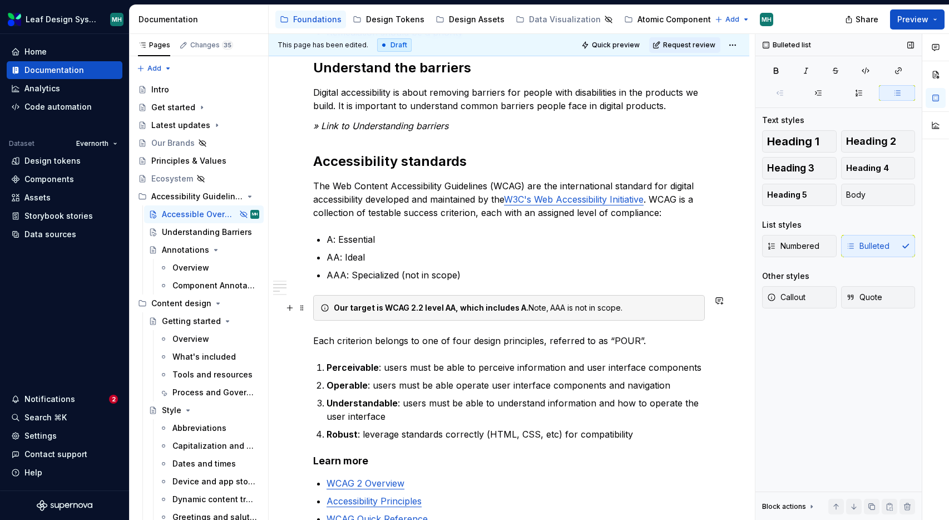
click at [528, 308] on div "Our target is WCAG 2.2 level AA, which includes A. Note, AAA is not in scope." at bounding box center [516, 307] width 364 height 11
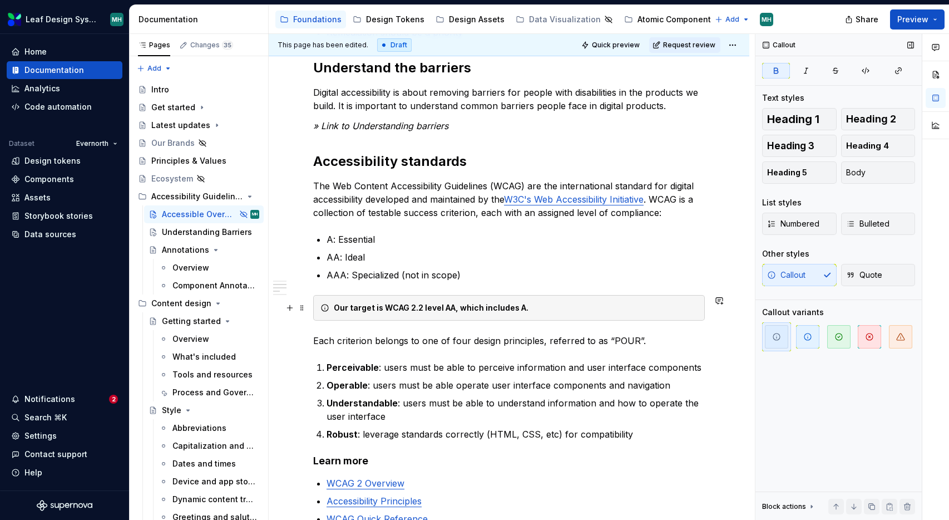
click at [454, 310] on strong "Our target is WCAG 2.2 level AA, which includes A." at bounding box center [431, 307] width 195 height 9
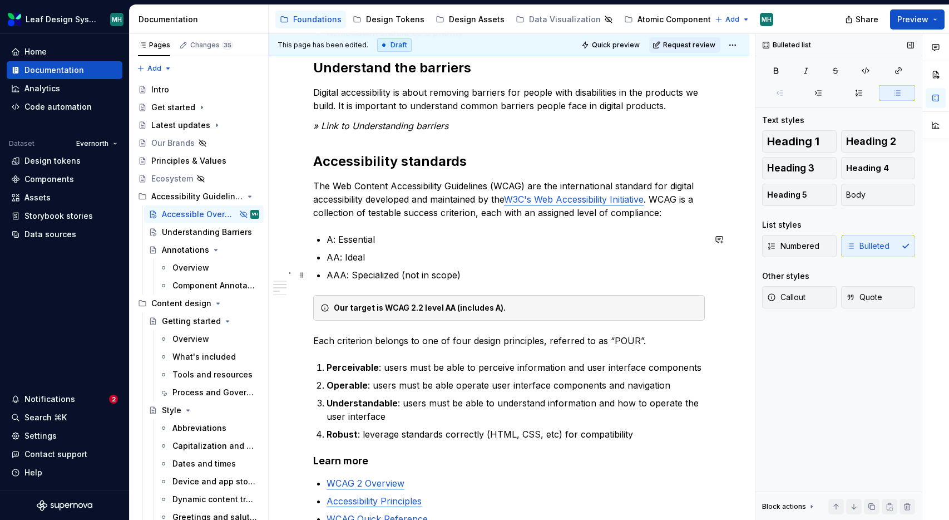
click at [431, 278] on p "AAA: Specialized (not in scope)" at bounding box center [516, 274] width 378 height 13
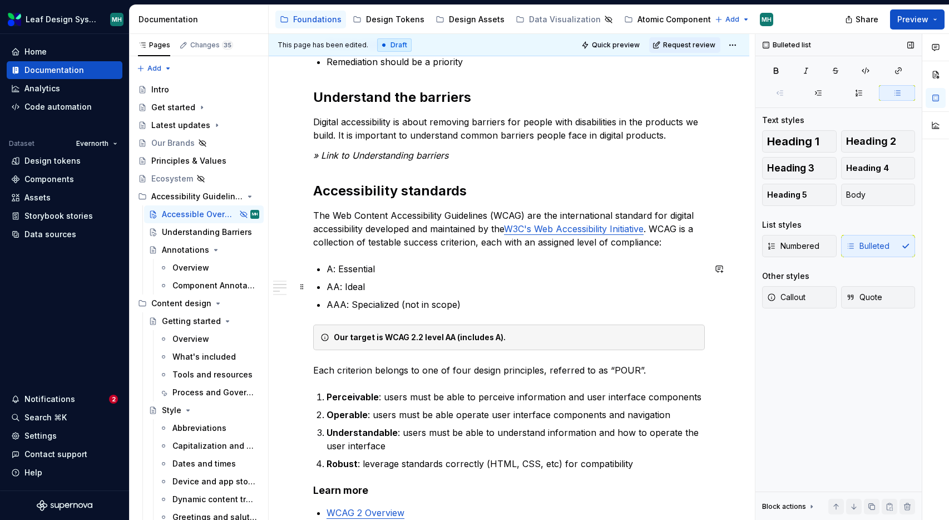
scroll to position [456, 0]
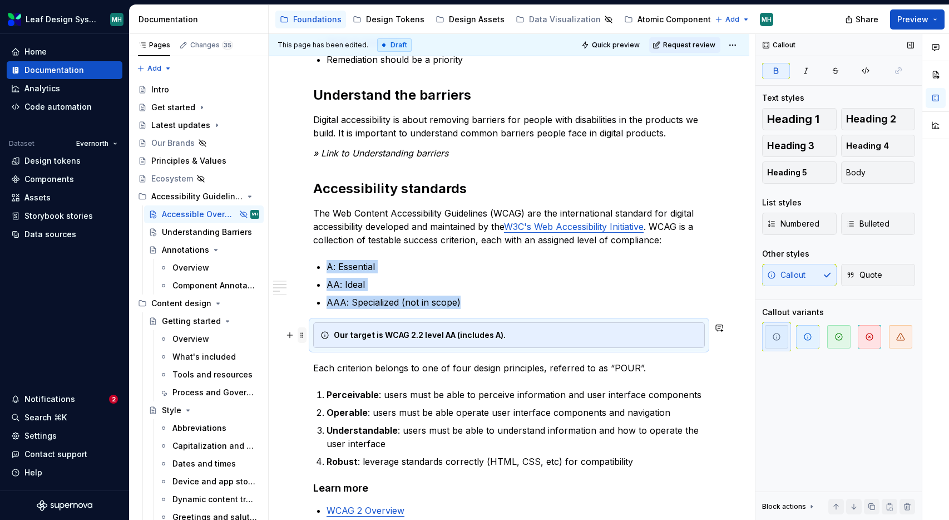
click at [301, 337] on span at bounding box center [302, 335] width 9 height 16
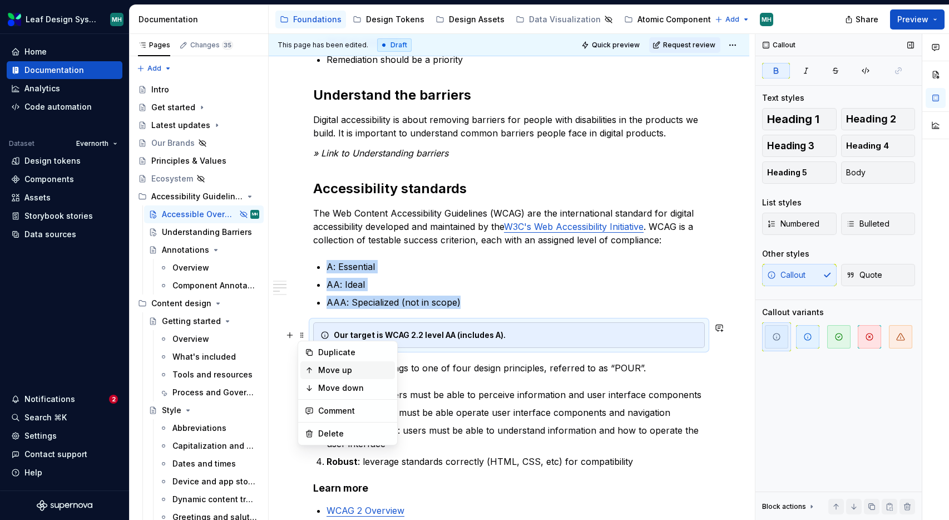
click at [328, 370] on div "Move up" at bounding box center [354, 370] width 72 height 11
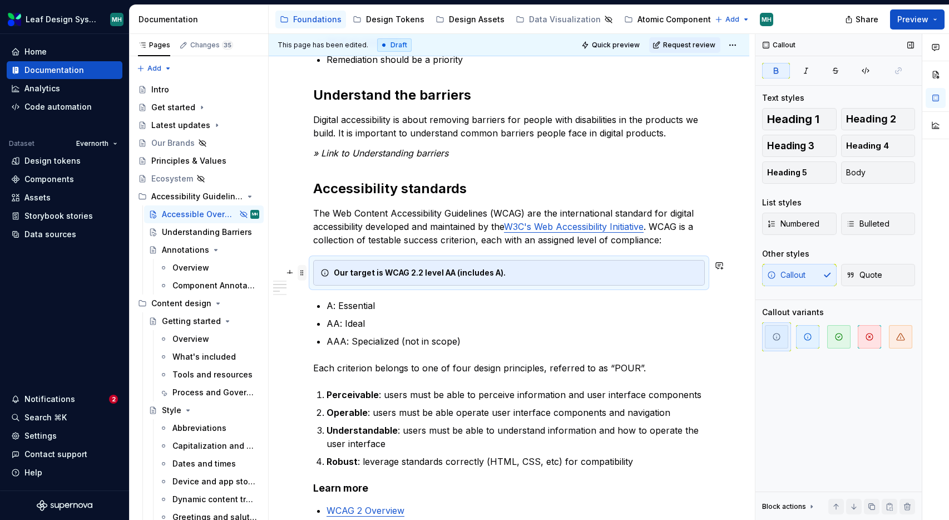
click at [303, 275] on span at bounding box center [302, 273] width 9 height 16
click at [321, 307] on div "Move up" at bounding box center [354, 307] width 72 height 11
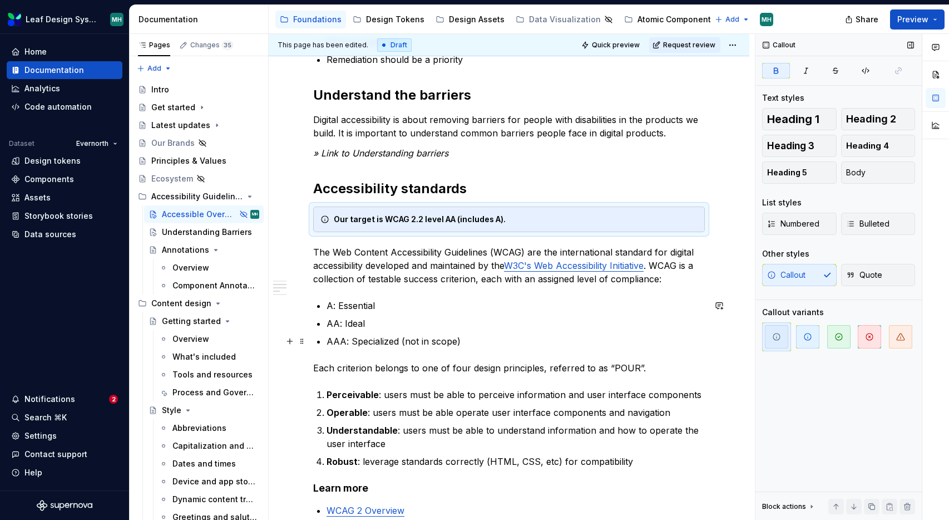
click at [562, 336] on p "AAA: Specialized (not in scope)" at bounding box center [516, 340] width 378 height 13
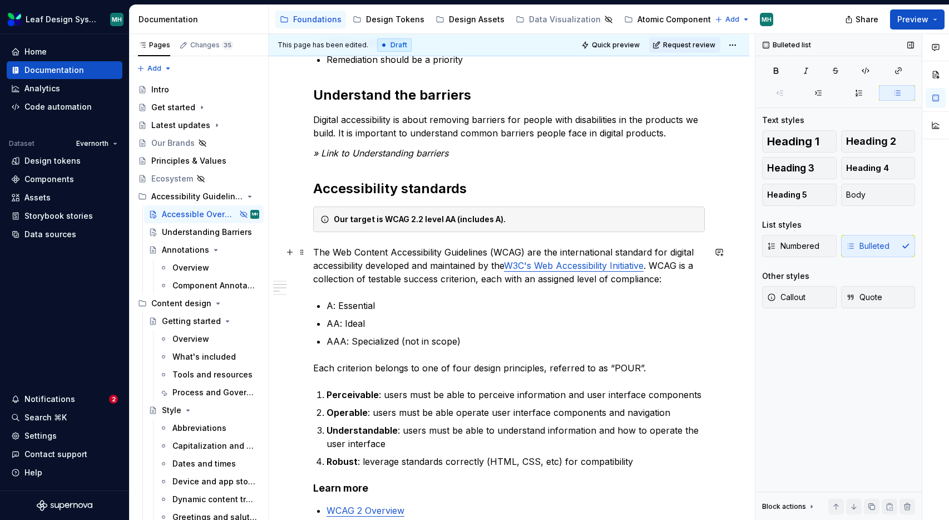
click at [314, 253] on p "The Web Content Accessibility Guidelines (WCAG) are the international standard …" at bounding box center [509, 265] width 392 height 40
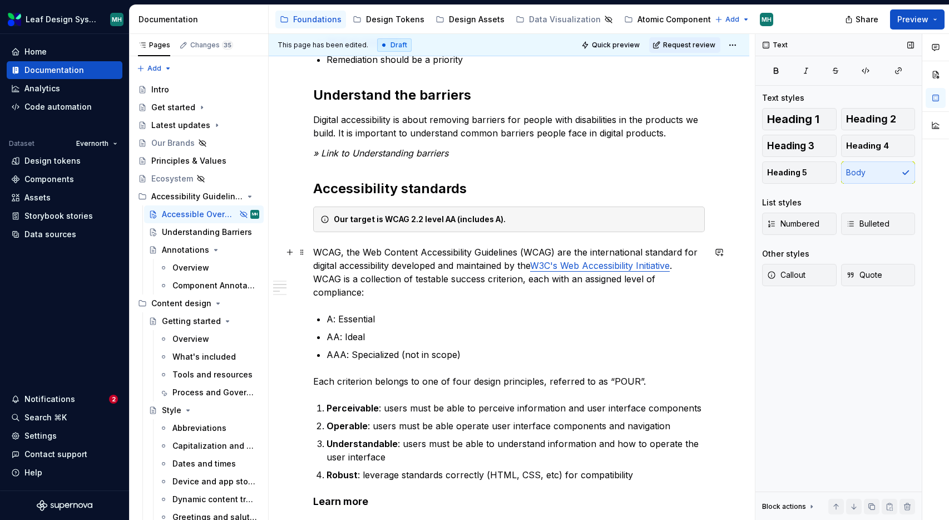
click at [543, 249] on p "WCAG, the Web Content Accessibility Guidelines (WCAG) are the international sta…" at bounding box center [509, 271] width 392 height 53
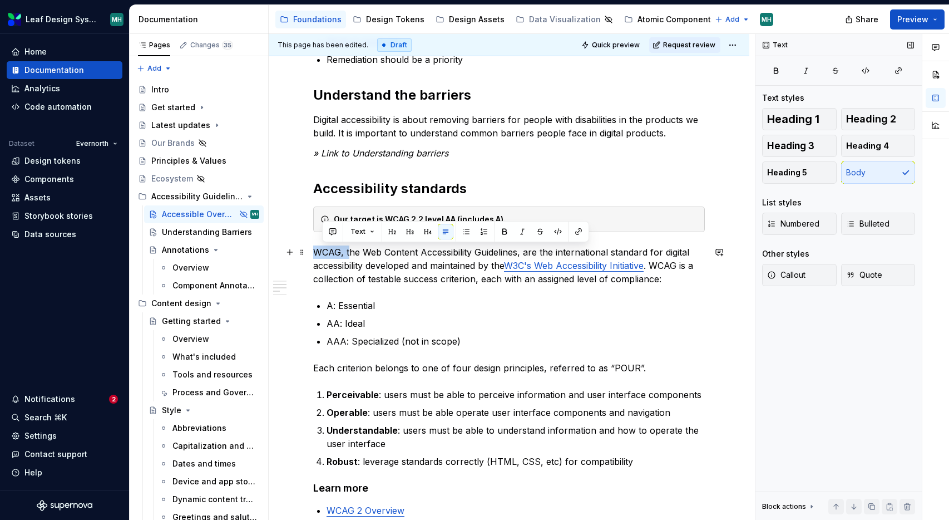
drag, startPoint x: 349, startPoint y: 253, endPoint x: 313, endPoint y: 252, distance: 36.7
click at [313, 252] on div "Accessible by Design As a healthcare company, we must ensure everyone can acces…" at bounding box center [509, 315] width 481 height 1105
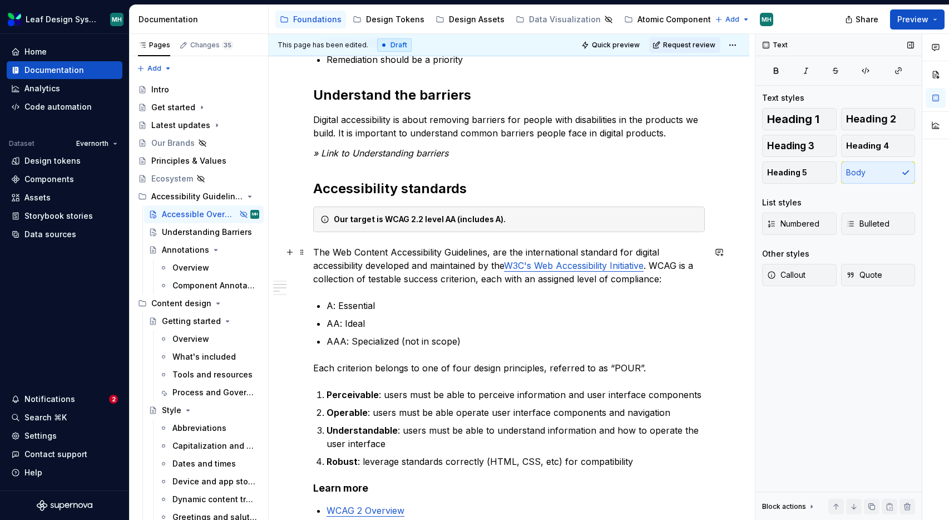
click at [486, 252] on p "The Web Content Accessibility Guidelines, are the international standard for di…" at bounding box center [509, 265] width 392 height 40
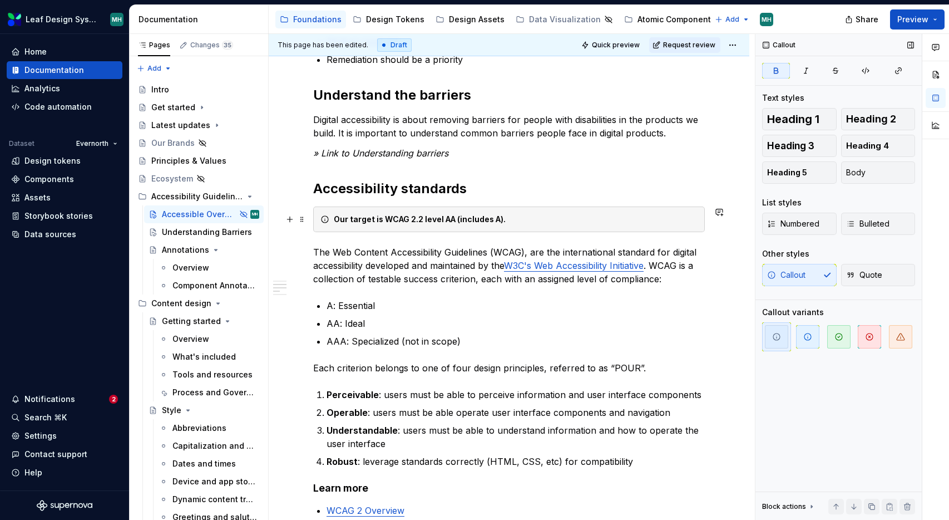
click at [411, 220] on strong "Our target is WCAG 2.2 level AA (includes A)." at bounding box center [420, 218] width 172 height 9
click at [408, 224] on div "Our target is WCAG version 2.2 level AA (includes A)." at bounding box center [516, 219] width 364 height 11
click at [453, 221] on strong "Our target is WCAG, version 2.2 level AA (includes A)." at bounding box center [437, 218] width 206 height 9
click at [349, 219] on strong "Our target is WCAG, version 2.2, level AA (includes A)." at bounding box center [438, 218] width 209 height 9
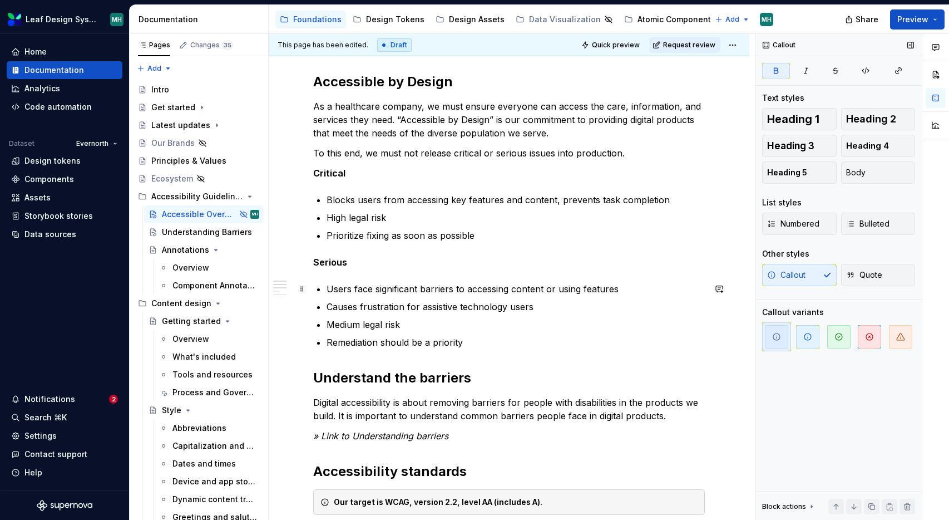
scroll to position [173, 0]
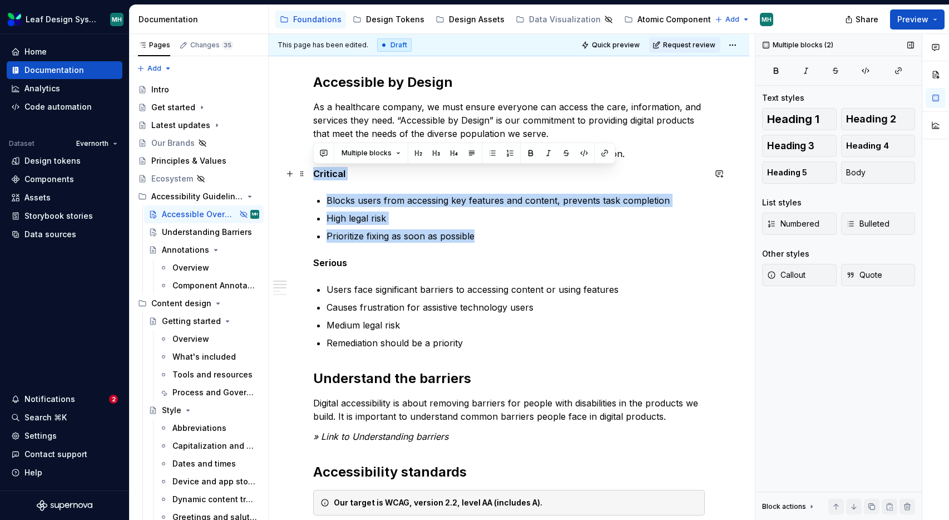
drag, startPoint x: 476, startPoint y: 237, endPoint x: 311, endPoint y: 173, distance: 177.0
click at [301, 173] on span at bounding box center [302, 174] width 9 height 16
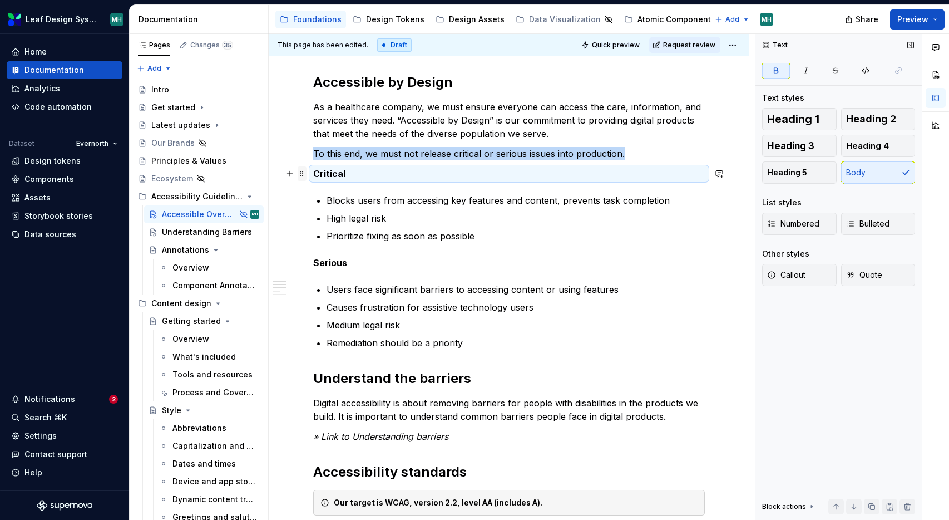
click at [301, 173] on span at bounding box center [302, 174] width 9 height 16
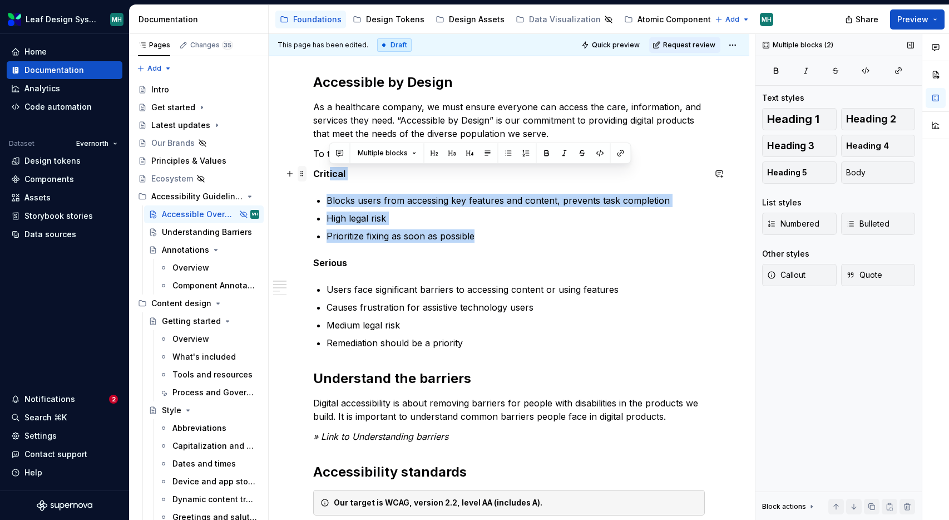
drag, startPoint x: 485, startPoint y: 238, endPoint x: 304, endPoint y: 177, distance: 190.2
click at [417, 153] on button "Multiple blocks" at bounding box center [387, 153] width 69 height 16
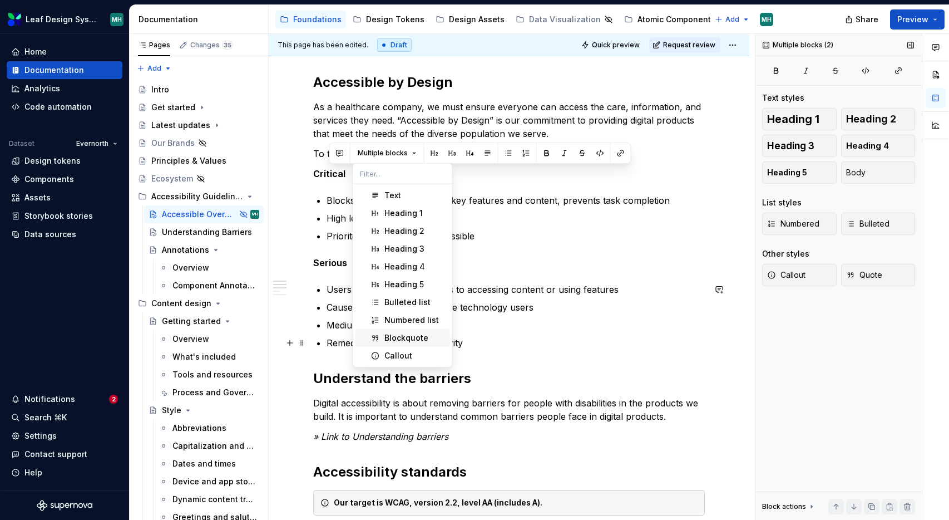
click at [407, 339] on div "Blockquote" at bounding box center [407, 337] width 44 height 11
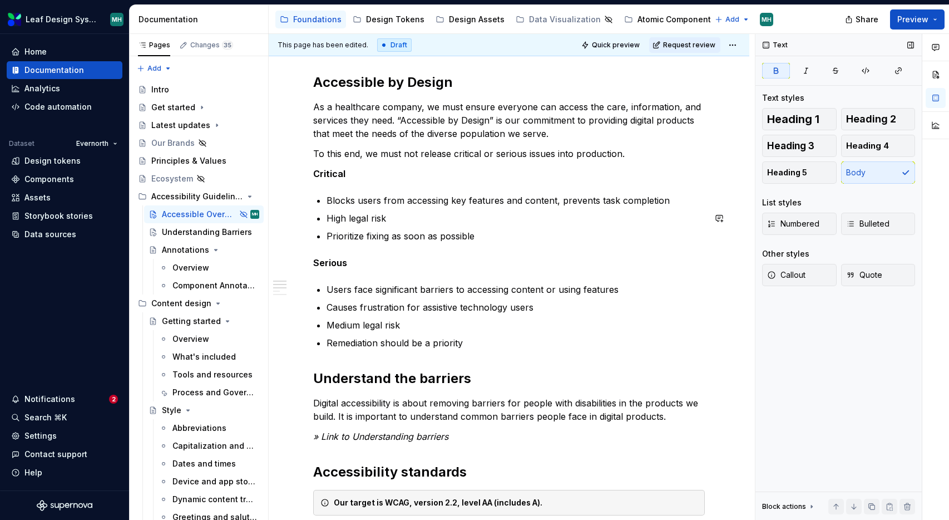
click at [508, 255] on div "Accessible by Design As a healthcare company, we must ensure everyone can acces…" at bounding box center [509, 527] width 392 height 909
click at [386, 124] on p "As a healthcare company, we must ensure everyone can access the care, informati…" at bounding box center [509, 120] width 392 height 40
click at [415, 166] on div "Accessible by Design As a healthcare company, we must ensure everyone can acces…" at bounding box center [509, 527] width 392 height 909
click at [344, 135] on p "As a healthcare company, we must ensure everyone can access the care, informati…" at bounding box center [509, 120] width 392 height 40
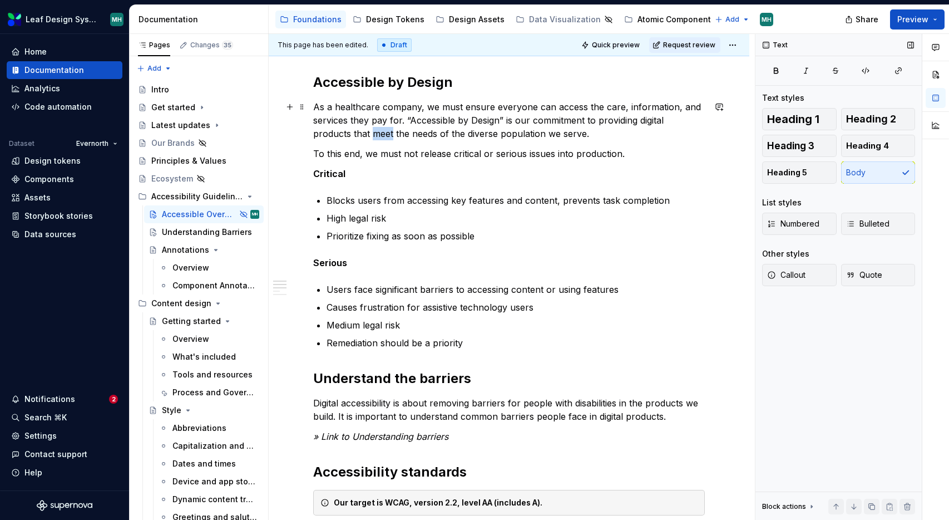
click at [344, 135] on p "As a healthcare company, we must ensure everyone can access the care, informati…" at bounding box center [509, 120] width 392 height 40
click at [528, 137] on p "As a healthcare company, we must ensure everyone can access the care, informati…" at bounding box center [509, 120] width 392 height 40
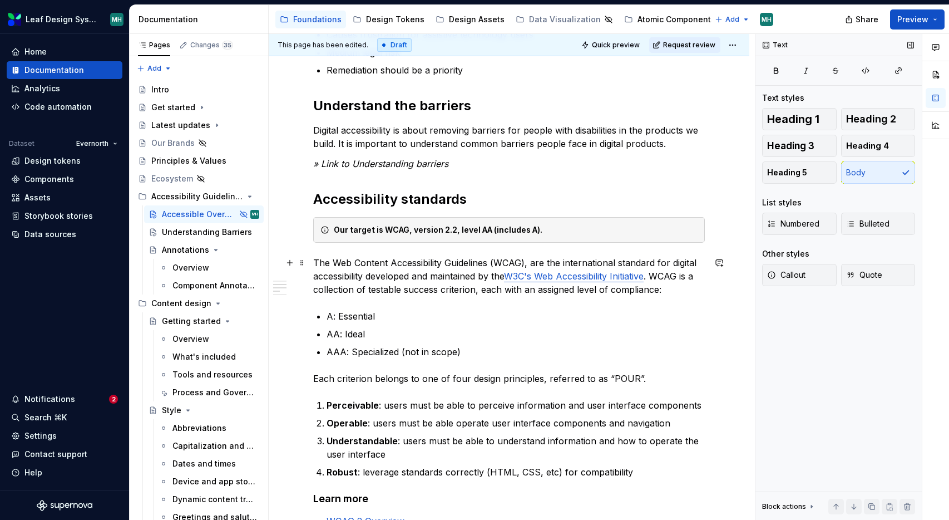
scroll to position [464, 0]
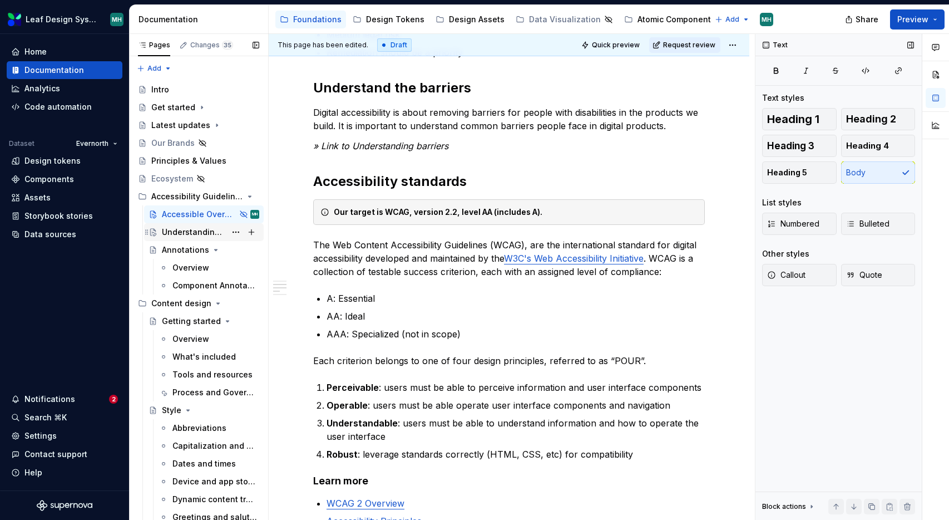
click at [185, 230] on div "Understanding Barriers" at bounding box center [194, 232] width 64 height 11
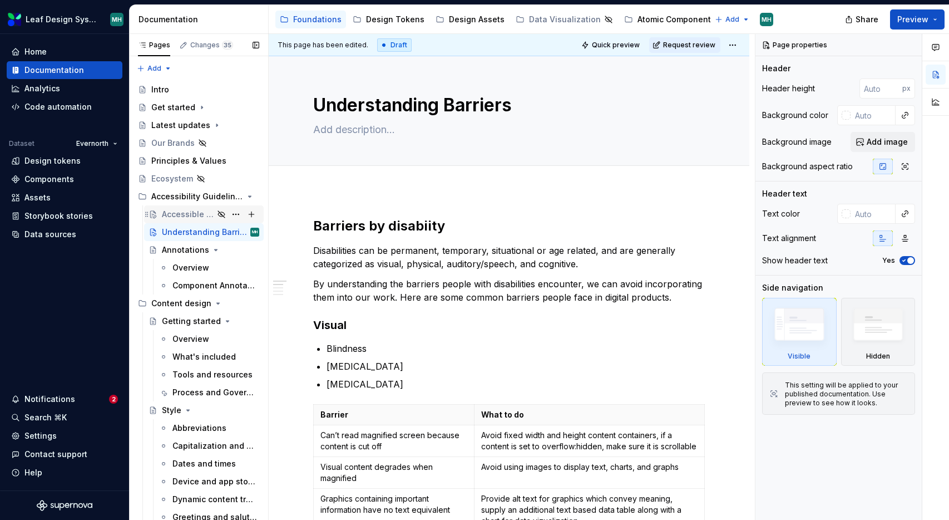
click at [205, 210] on div "Accessible Overview" at bounding box center [188, 214] width 52 height 11
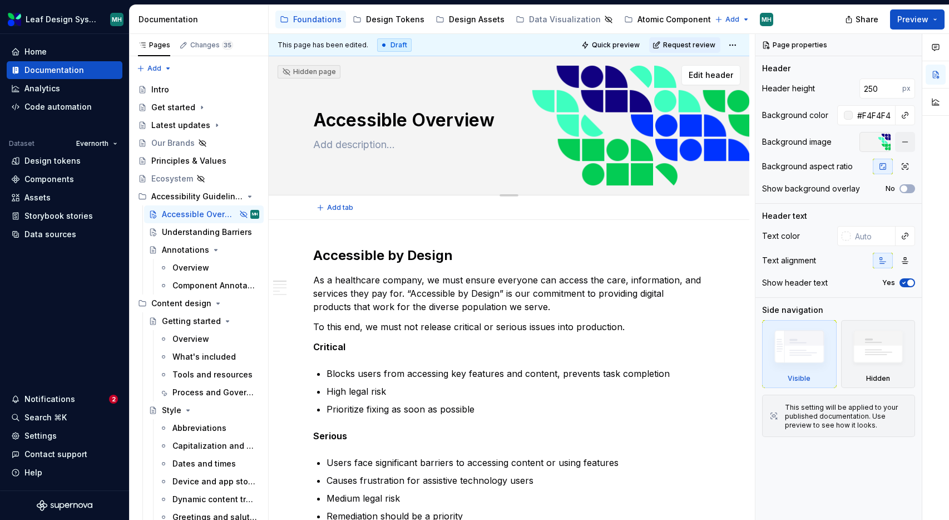
click at [406, 122] on textarea "Accessible Overview" at bounding box center [507, 120] width 392 height 27
type textarea "*"
type textarea "Untitled page"
type textarea "*"
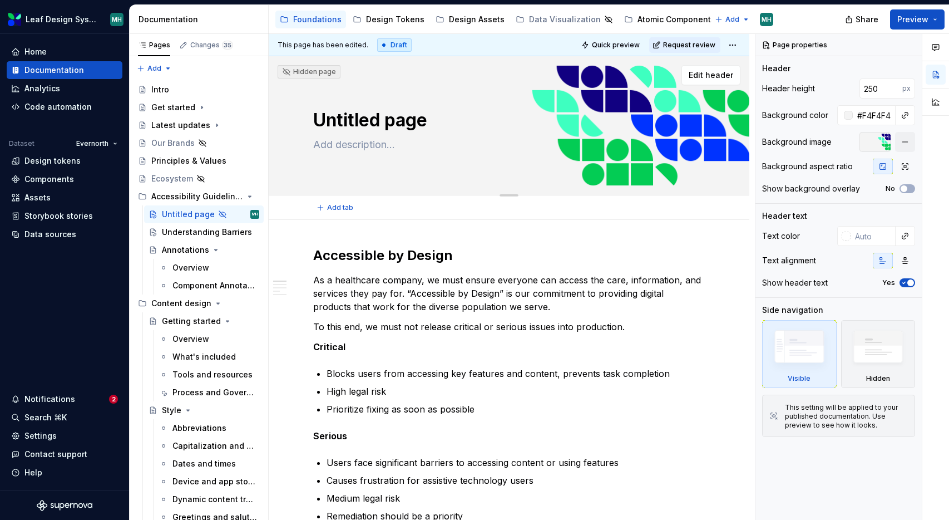
type textarea "Untitled pageAccessible Overview"
type textarea "*"
type textarea "Accessible Overview"
type textarea "*"
type textarea "Accessibile Overview"
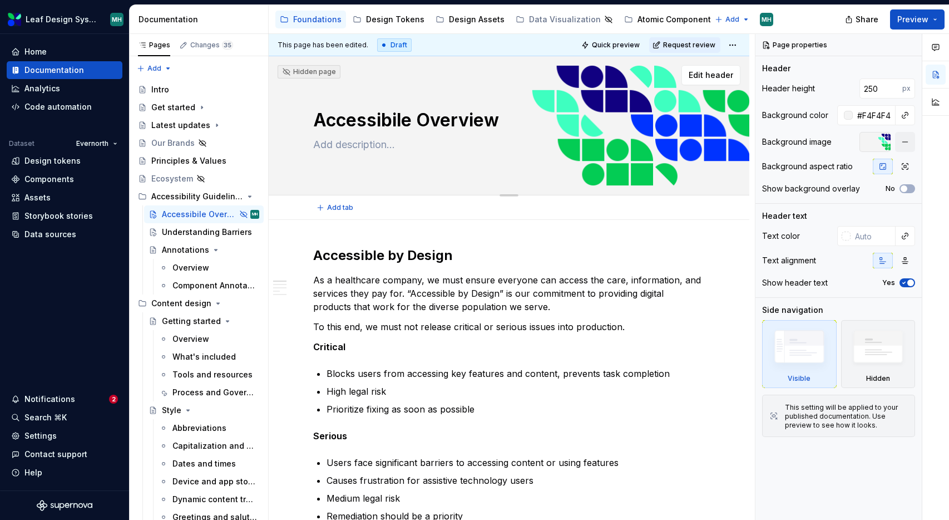
type textarea "*"
type textarea "Accessibilie Overview"
type textarea "*"
type textarea "Accessibilite Overview"
type textarea "*"
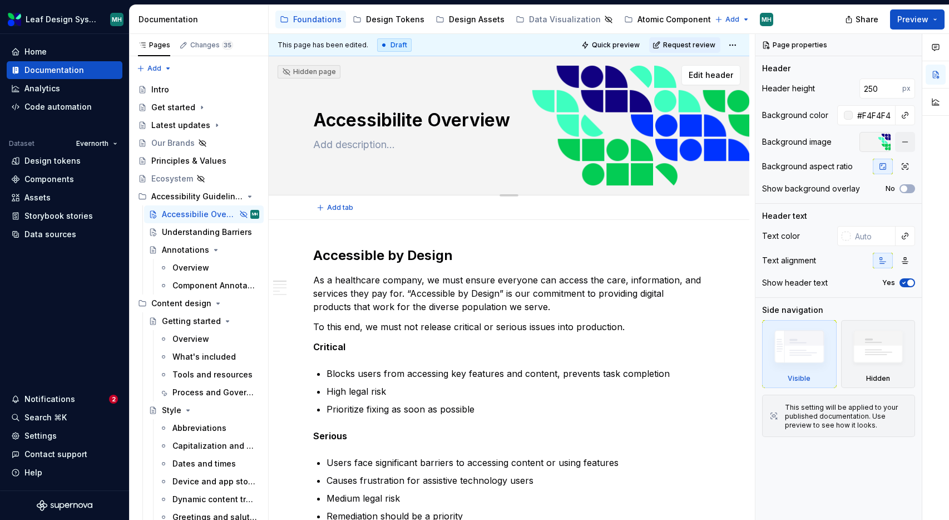
type textarea "Accessibilitye Overview"
type textarea "*"
type textarea "Accessibility Overview"
type textarea "*"
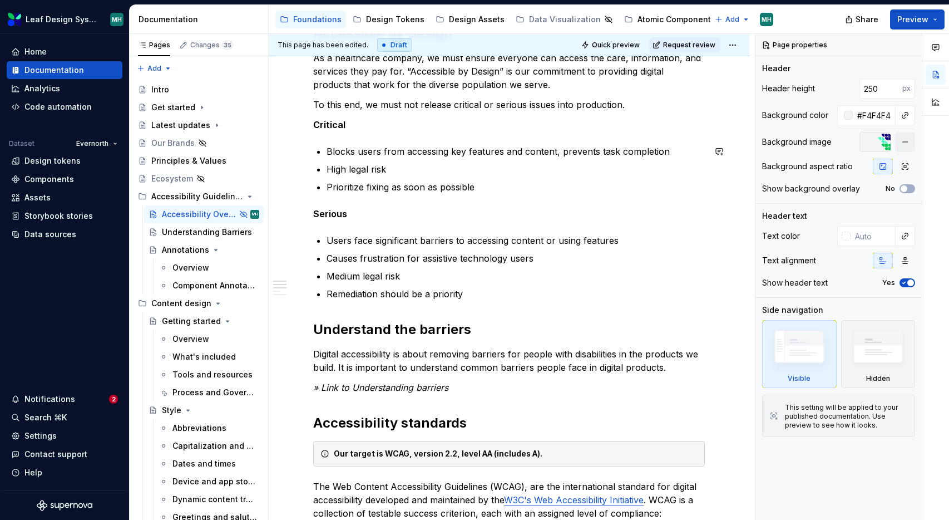
scroll to position [223, 0]
type textarea "Accessibility Overview"
click at [493, 189] on p "Prioritize fixing as soon as possible" at bounding box center [516, 185] width 378 height 13
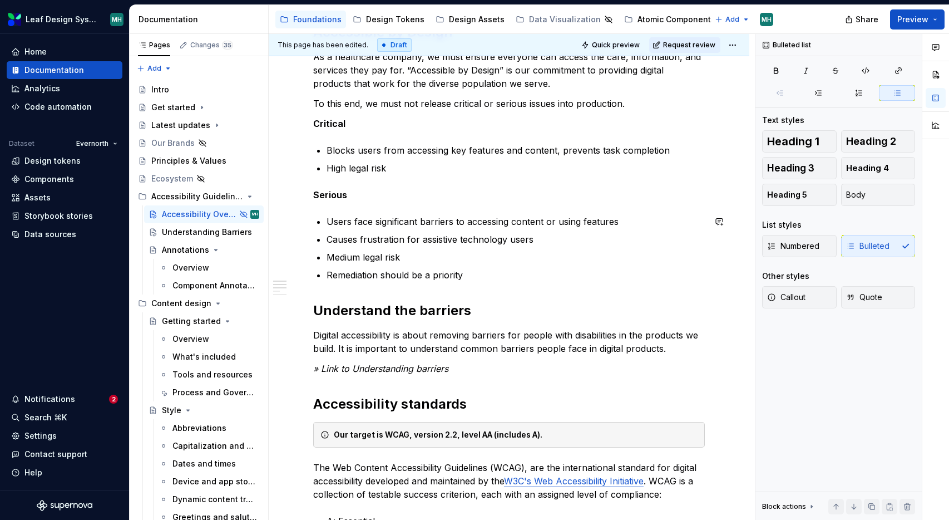
click at [491, 285] on div "Accessible by Design As a healthcare company, we must ensure everyone can acces…" at bounding box center [509, 469] width 392 height 892
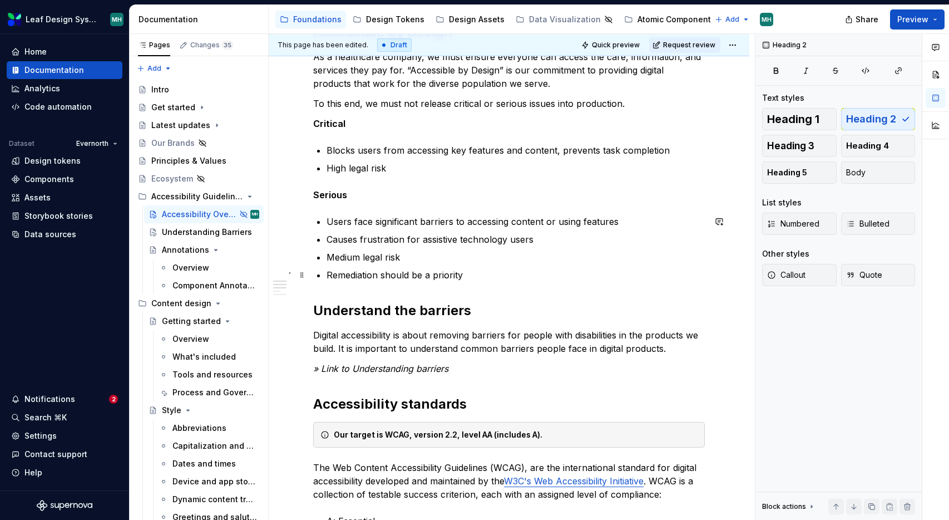
click at [487, 274] on p "Remediation should be a priority" at bounding box center [516, 274] width 378 height 13
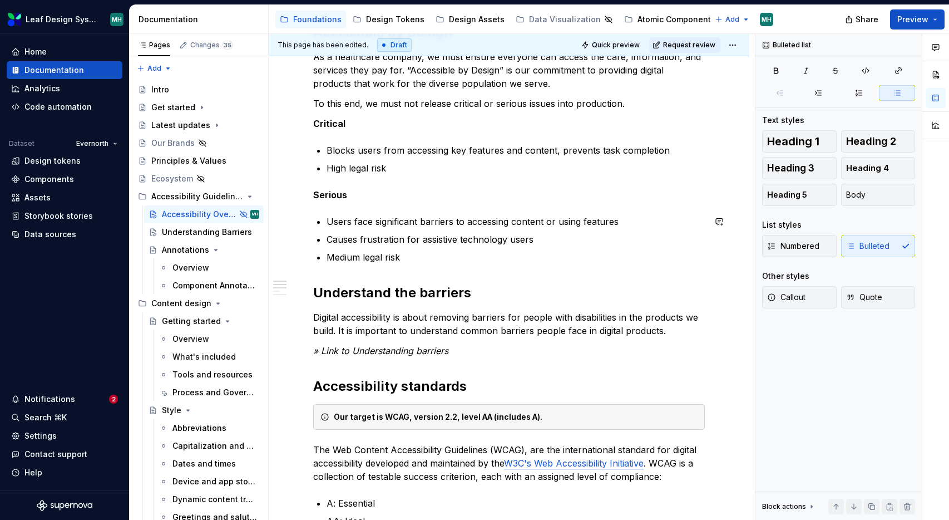
type textarea "*"
